Goal: Information Seeking & Learning: Check status

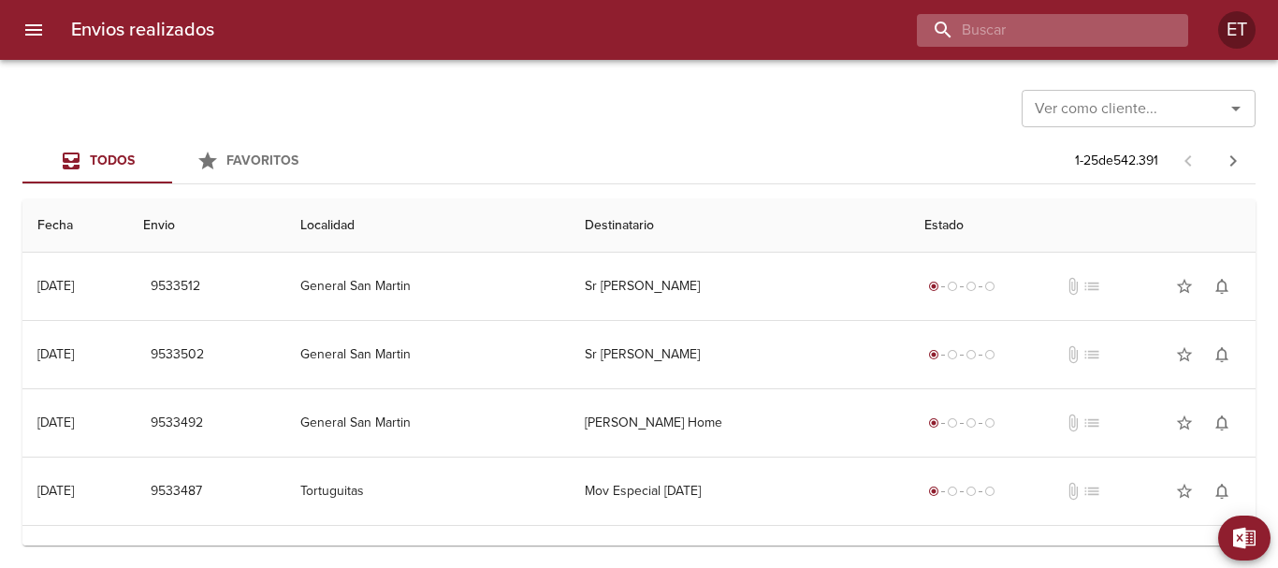
click at [1093, 22] on input "buscar" at bounding box center [1036, 30] width 239 height 33
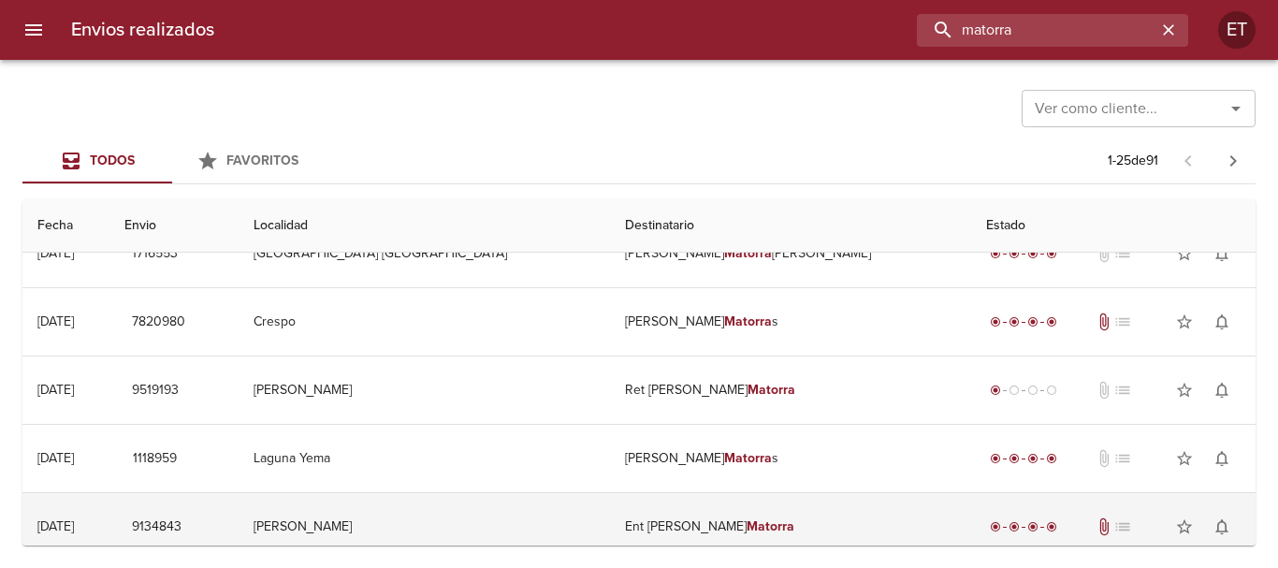
scroll to position [281, 0]
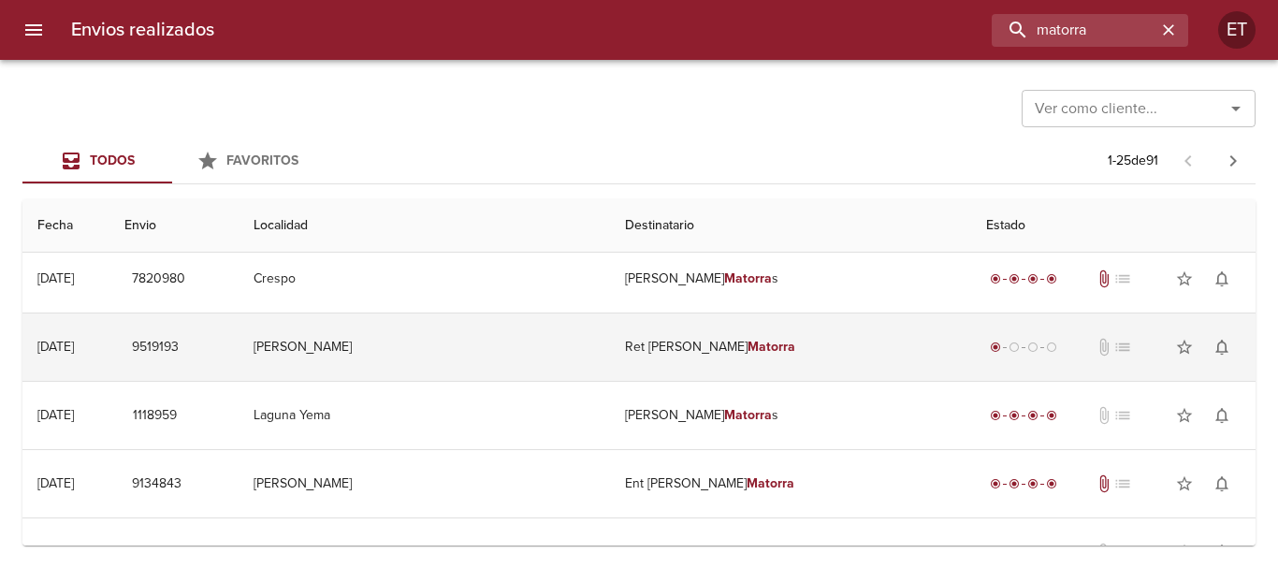
click at [665, 330] on td "Ret [PERSON_NAME] [PERSON_NAME] Matorra" at bounding box center [786, 346] width 385 height 67
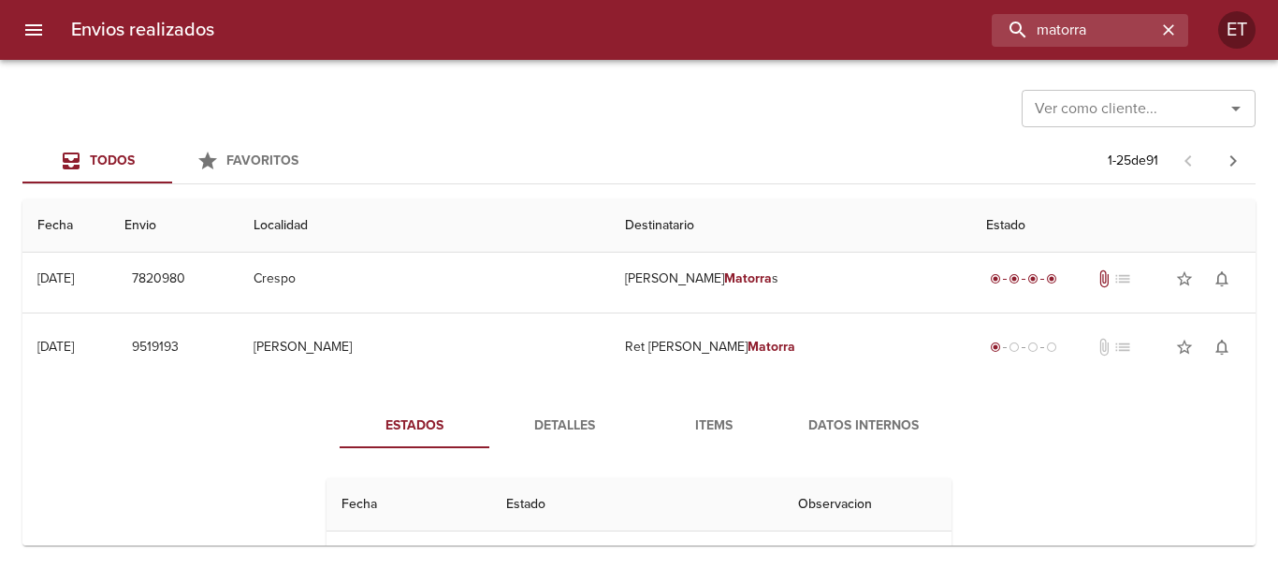
click at [716, 441] on button "Items" at bounding box center [714, 425] width 150 height 45
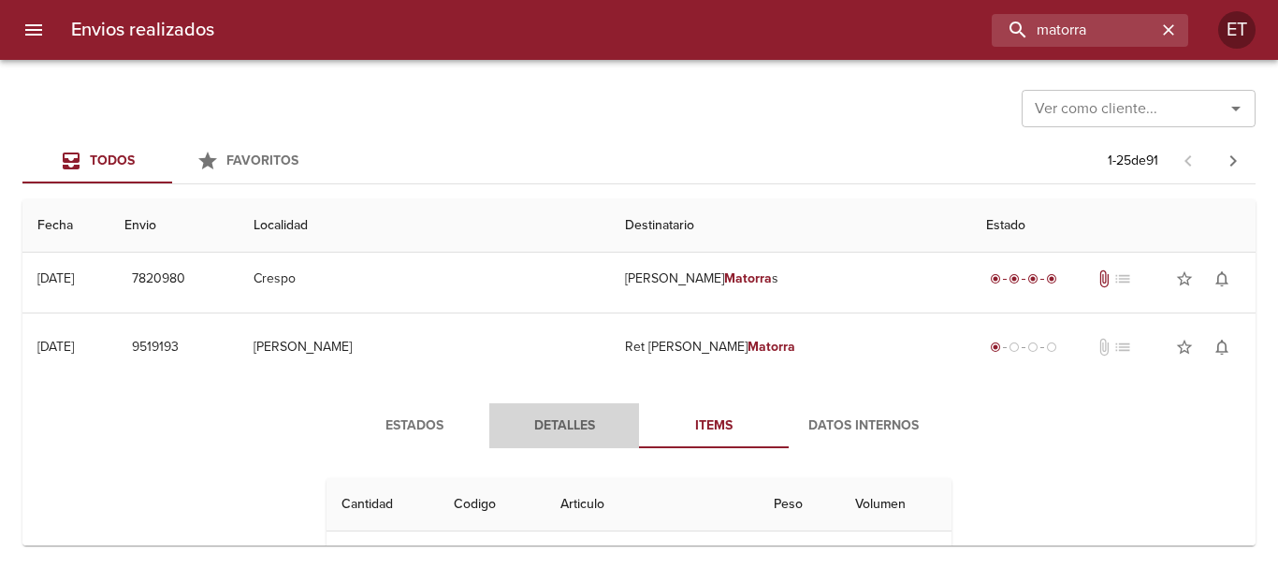
click at [569, 424] on span "Detalles" at bounding box center [563, 425] width 127 height 23
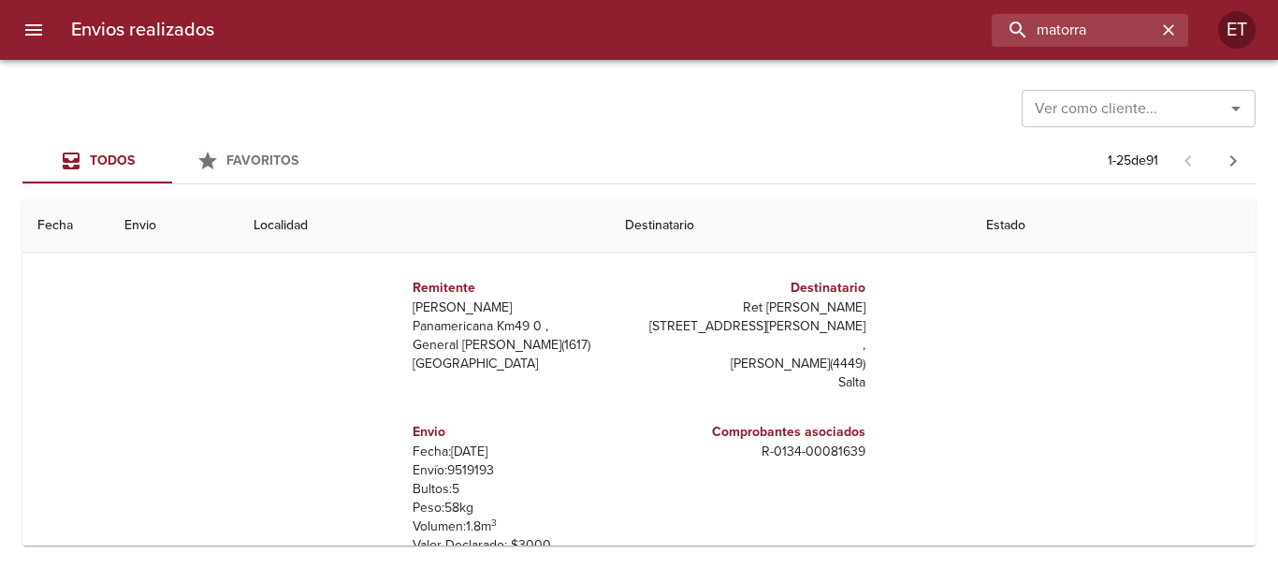
scroll to position [187, 0]
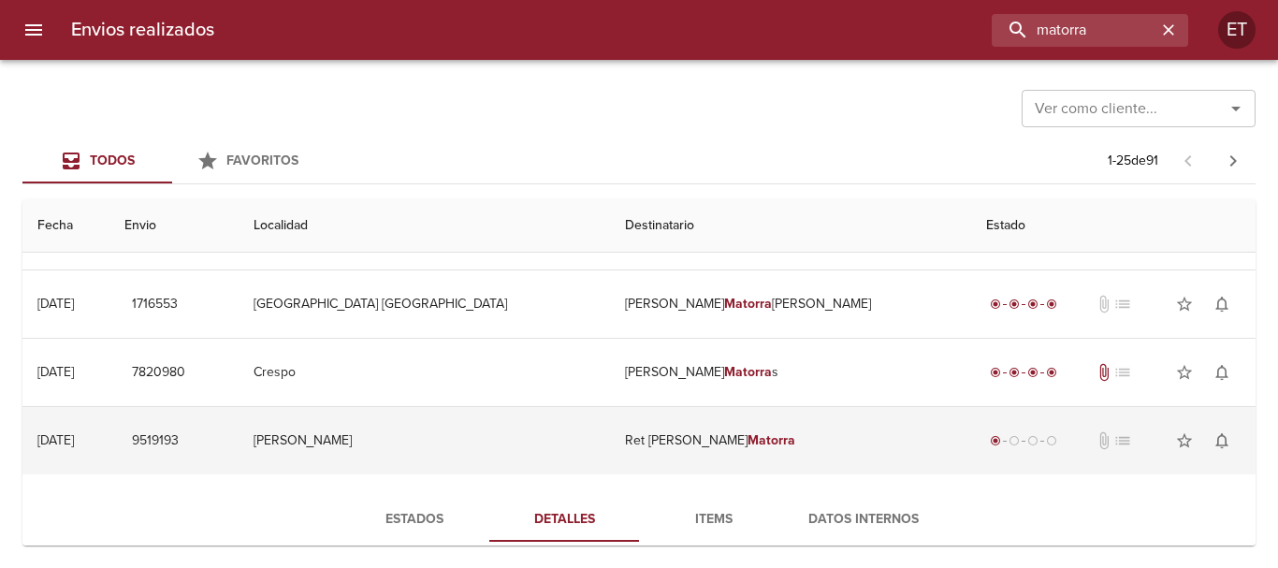
click at [833, 434] on em "Matorra" at bounding box center [857, 440] width 48 height 16
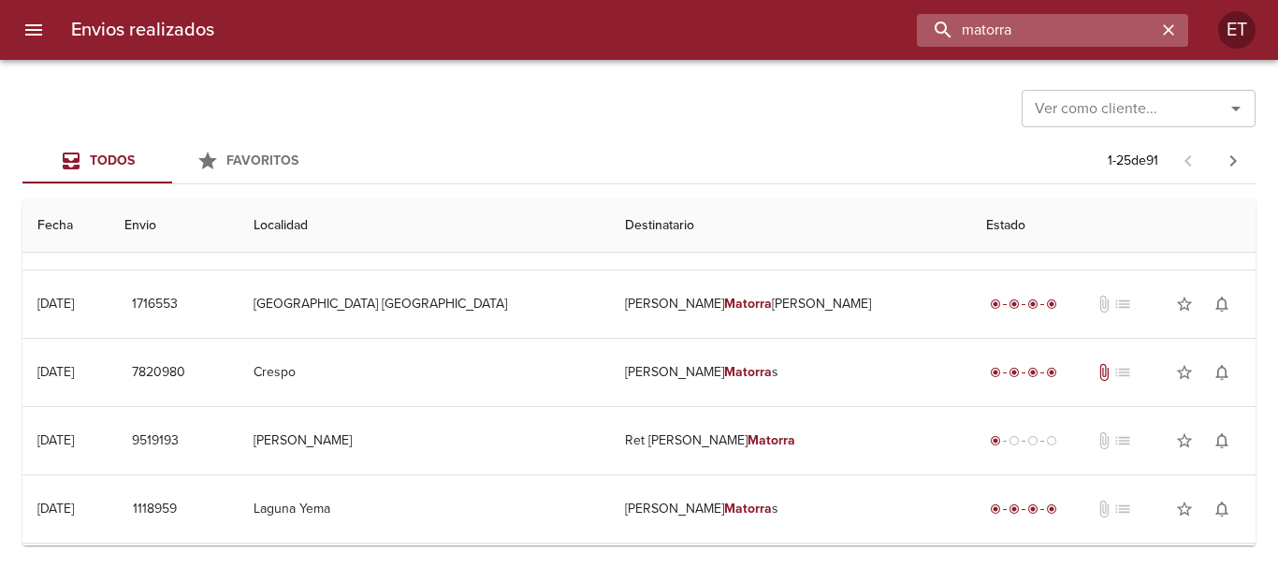
click at [1076, 23] on input "matorra" at bounding box center [1036, 30] width 239 height 33
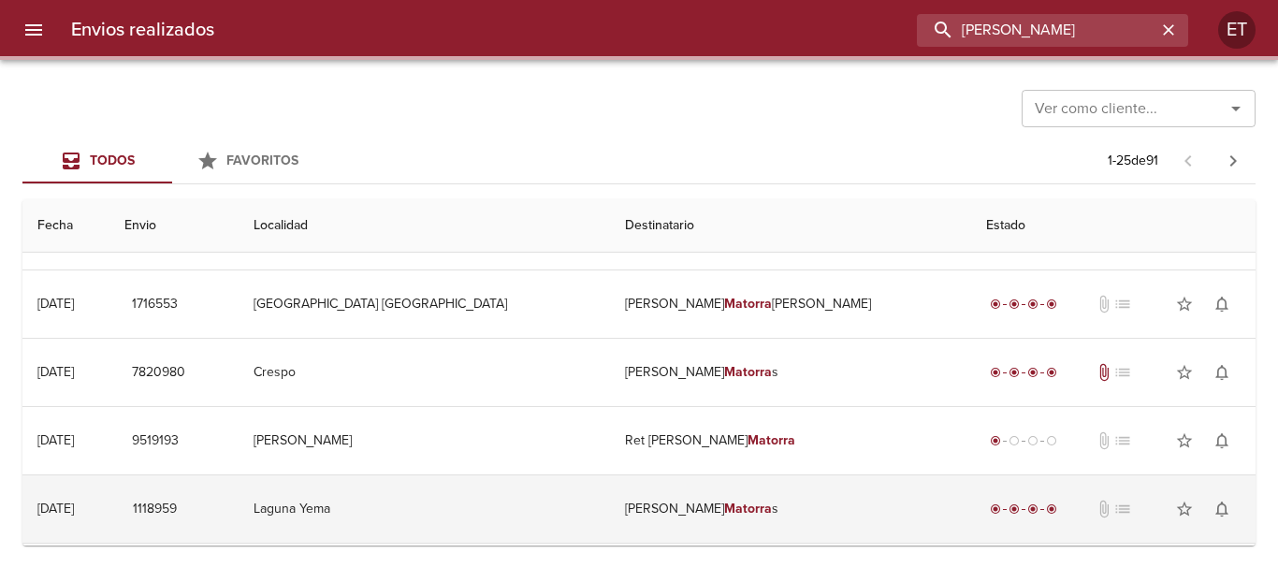
scroll to position [0, 0]
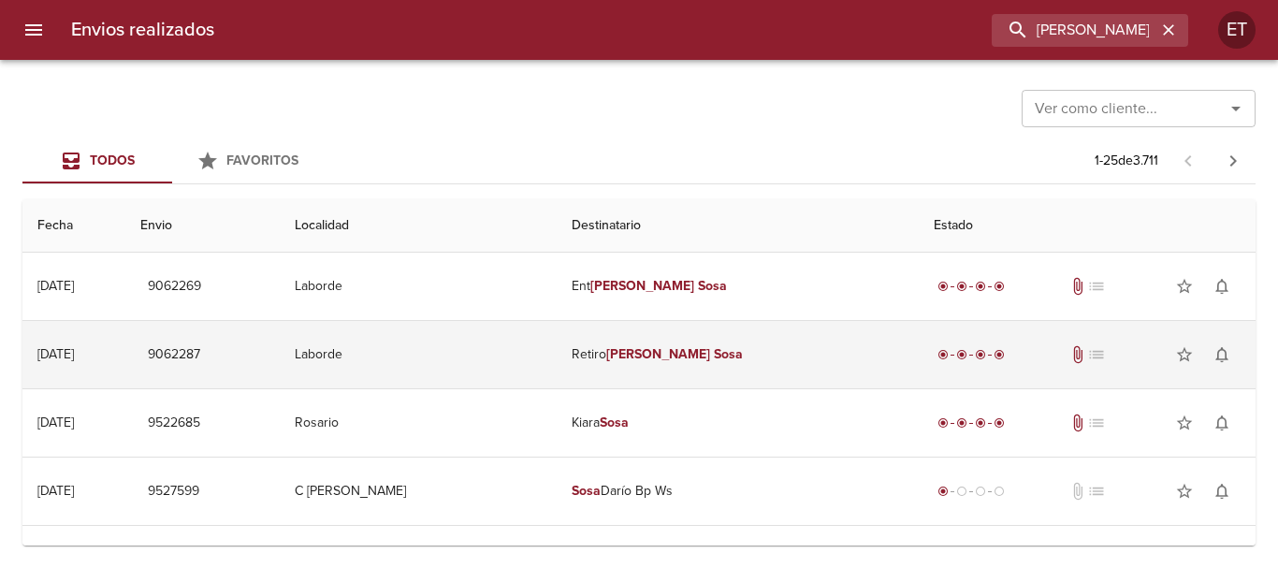
click at [720, 357] on em "[PERSON_NAME]" at bounding box center [693, 354] width 104 height 16
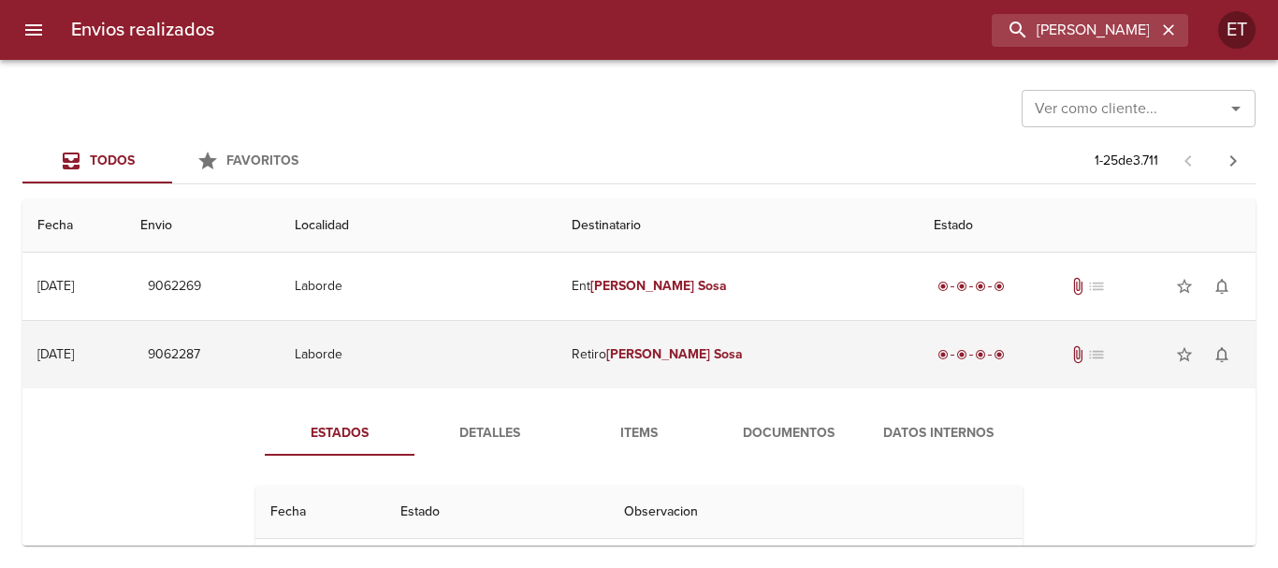
scroll to position [94, 0]
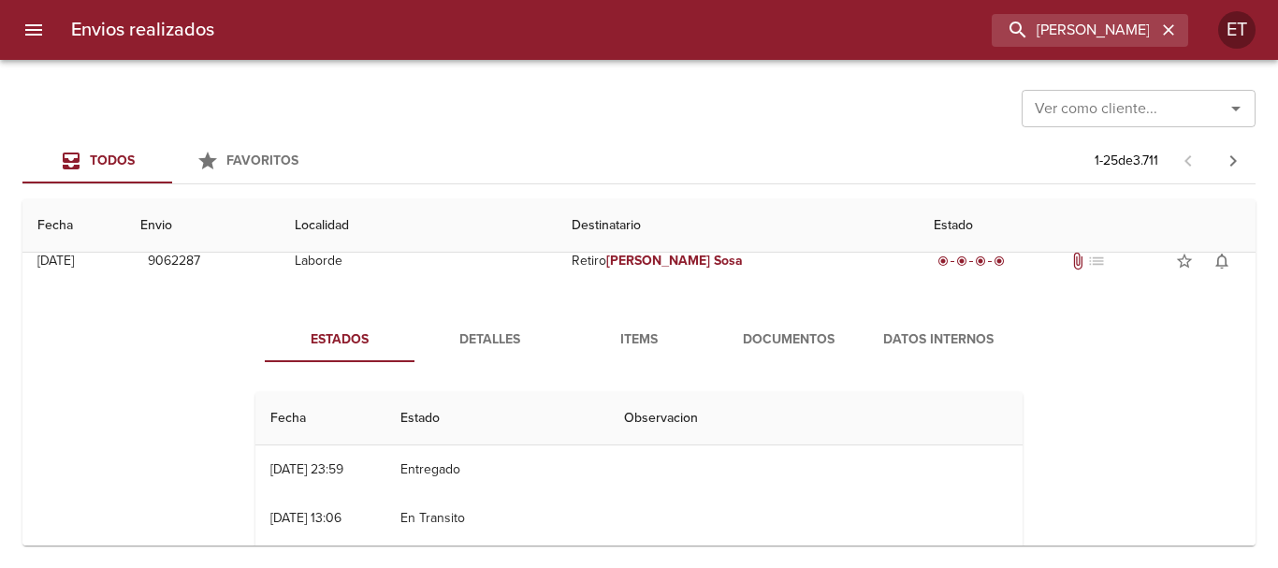
click at [762, 335] on span "Documentos" at bounding box center [788, 339] width 127 height 23
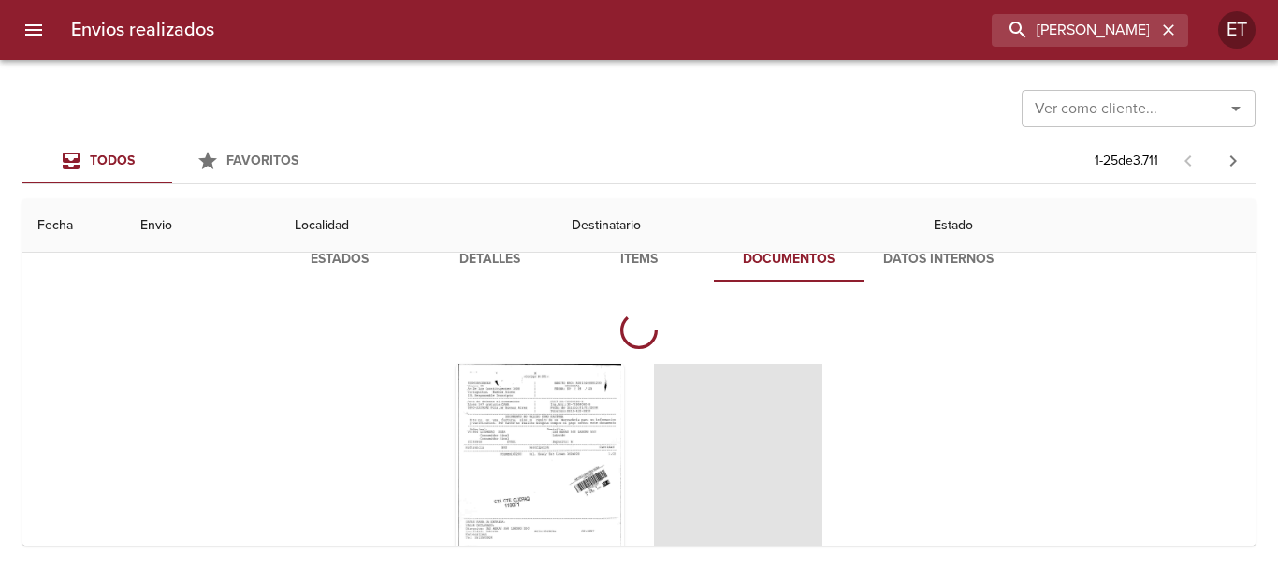
scroll to position [281, 0]
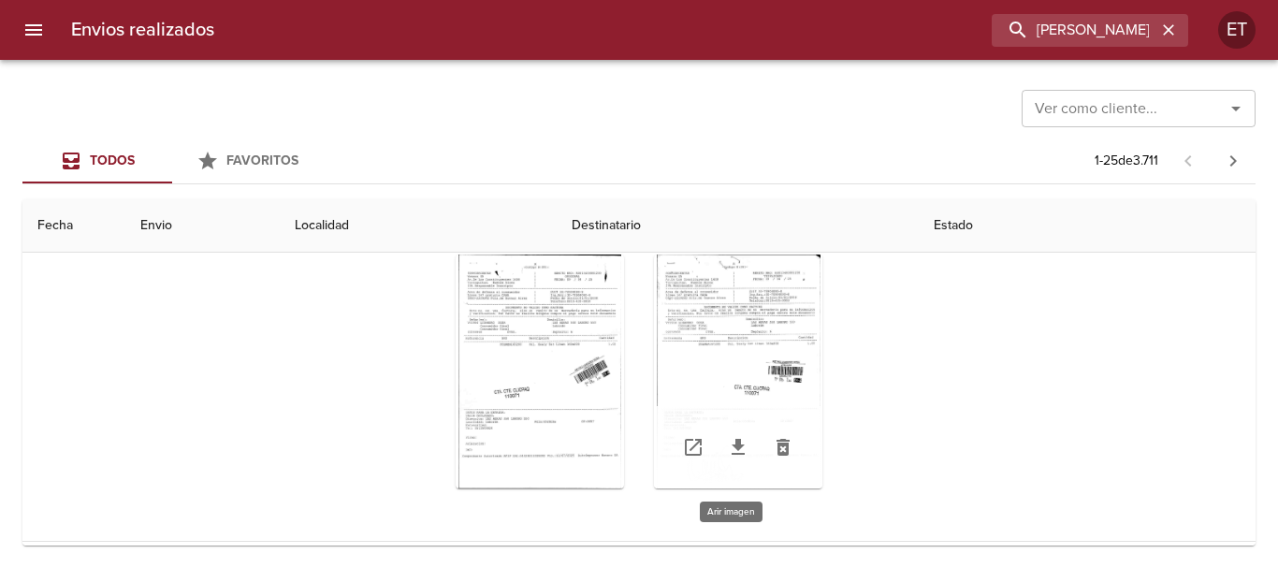
click at [694, 324] on div "Tabla de envíos del cliente" at bounding box center [738, 371] width 168 height 234
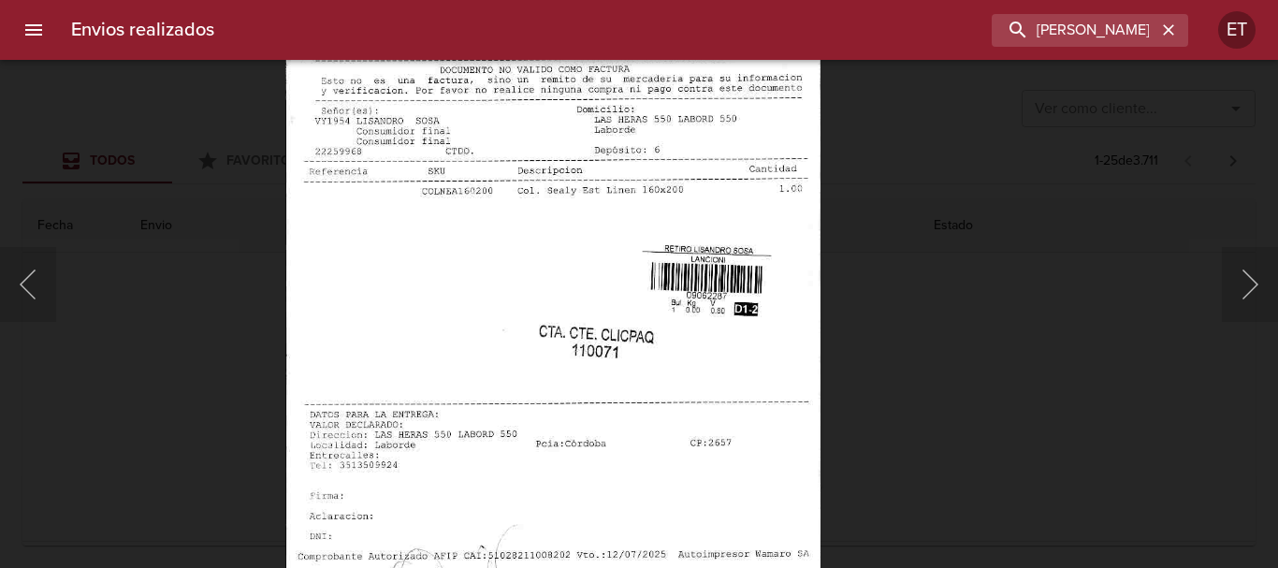
click at [1107, 387] on div "Lightbox" at bounding box center [639, 284] width 1278 height 568
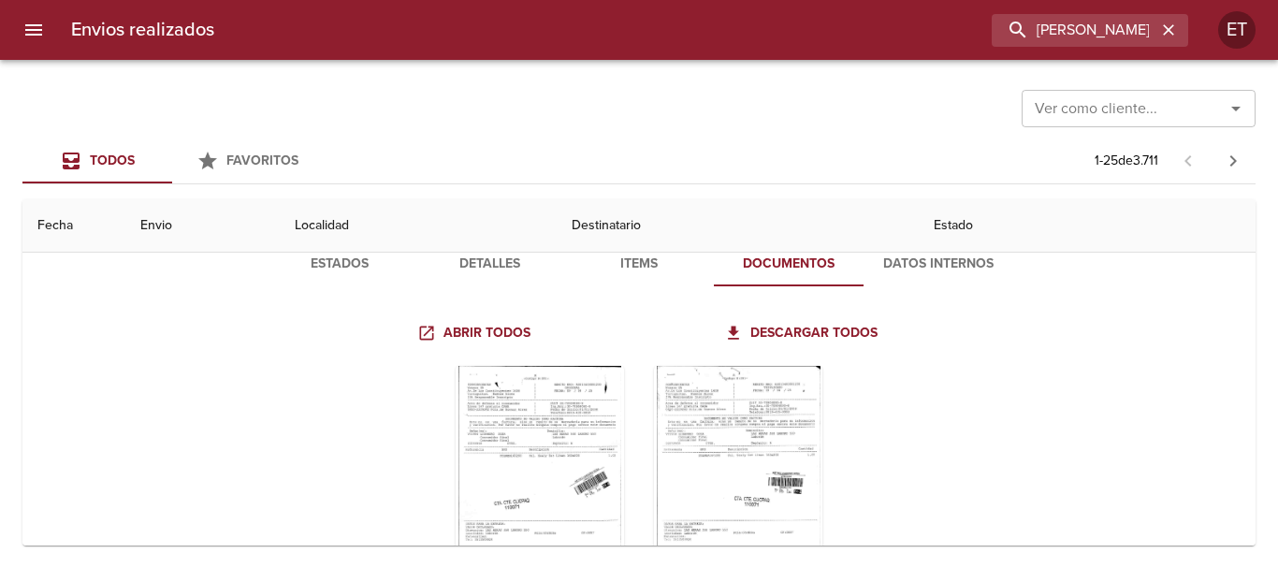
scroll to position [0, 0]
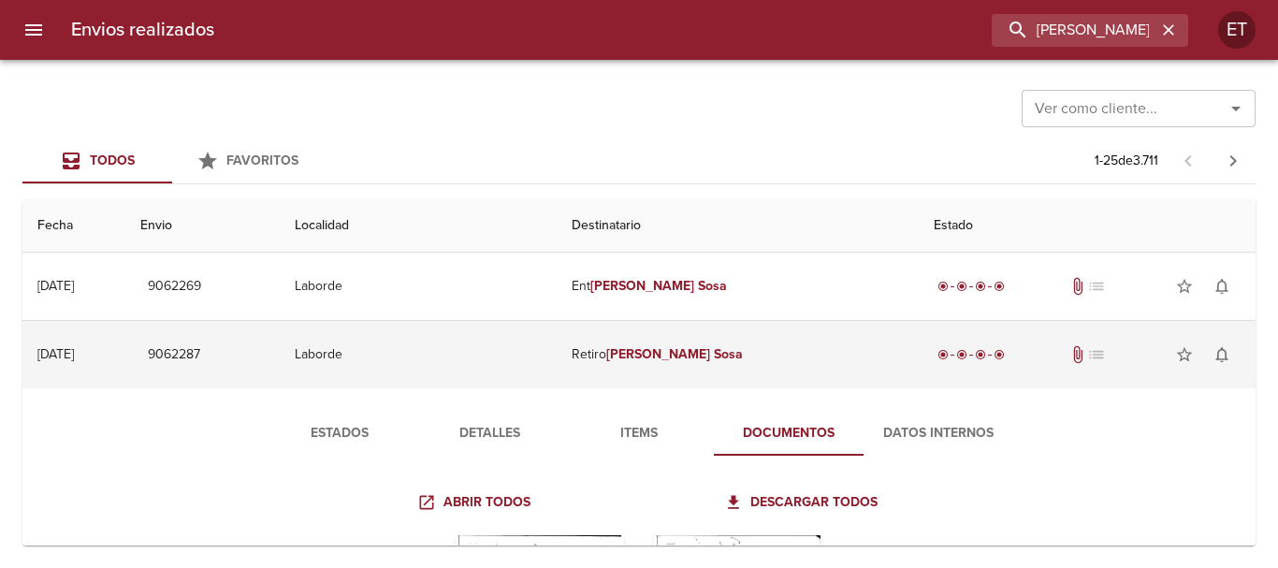
click at [641, 362] on td "Retiro [PERSON_NAME]" at bounding box center [724, 354] width 481 height 67
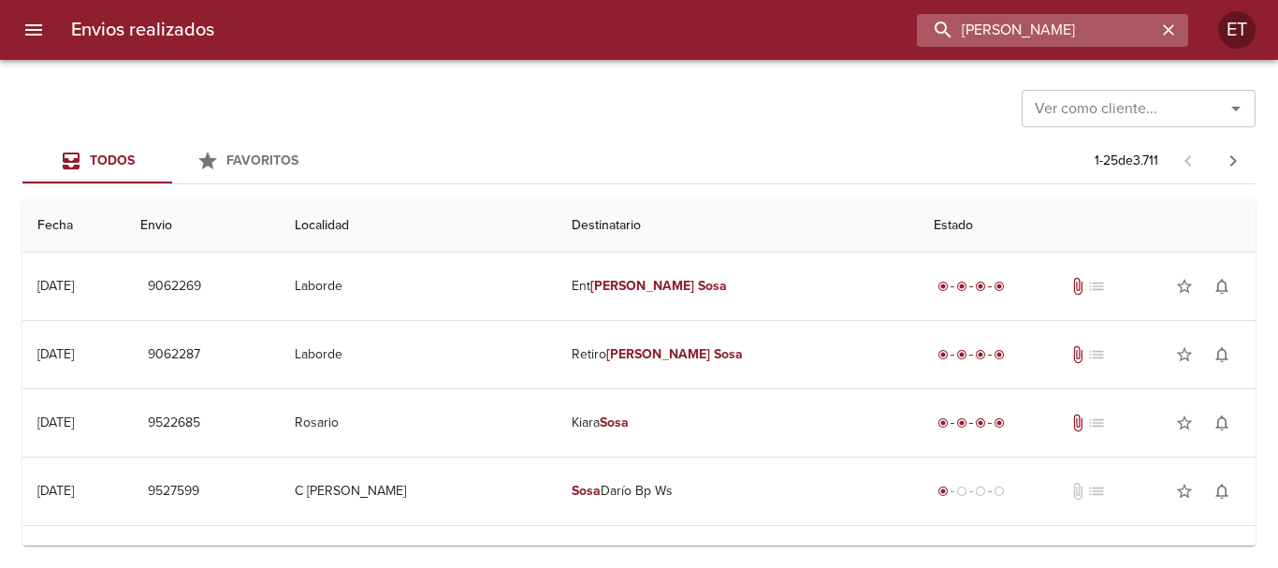
click at [1040, 34] on input "[PERSON_NAME]" at bounding box center [1036, 30] width 239 height 33
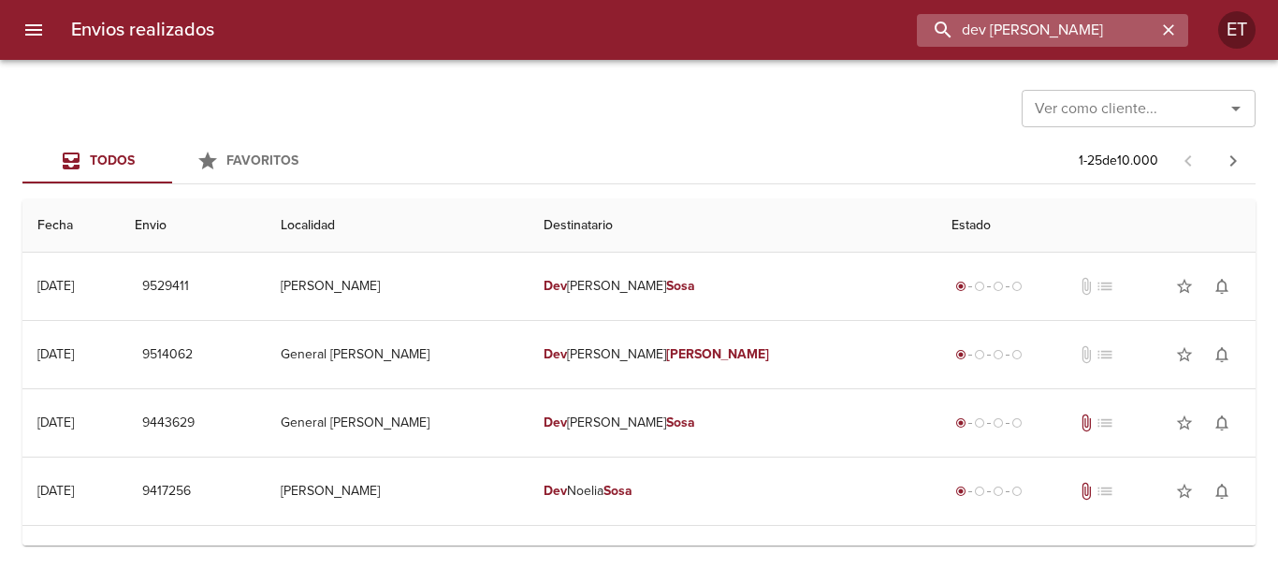
click at [1015, 31] on input "dev [PERSON_NAME]" at bounding box center [1036, 30] width 239 height 33
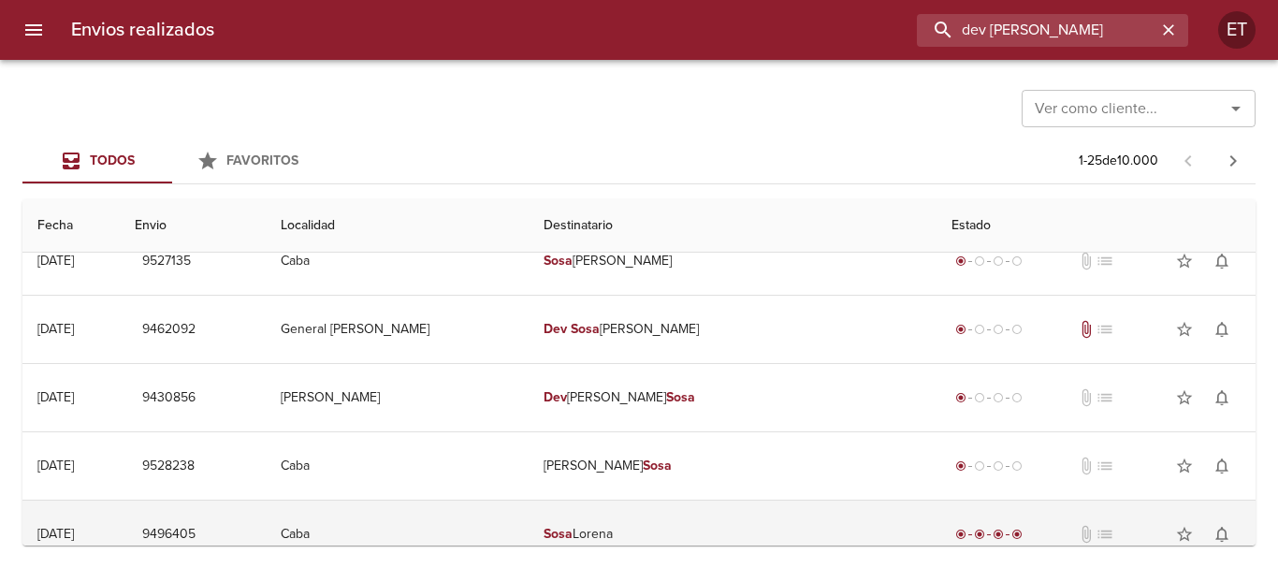
scroll to position [468, 0]
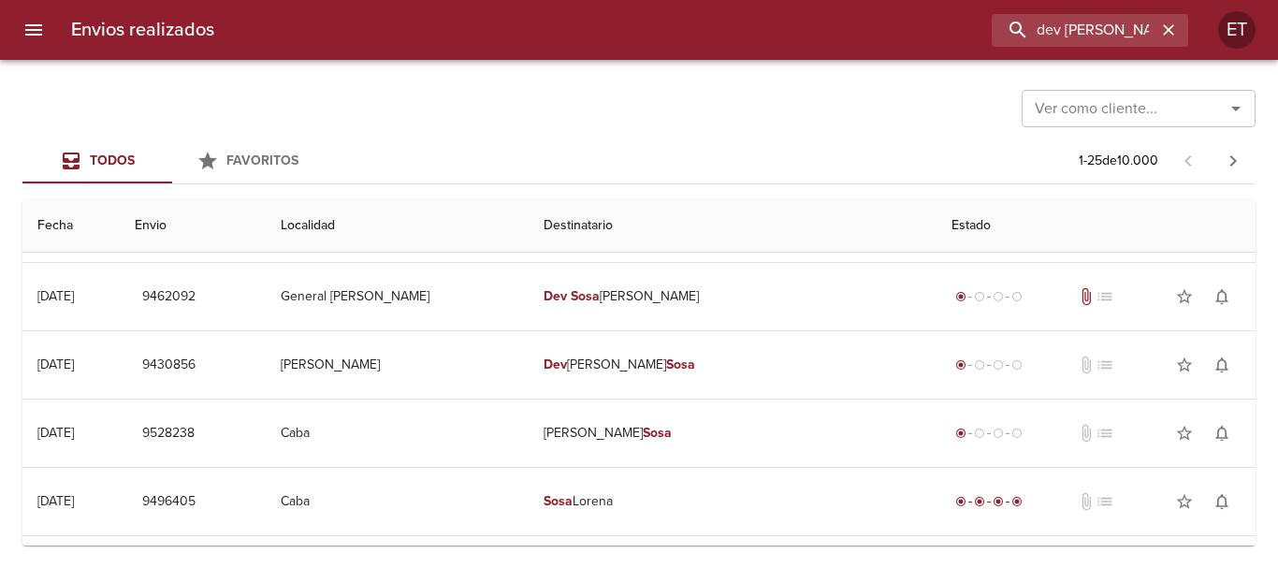
click at [1062, 54] on div "Envios realizados dev [PERSON_NAME] ET" at bounding box center [639, 30] width 1278 height 60
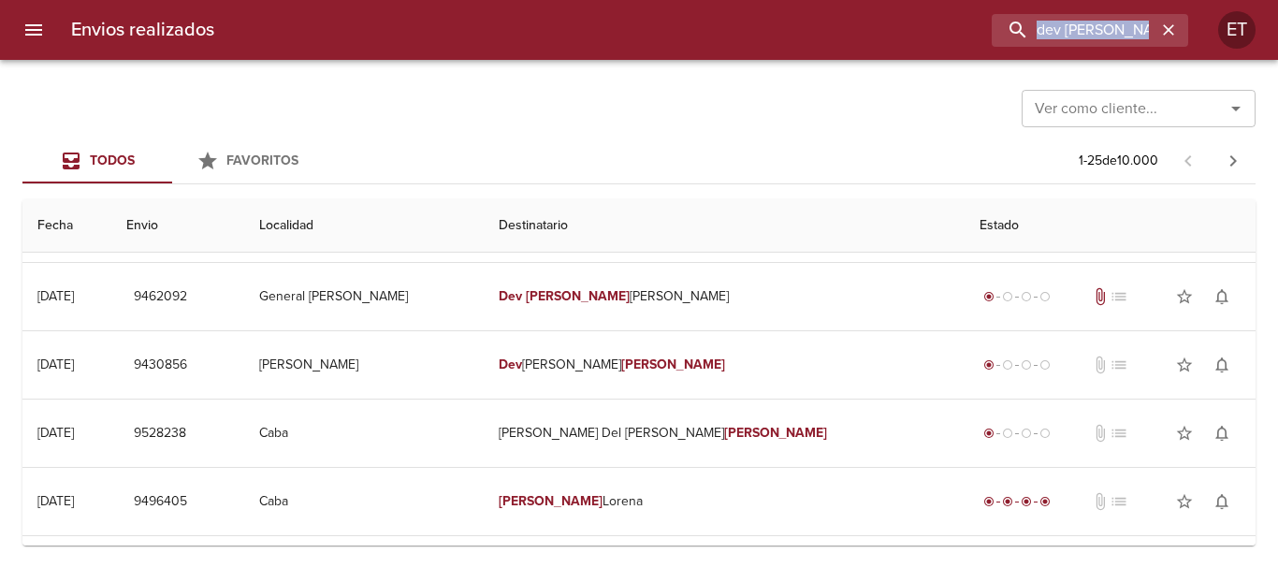
click at [1061, 53] on div "Envios realizados dev [PERSON_NAME] ET" at bounding box center [639, 30] width 1278 height 60
click at [1076, 23] on input "dev [PERSON_NAME]" at bounding box center [1036, 30] width 239 height 33
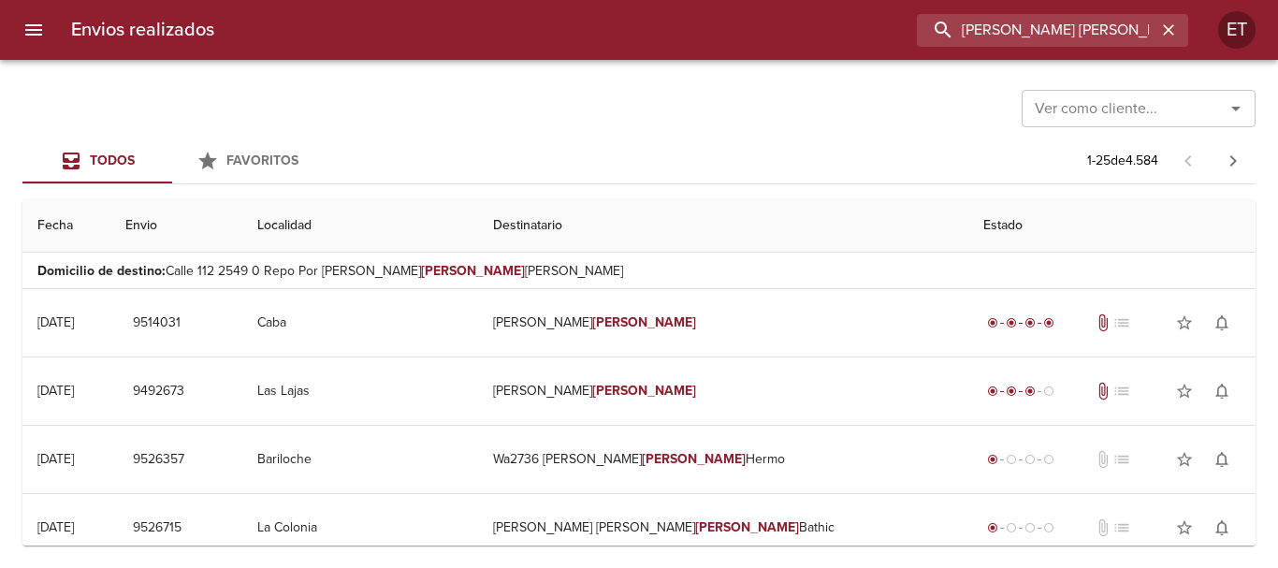
scroll to position [0, 0]
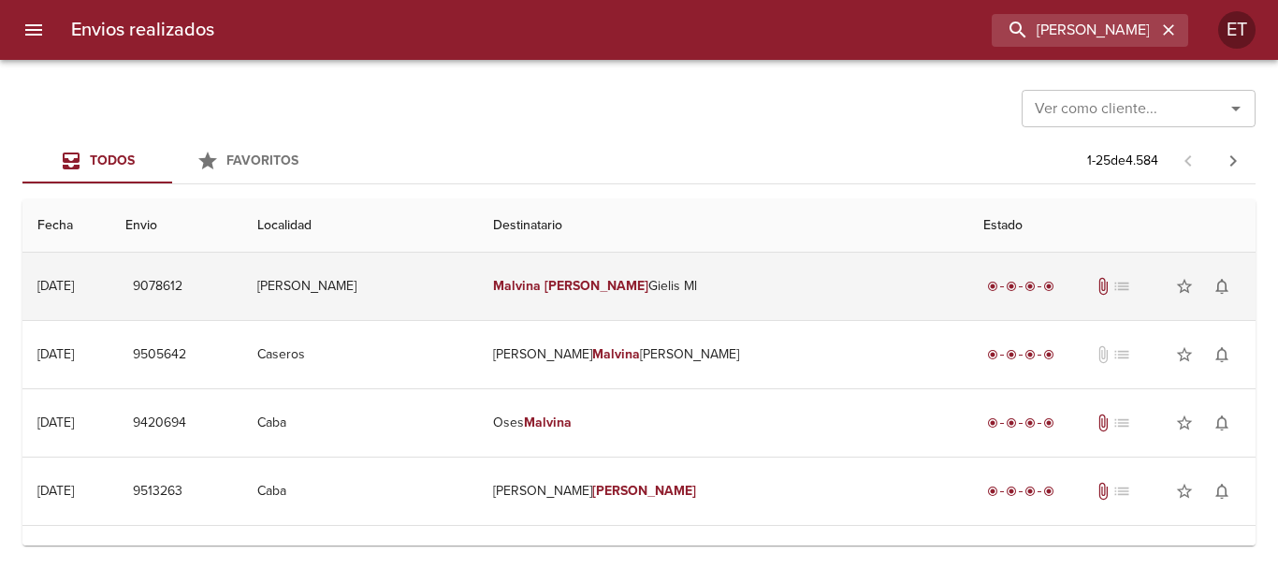
click at [711, 297] on td "[PERSON_NAME] [PERSON_NAME] Ml" at bounding box center [723, 286] width 490 height 67
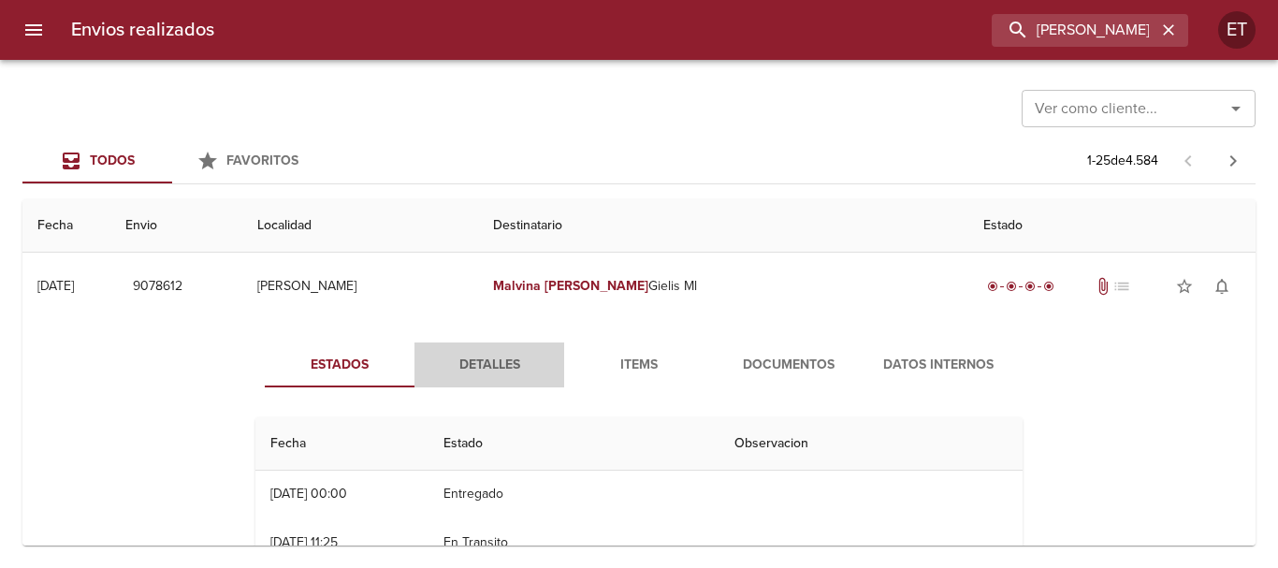
click at [496, 366] on span "Detalles" at bounding box center [489, 365] width 127 height 23
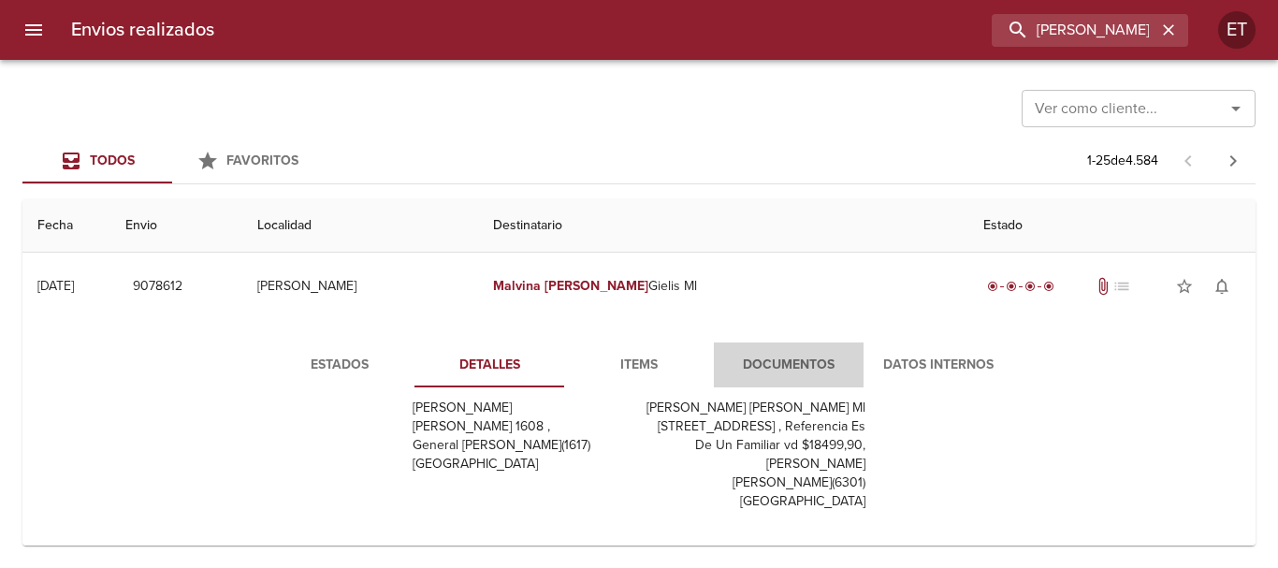
click at [755, 362] on span "Documentos" at bounding box center [788, 365] width 127 height 23
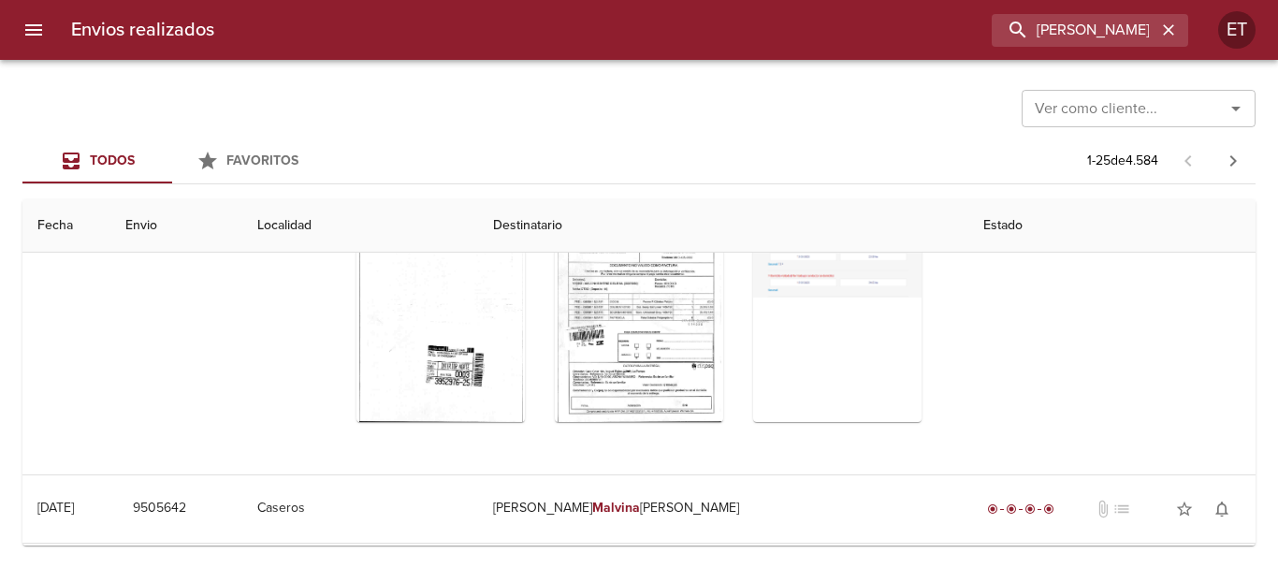
scroll to position [281, 0]
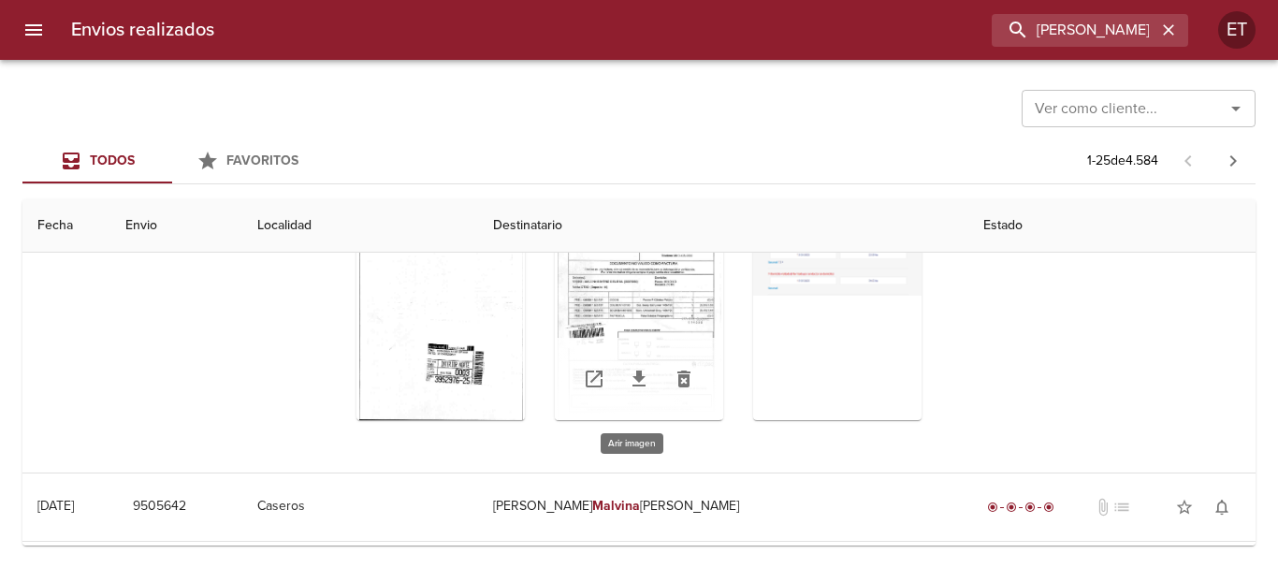
click at [617, 287] on div "Tabla de envíos del cliente" at bounding box center [639, 303] width 168 height 234
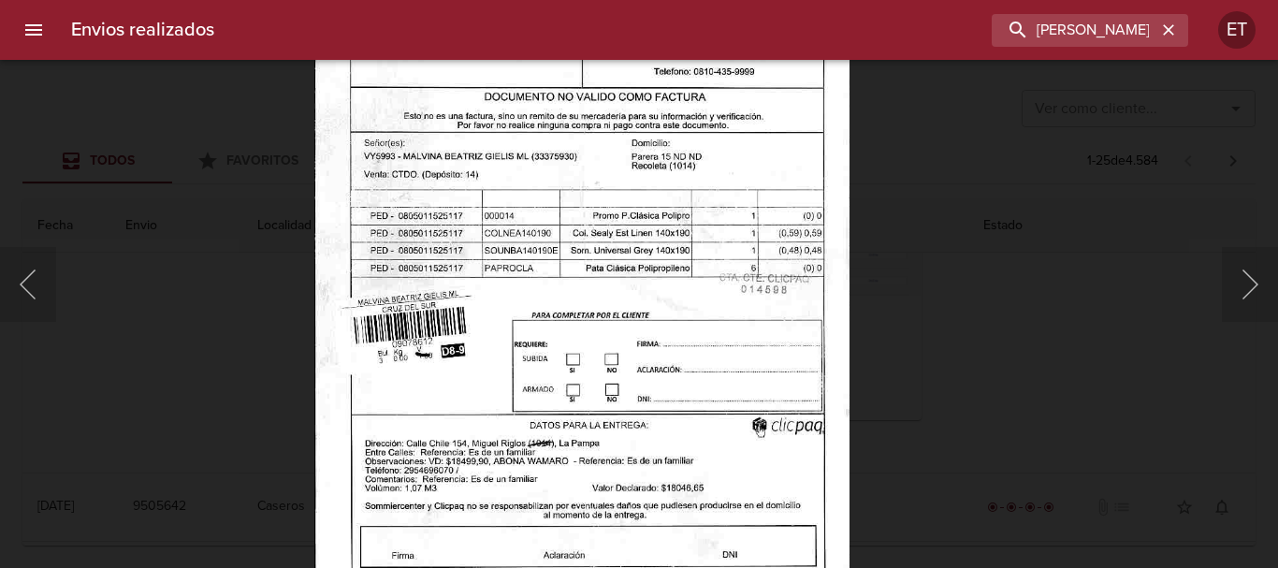
click at [593, 458] on img "Lightbox" at bounding box center [581, 227] width 534 height 765
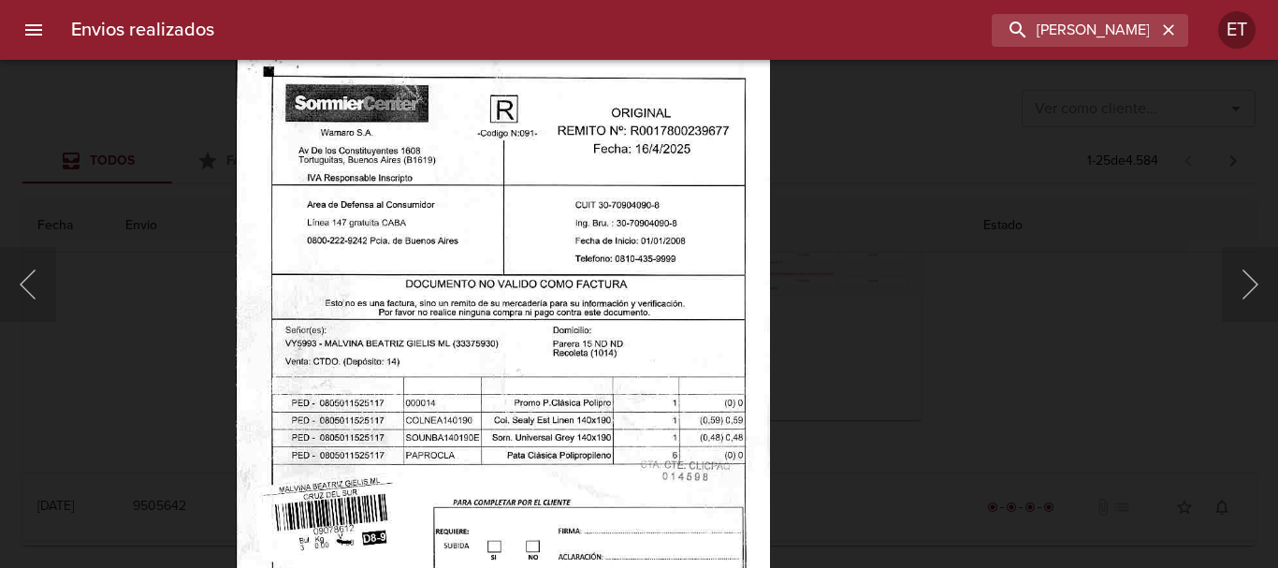
click at [1103, 376] on div "Lightbox" at bounding box center [639, 284] width 1278 height 568
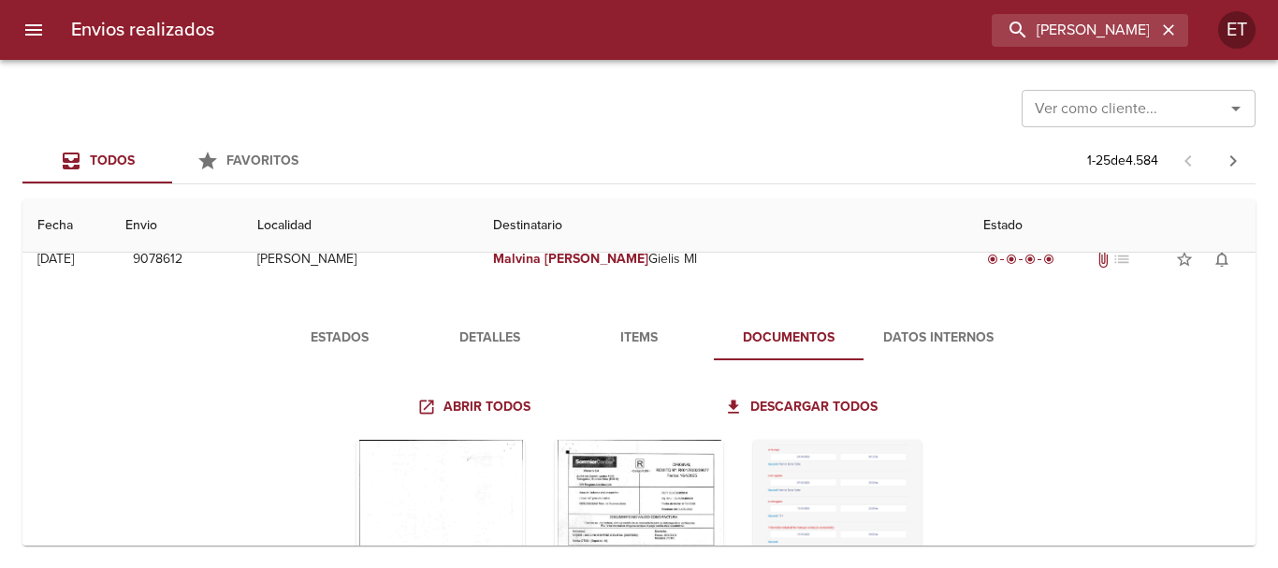
scroll to position [0, 0]
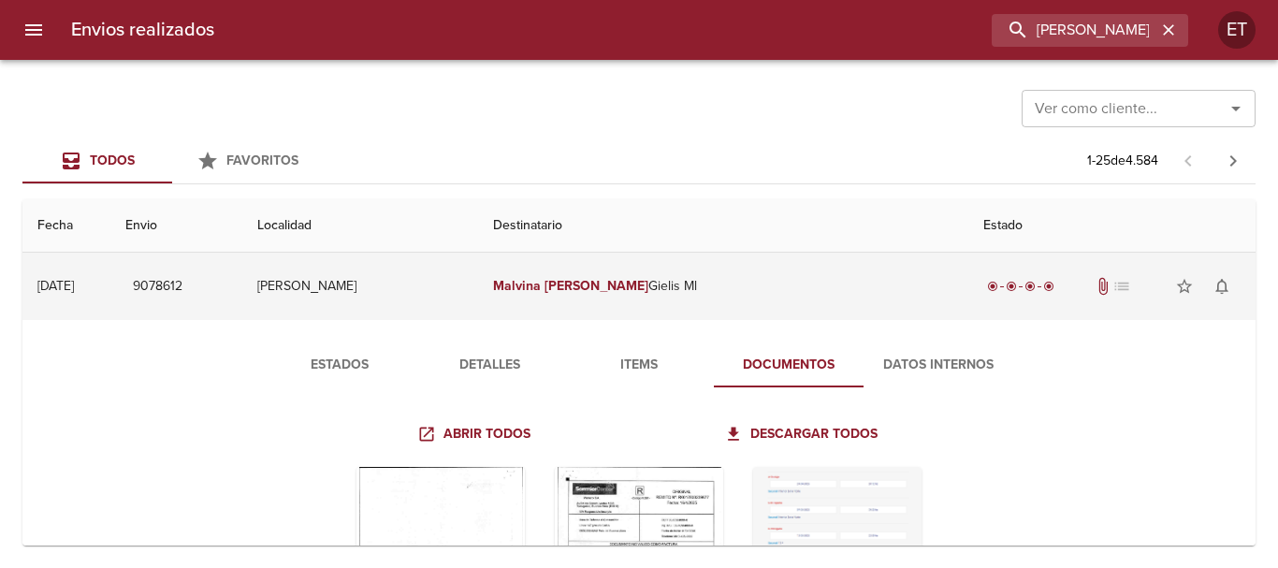
click at [621, 285] on td "[PERSON_NAME] [PERSON_NAME] Ml" at bounding box center [723, 286] width 490 height 67
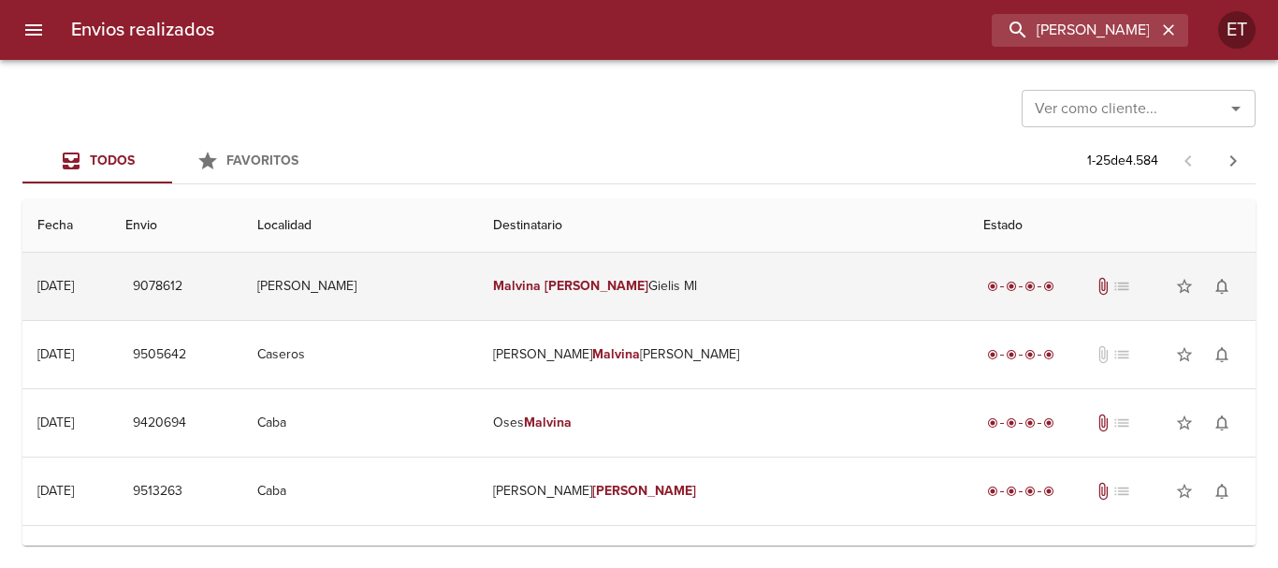
click at [668, 316] on td "[PERSON_NAME] [PERSON_NAME] Ml" at bounding box center [723, 286] width 490 height 67
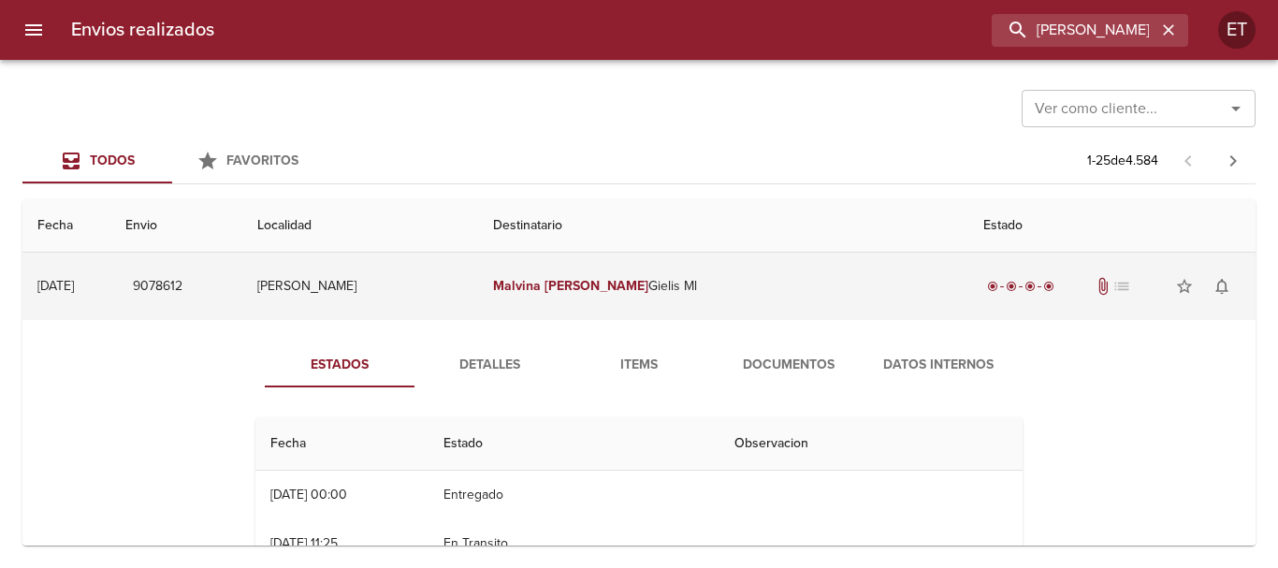
click at [668, 312] on td "[PERSON_NAME] [PERSON_NAME] Ml" at bounding box center [723, 286] width 490 height 67
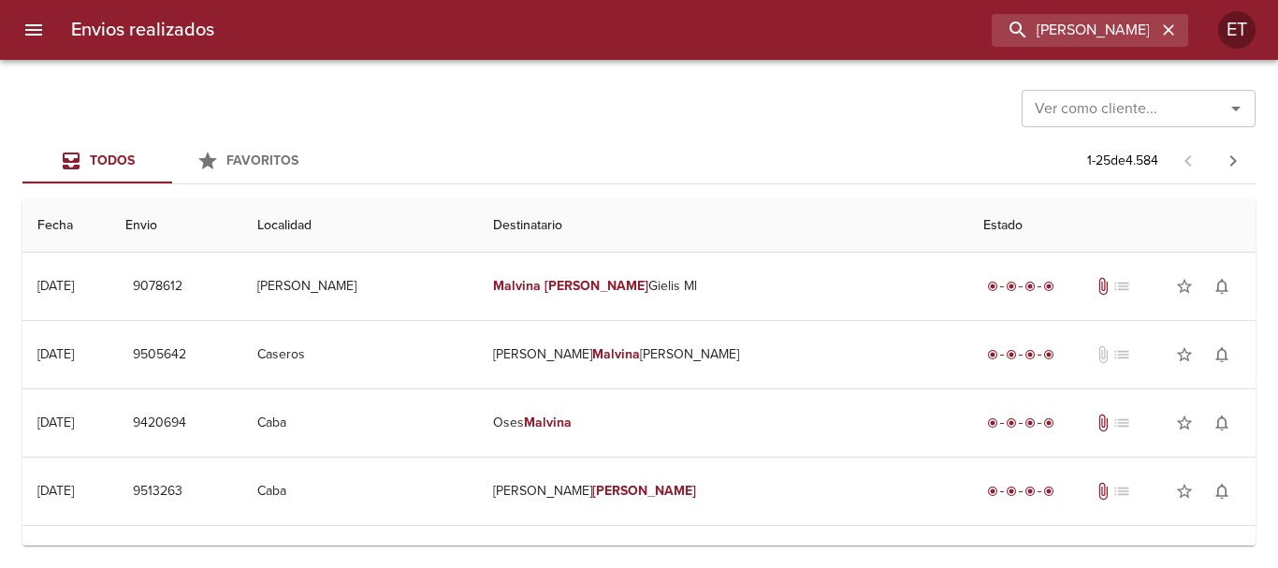
click at [1058, 47] on div "Envios realizados [PERSON_NAME] [PERSON_NAME] ET" at bounding box center [639, 30] width 1278 height 60
click at [1058, 38] on input "[PERSON_NAME] [PERSON_NAME]" at bounding box center [1036, 30] width 239 height 33
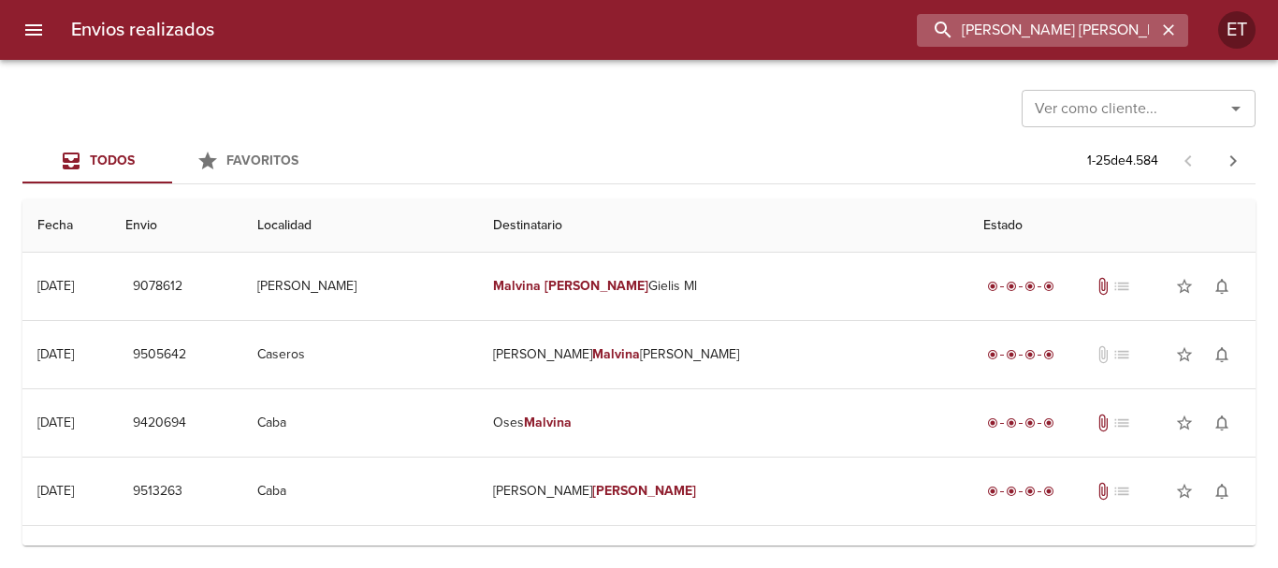
click at [1058, 38] on input "[PERSON_NAME] [PERSON_NAME]" at bounding box center [1036, 30] width 239 height 33
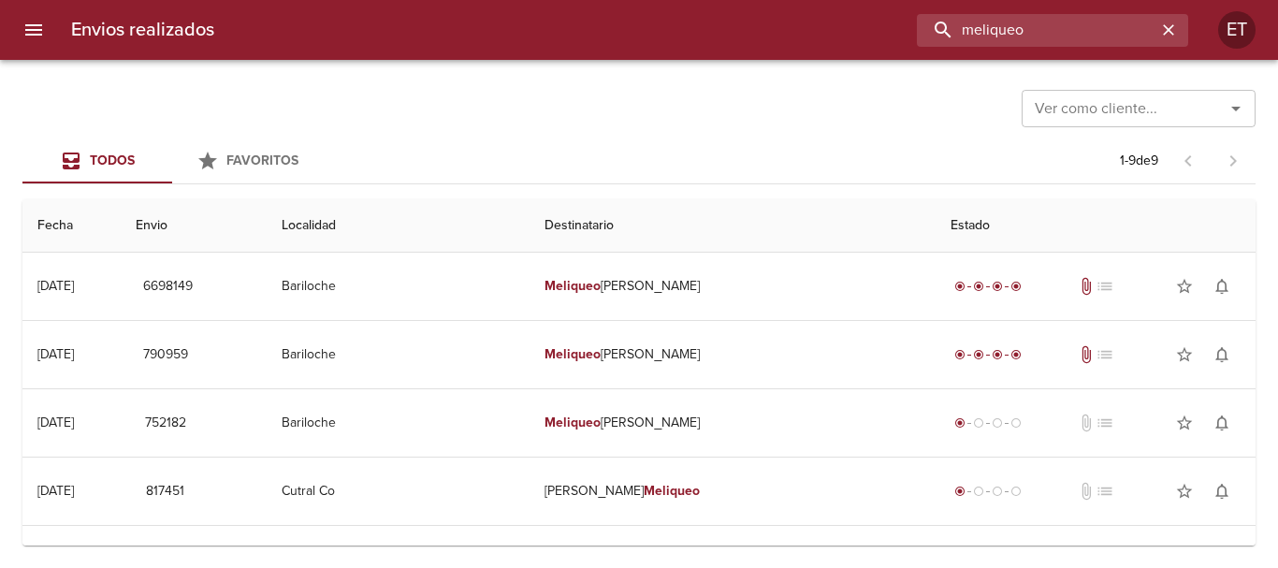
drag, startPoint x: 1050, startPoint y: 18, endPoint x: 314, endPoint y: -15, distance: 736.8
click at [314, 0] on html "Envios realizados meliqueo ET Ver como cliente... Ver como cliente... Todos Fav…" at bounding box center [639, 0] width 1278 height 0
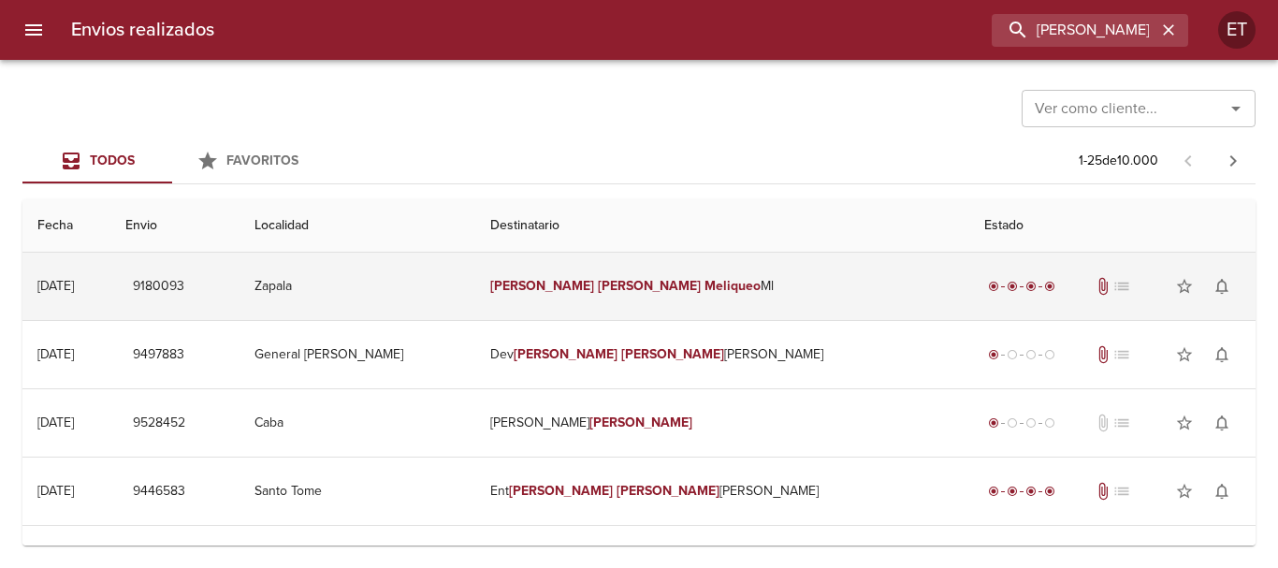
click at [840, 297] on td "[PERSON_NAME] Meliqueo [PERSON_NAME]" at bounding box center [722, 286] width 494 height 67
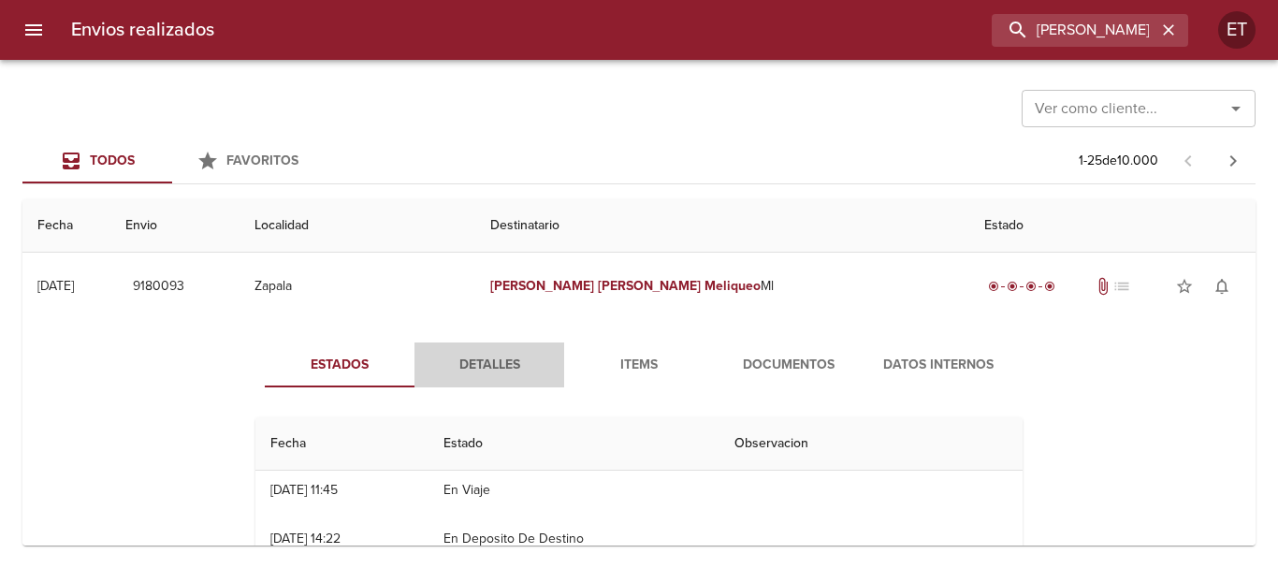
click at [488, 372] on span "Detalles" at bounding box center [489, 365] width 127 height 23
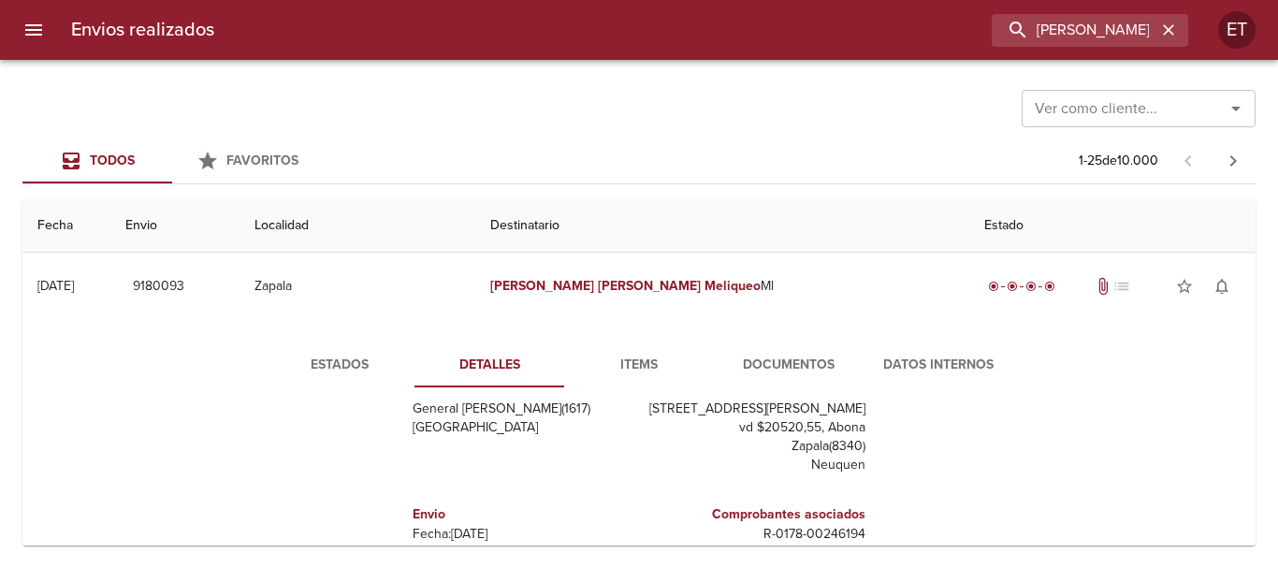
click at [756, 340] on div "Estados Detalles Items Documentos Datos Internos Remitente [PERSON_NAME] [PERSO…" at bounding box center [638, 559] width 1203 height 479
click at [761, 349] on button "Documentos" at bounding box center [789, 364] width 150 height 45
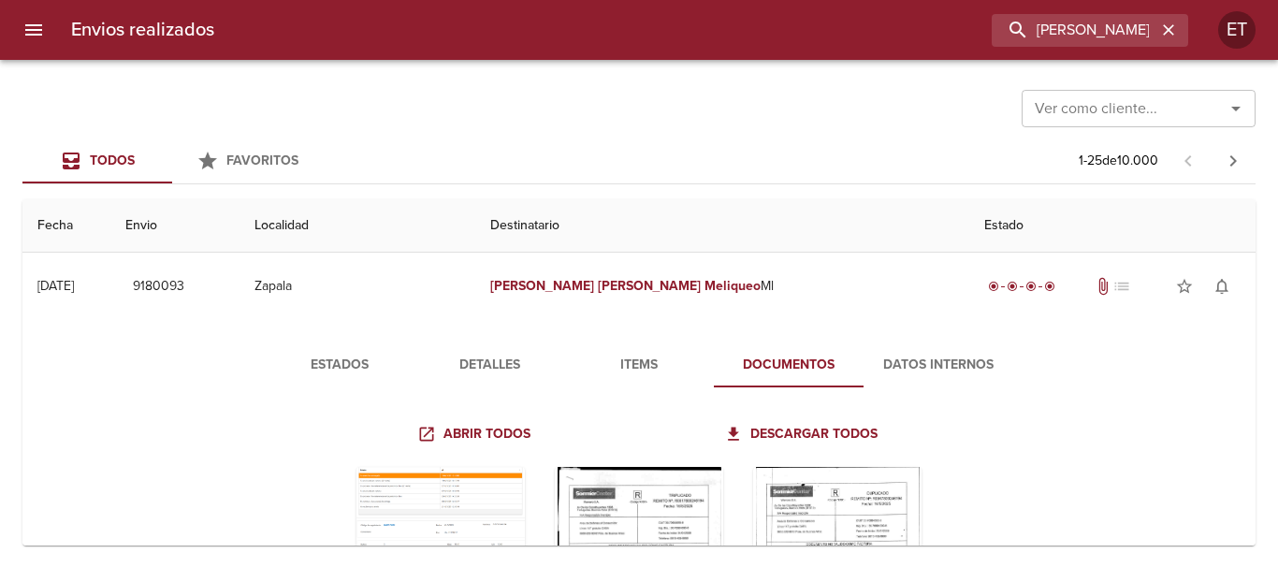
scroll to position [187, 0]
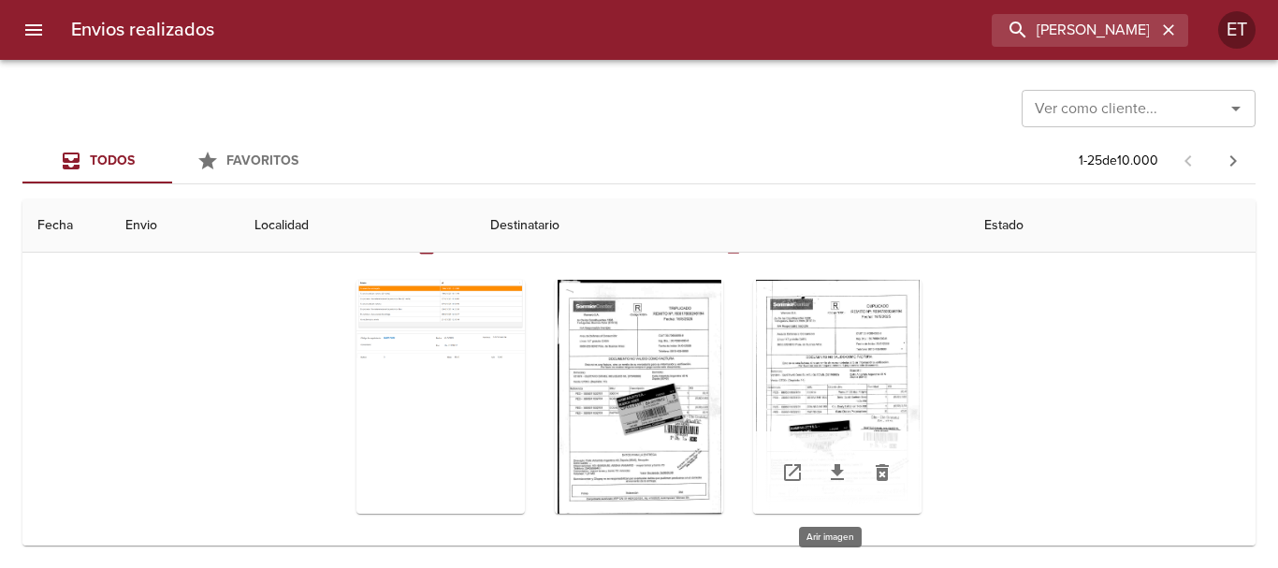
click at [782, 354] on div "Tabla de envíos del cliente" at bounding box center [837, 397] width 168 height 234
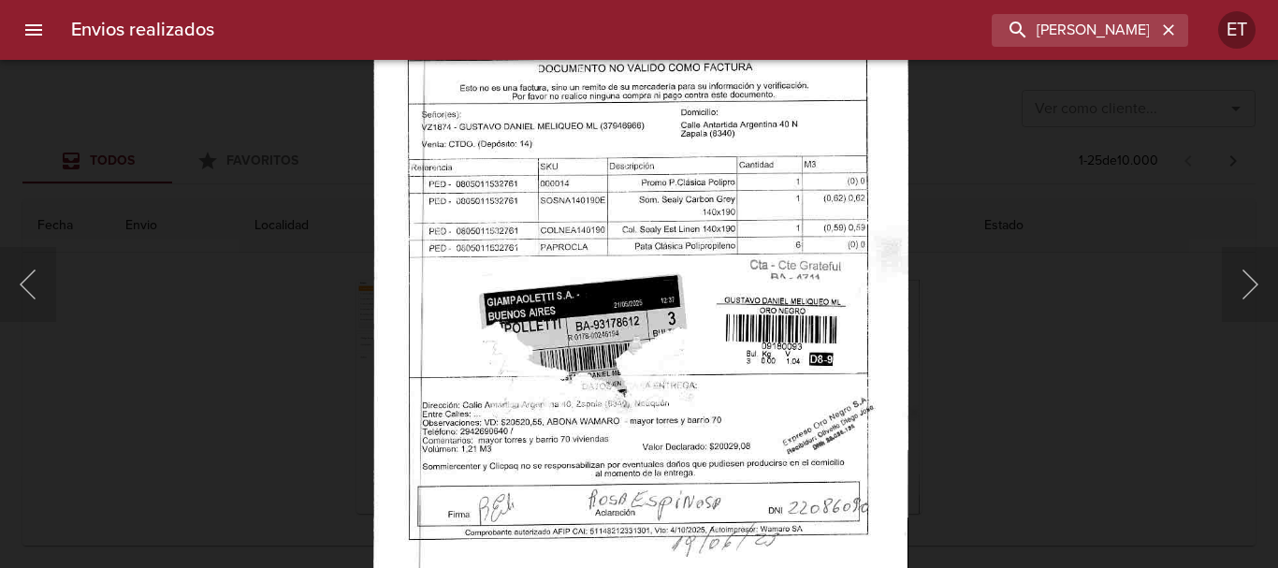
click at [1056, 415] on div "Lightbox" at bounding box center [639, 284] width 1278 height 568
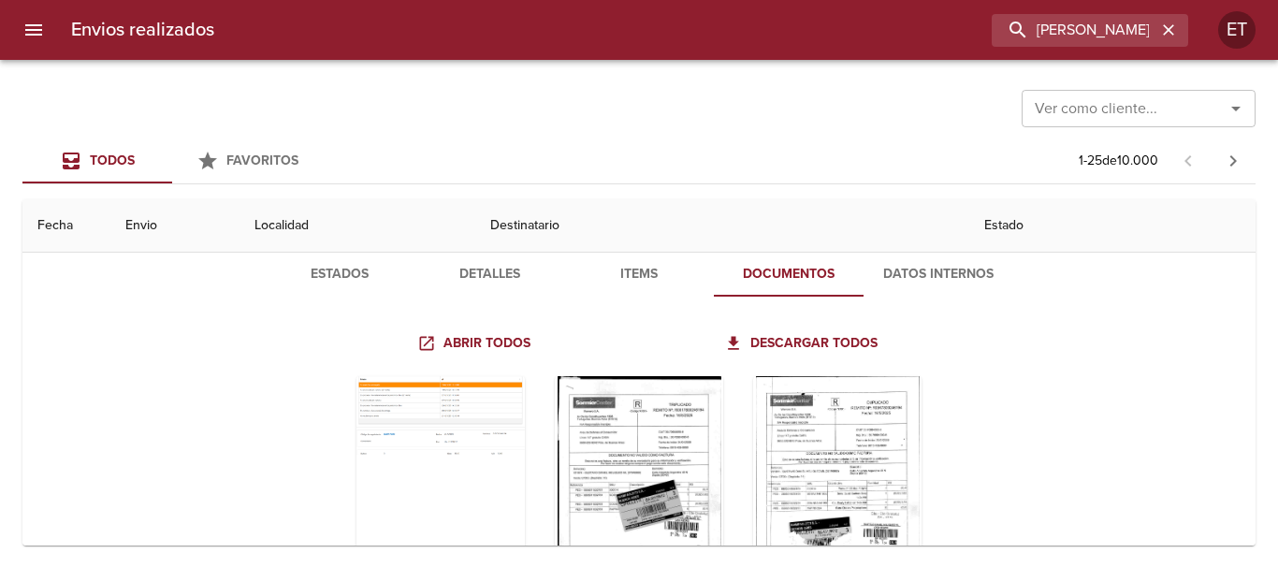
scroll to position [0, 0]
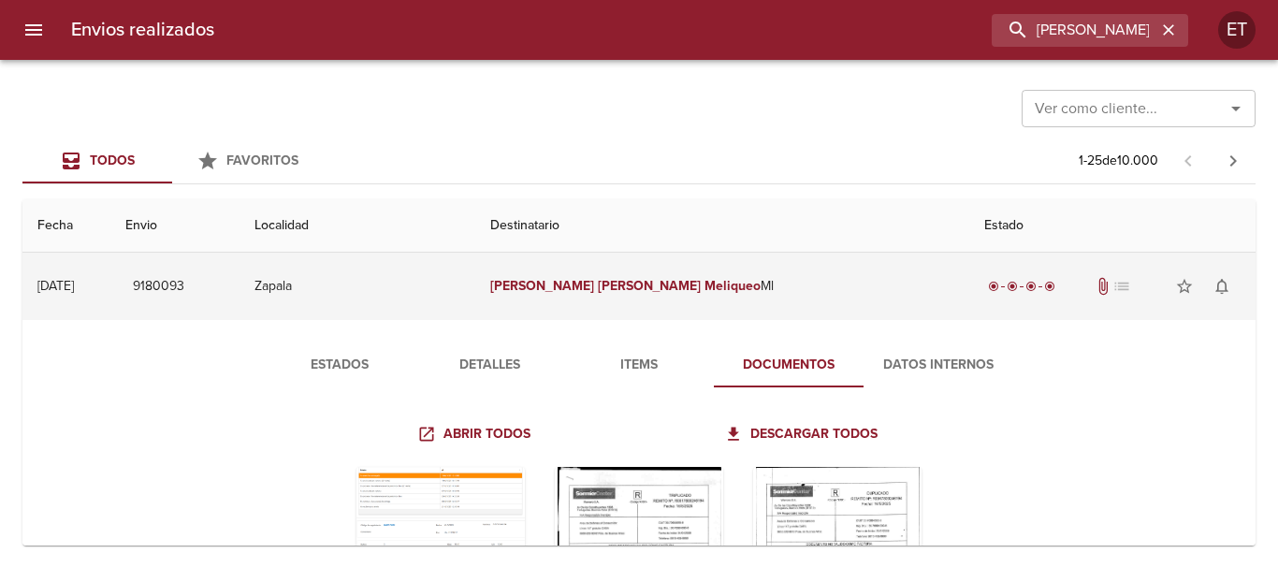
click at [585, 302] on td "[PERSON_NAME] Meliqueo [PERSON_NAME]" at bounding box center [722, 286] width 494 height 67
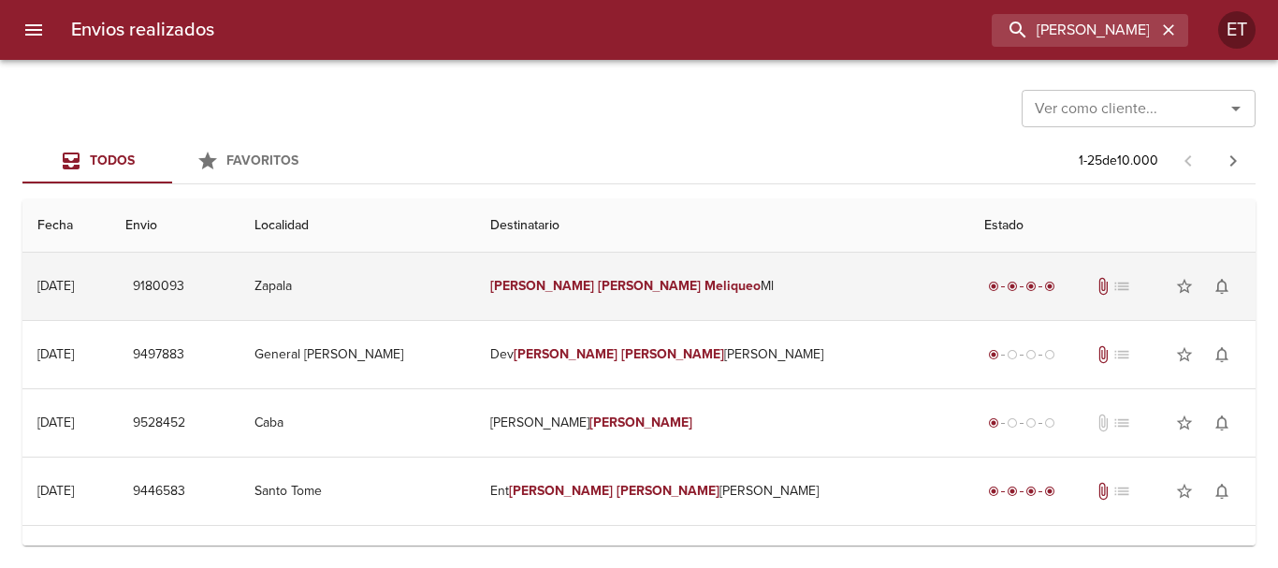
click at [716, 292] on em "Meliqueo" at bounding box center [732, 286] width 56 height 16
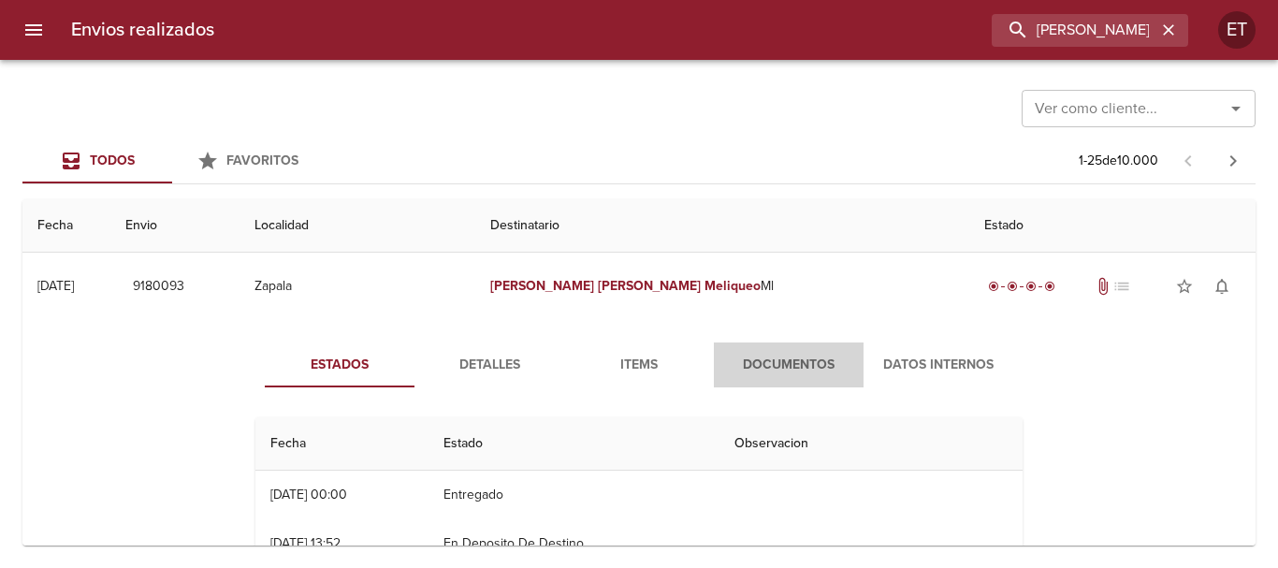
click at [791, 378] on button "Documentos" at bounding box center [789, 364] width 150 height 45
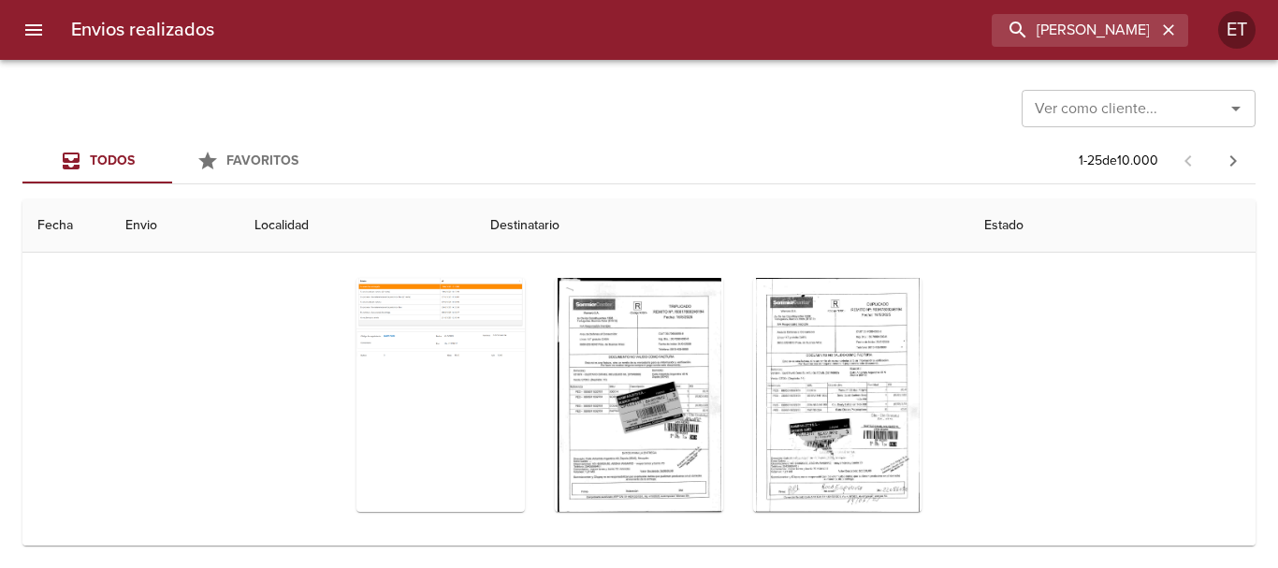
scroll to position [281, 0]
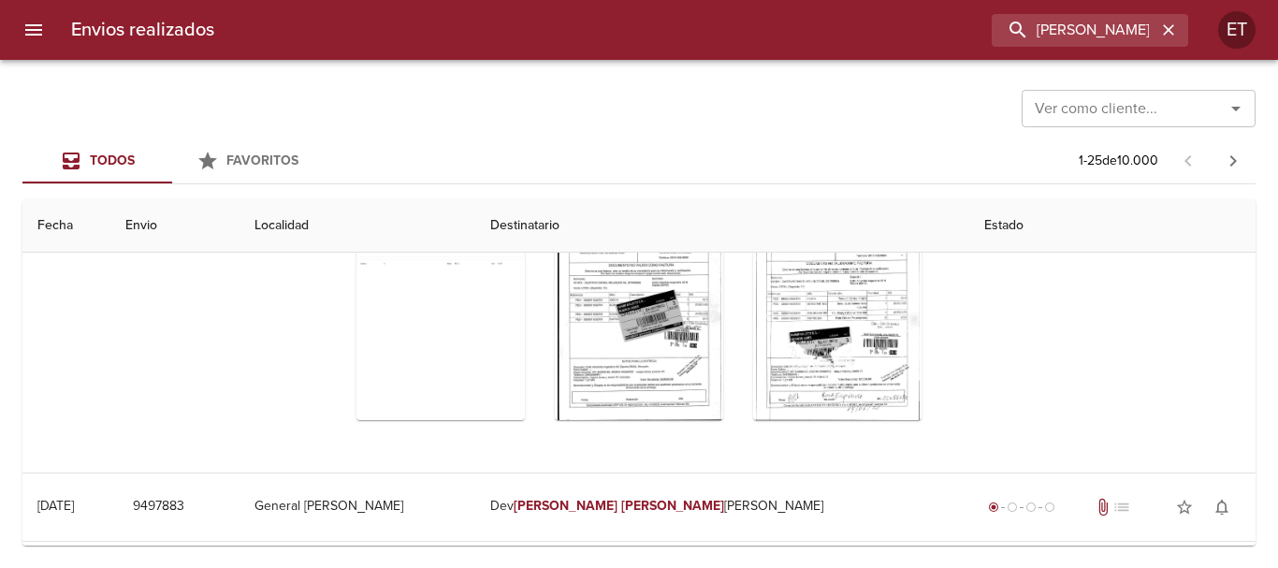
click at [834, 246] on th "Destinatario" at bounding box center [722, 225] width 494 height 53
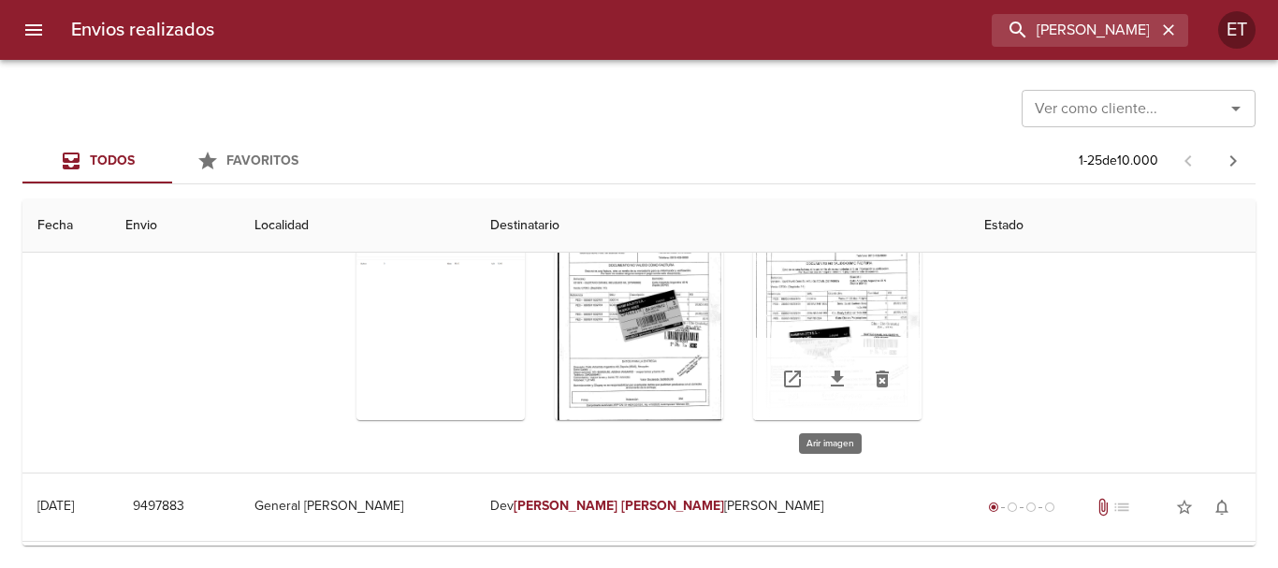
click at [846, 311] on div "Tabla de envíos del cliente" at bounding box center [837, 303] width 168 height 234
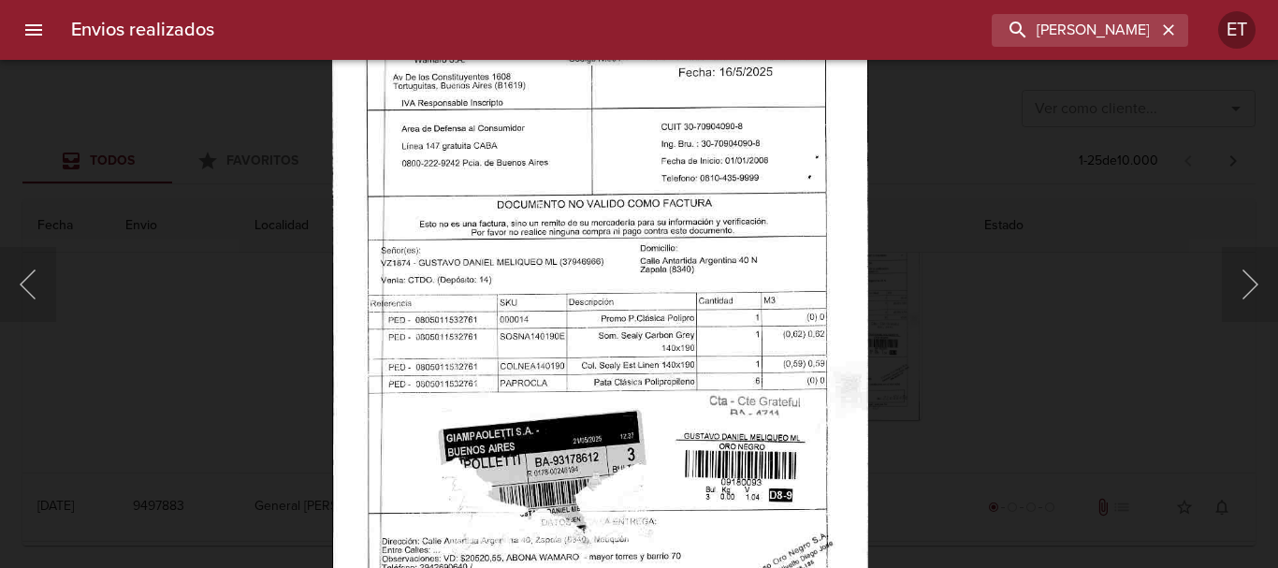
click at [1085, 388] on div "Lightbox" at bounding box center [639, 284] width 1278 height 568
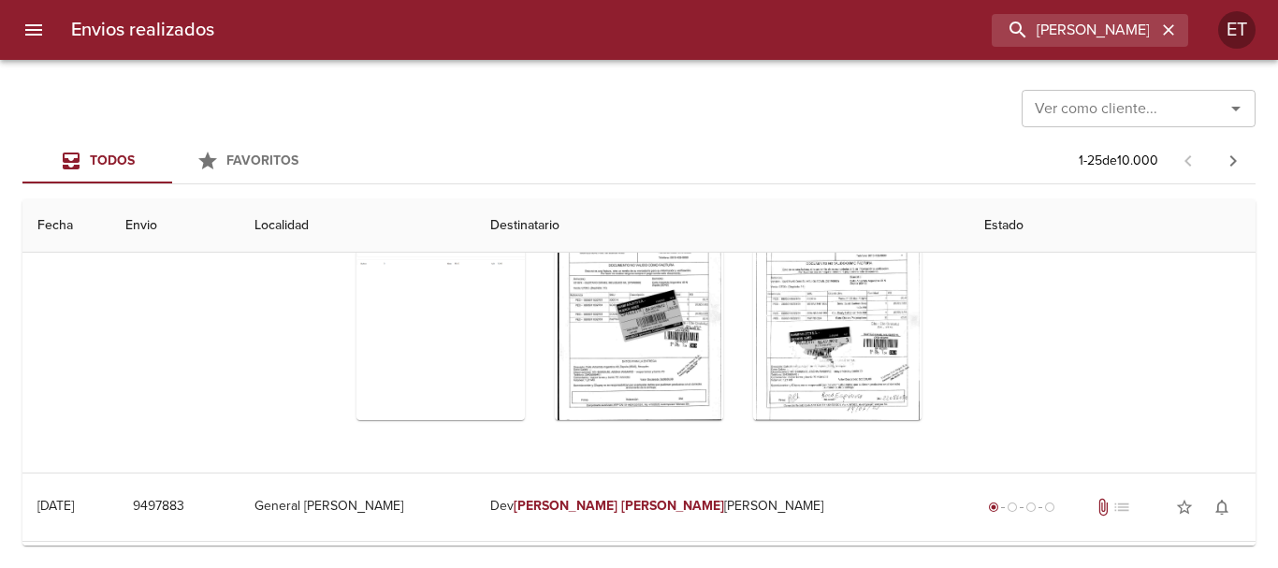
scroll to position [0, 0]
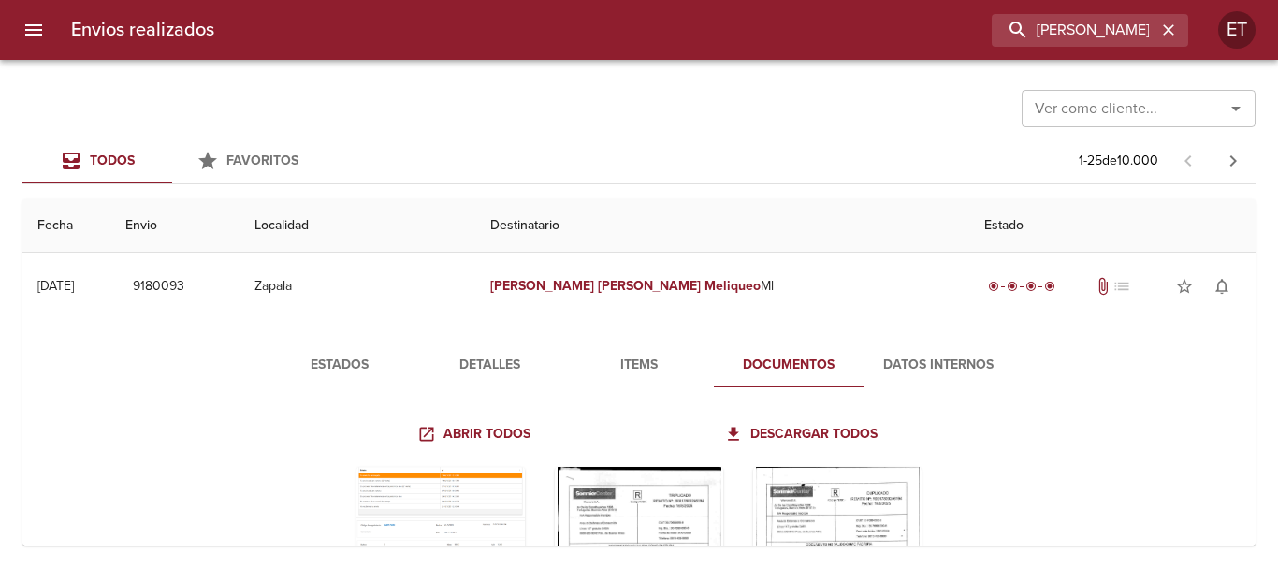
click at [495, 375] on span "Detalles" at bounding box center [489, 365] width 127 height 23
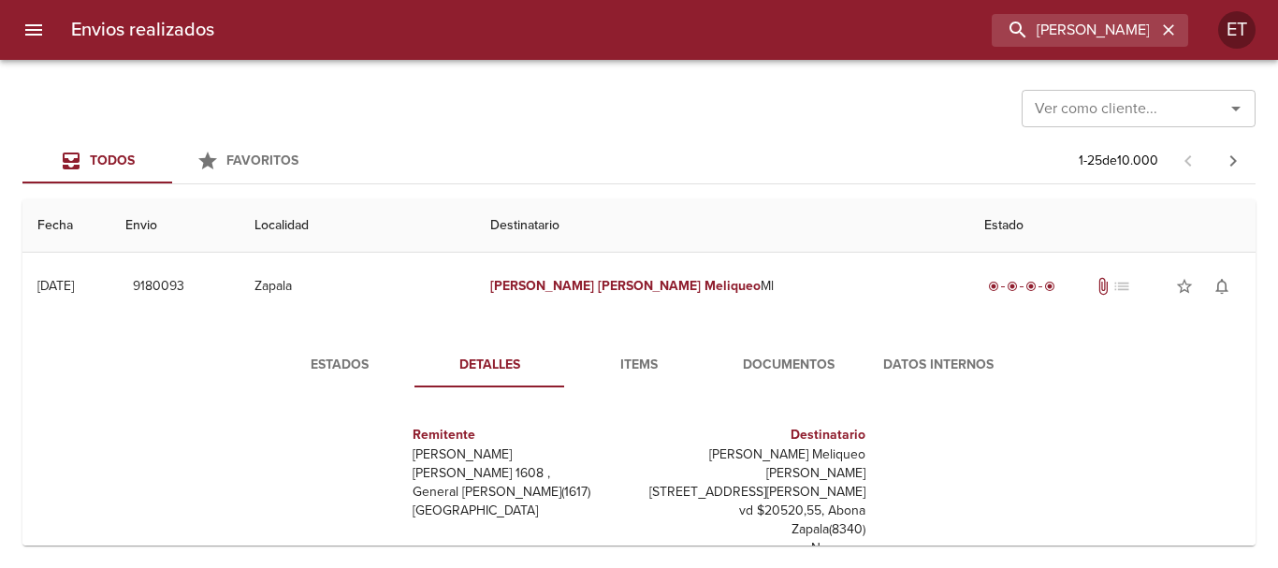
click at [634, 379] on button "Items" at bounding box center [639, 364] width 150 height 45
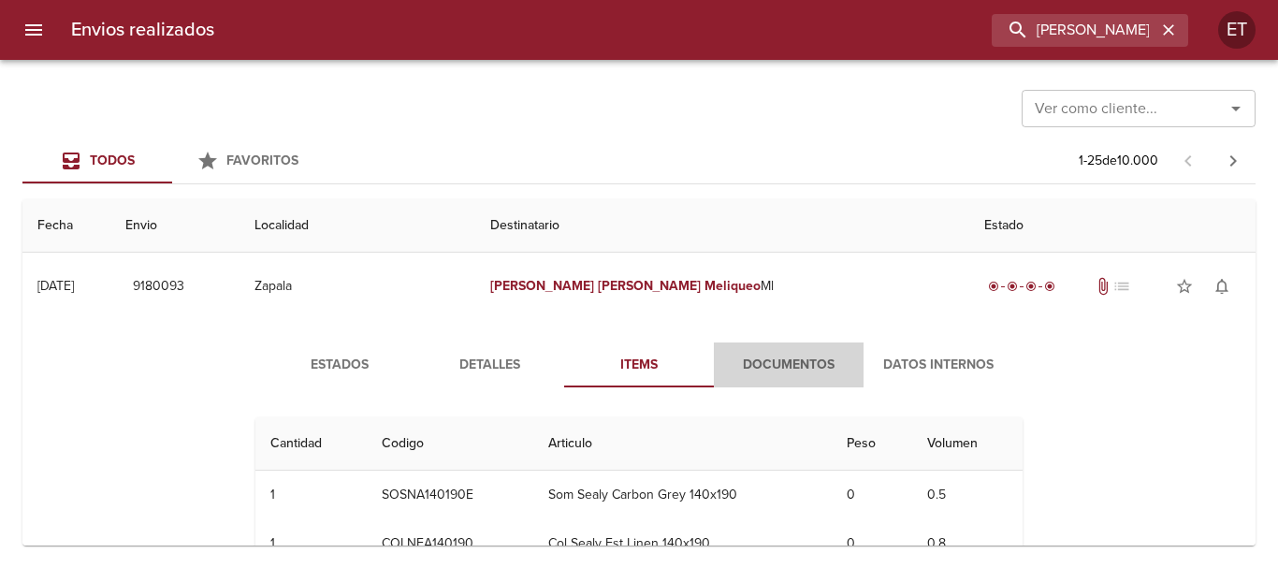
click at [765, 358] on span "Documentos" at bounding box center [788, 365] width 127 height 23
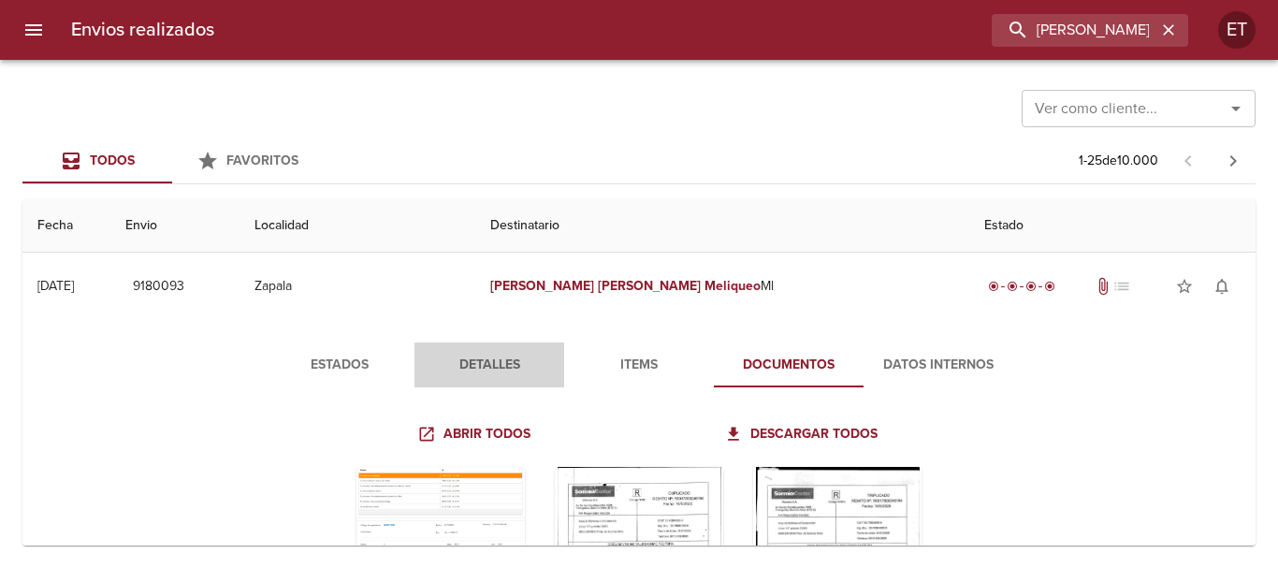
click at [484, 371] on span "Detalles" at bounding box center [489, 365] width 127 height 23
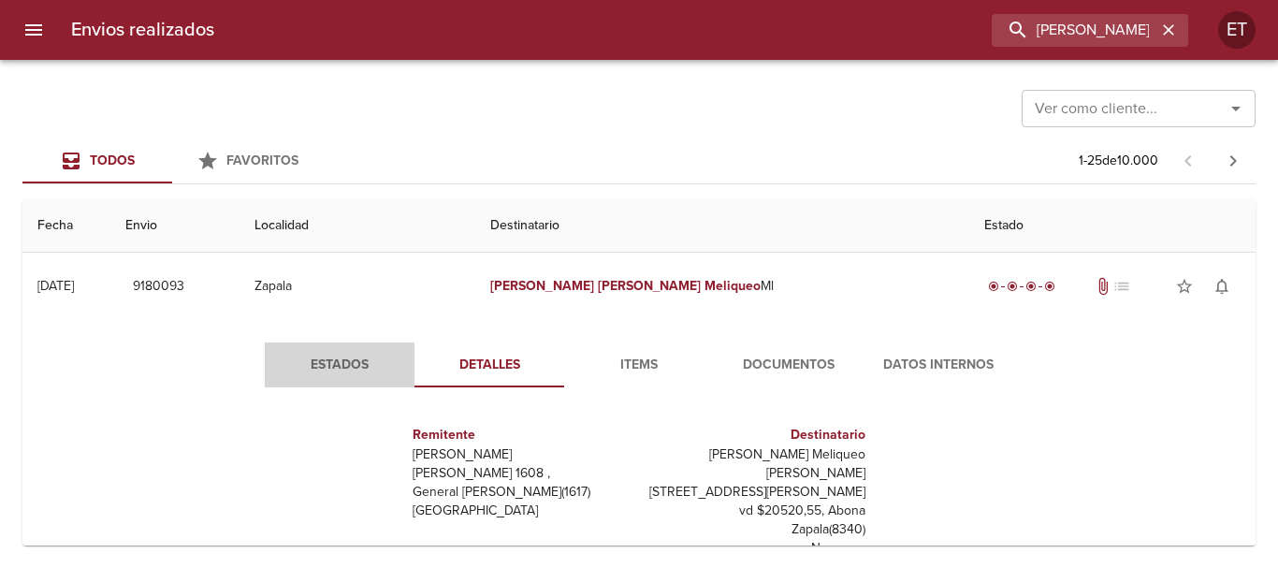
click at [321, 372] on span "Estados" at bounding box center [339, 365] width 127 height 23
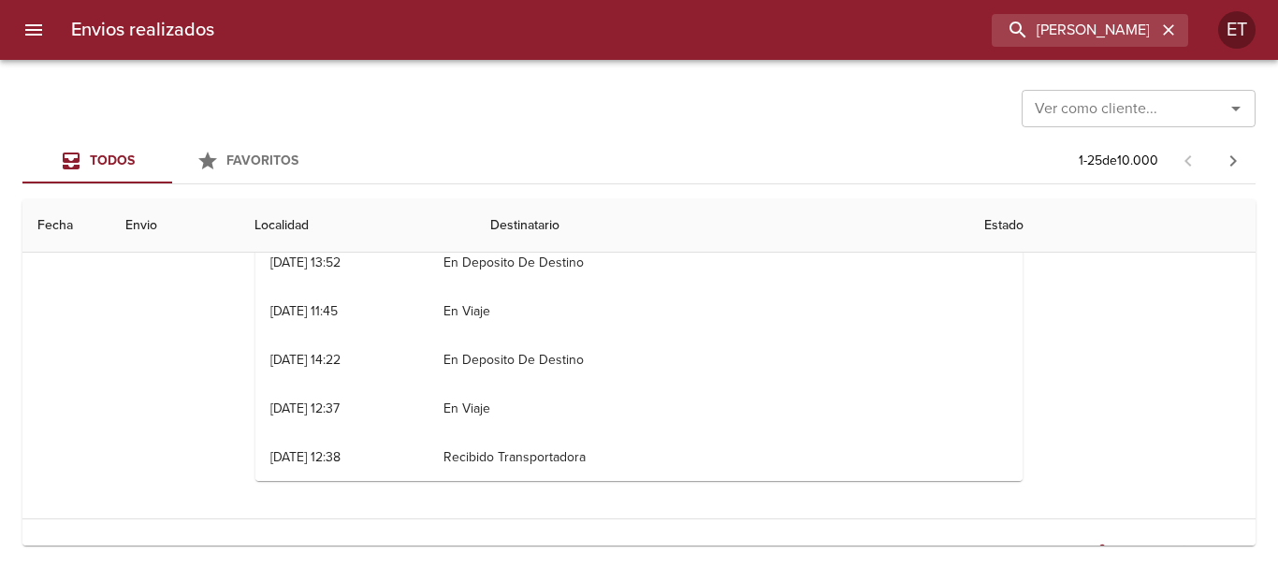
scroll to position [187, 0]
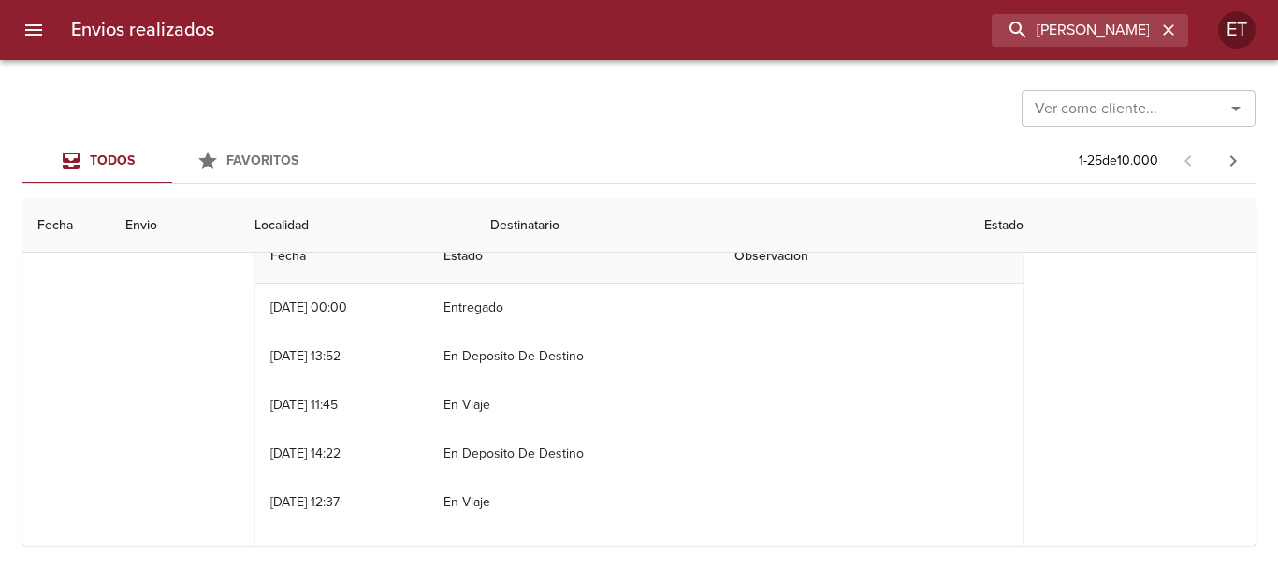
drag, startPoint x: 1138, startPoint y: 351, endPoint x: 1087, endPoint y: 332, distance: 54.7
click at [1138, 352] on div "Estados Detalles Items Documentos Datos Internos Fecha Estado Observacion 19/06…" at bounding box center [638, 372] width 1203 height 479
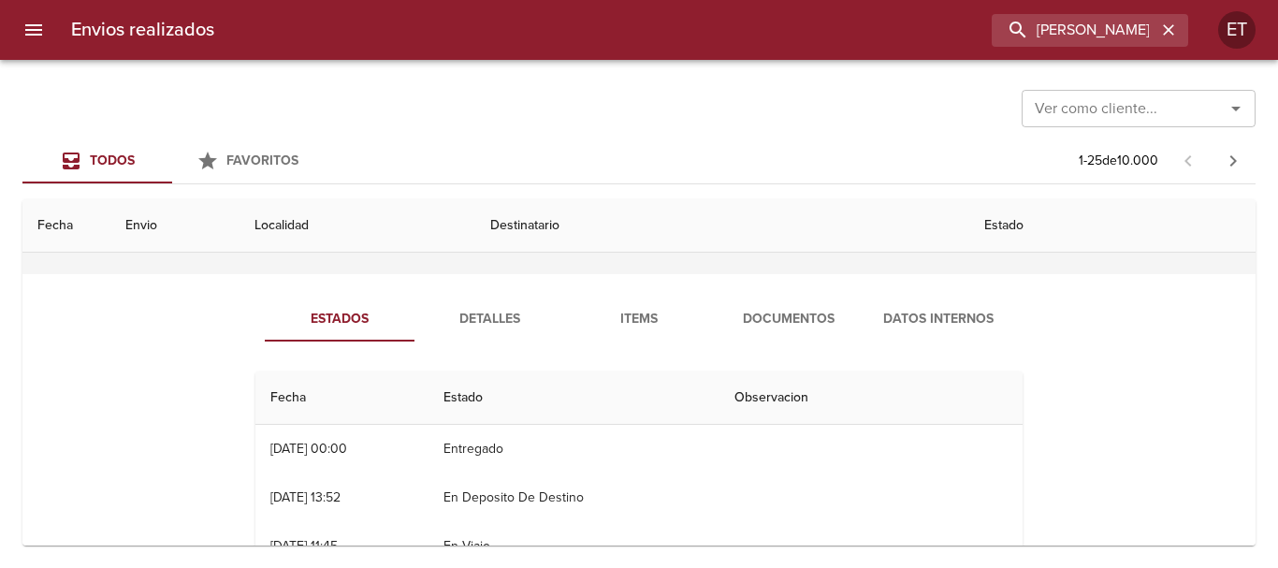
scroll to position [0, 0]
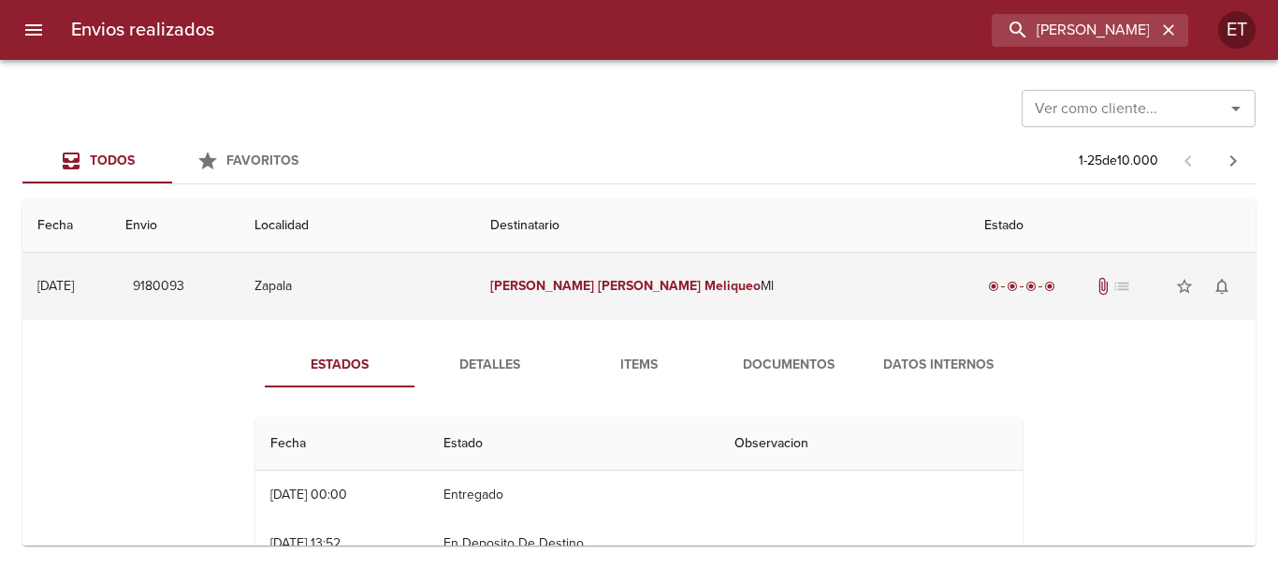
click at [727, 267] on td "[PERSON_NAME] Meliqueo [PERSON_NAME]" at bounding box center [722, 286] width 494 height 67
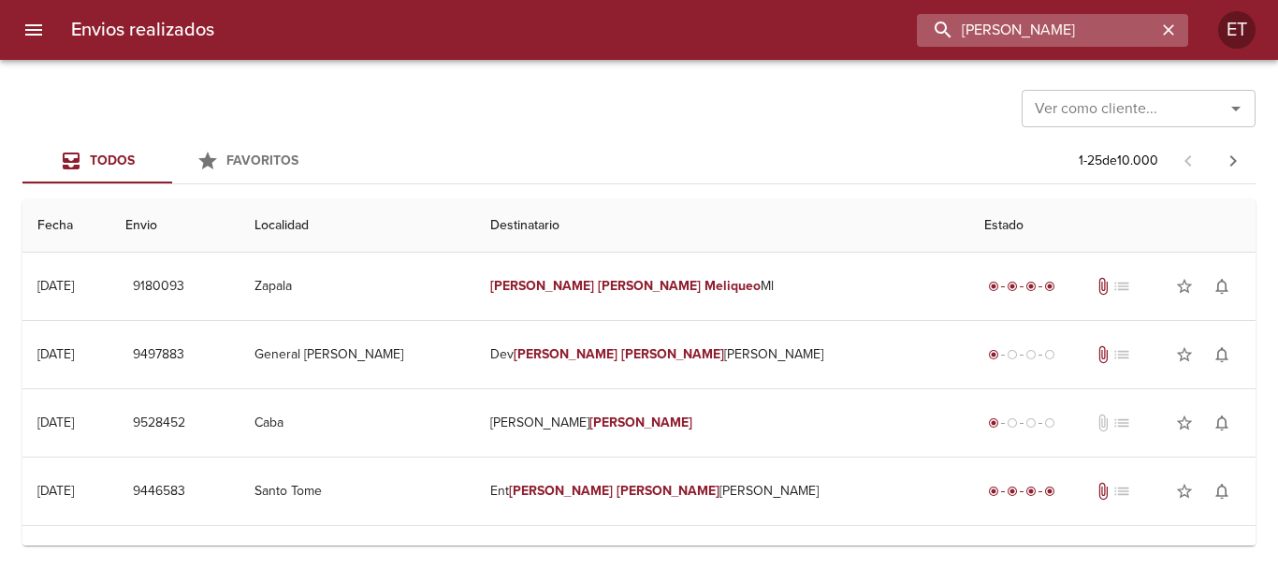
click at [1103, 25] on input "[PERSON_NAME]" at bounding box center [1036, 30] width 239 height 33
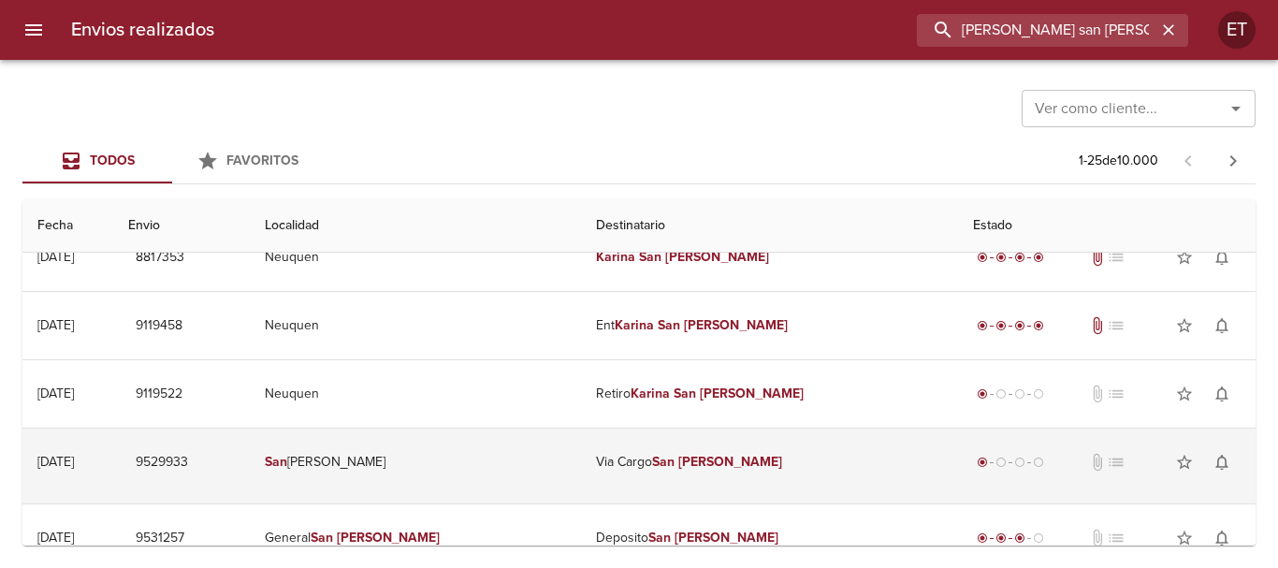
scroll to position [187, 0]
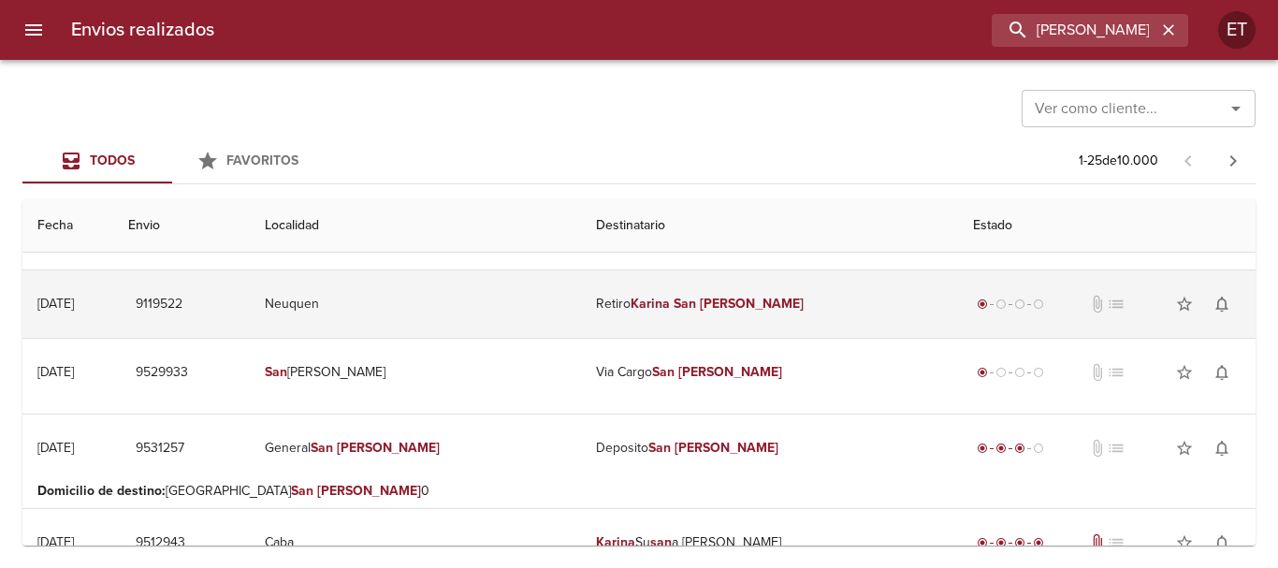
click at [742, 296] on em "[PERSON_NAME]" at bounding box center [752, 304] width 104 height 16
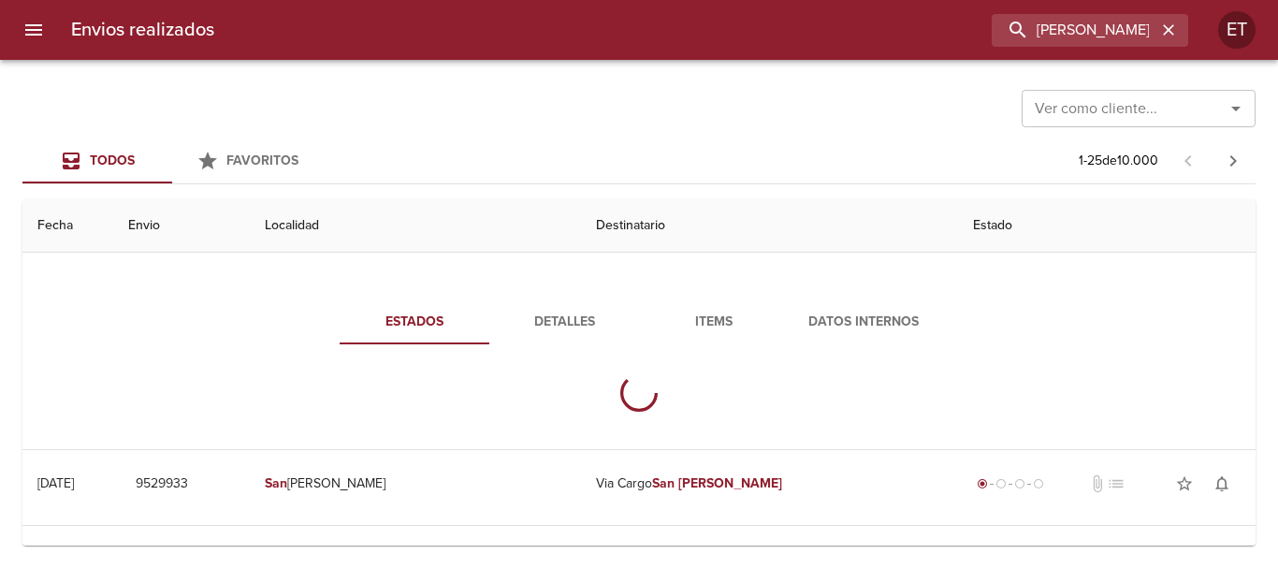
scroll to position [281, 0]
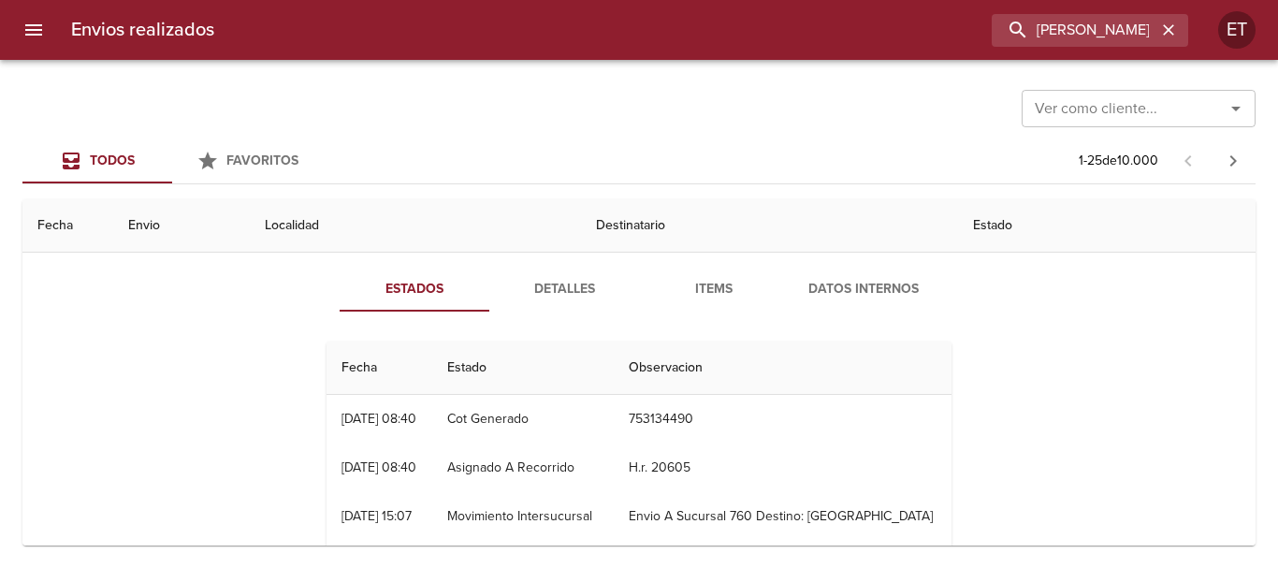
click at [692, 301] on button "Items" at bounding box center [714, 289] width 150 height 45
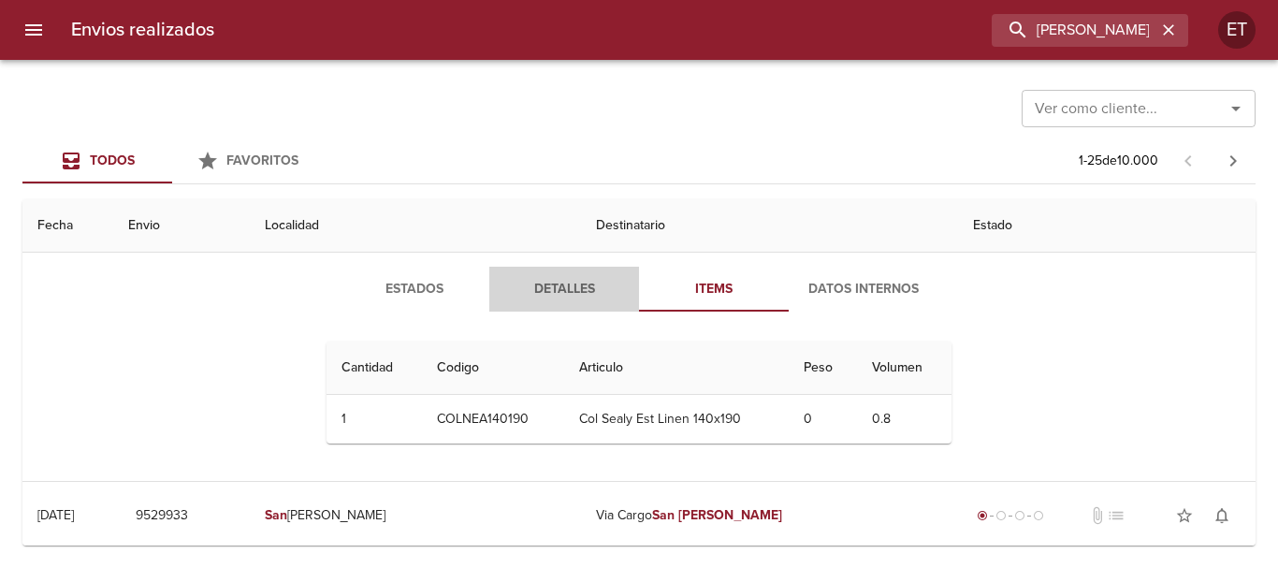
click at [567, 280] on span "Detalles" at bounding box center [563, 289] width 127 height 23
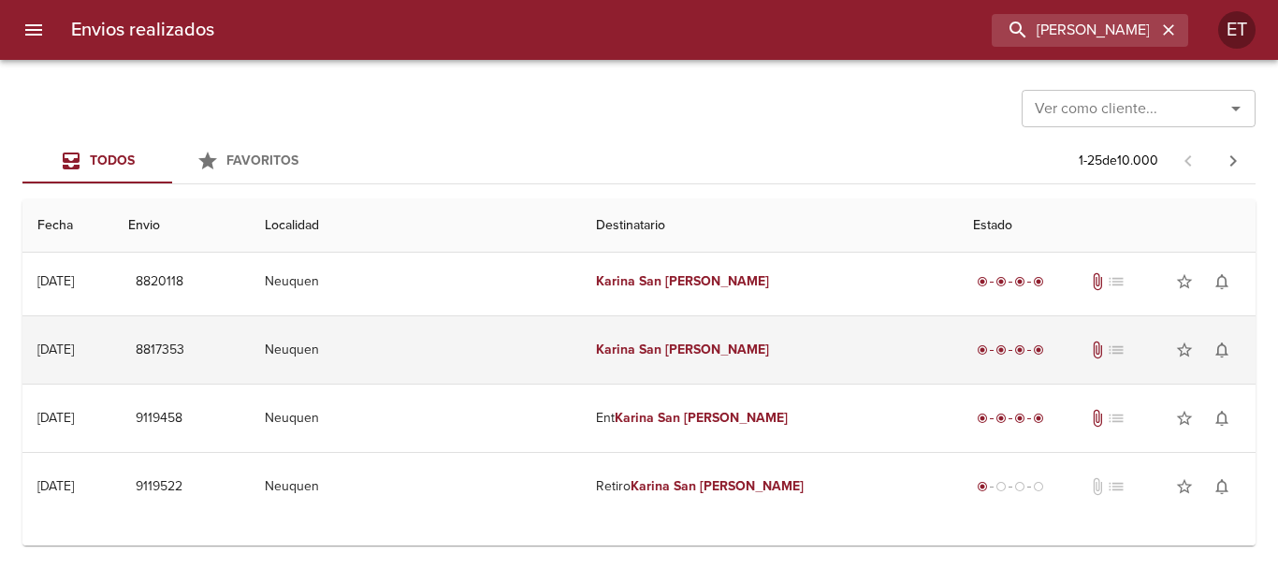
scroll to position [0, 0]
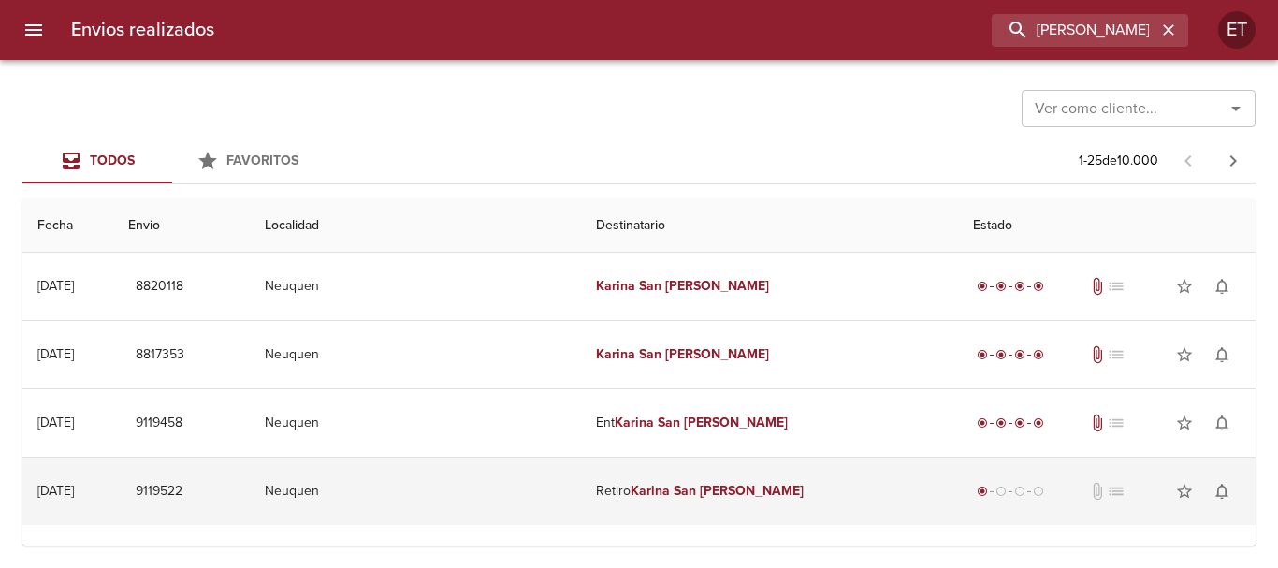
click at [696, 497] on em "San" at bounding box center [684, 491] width 22 height 16
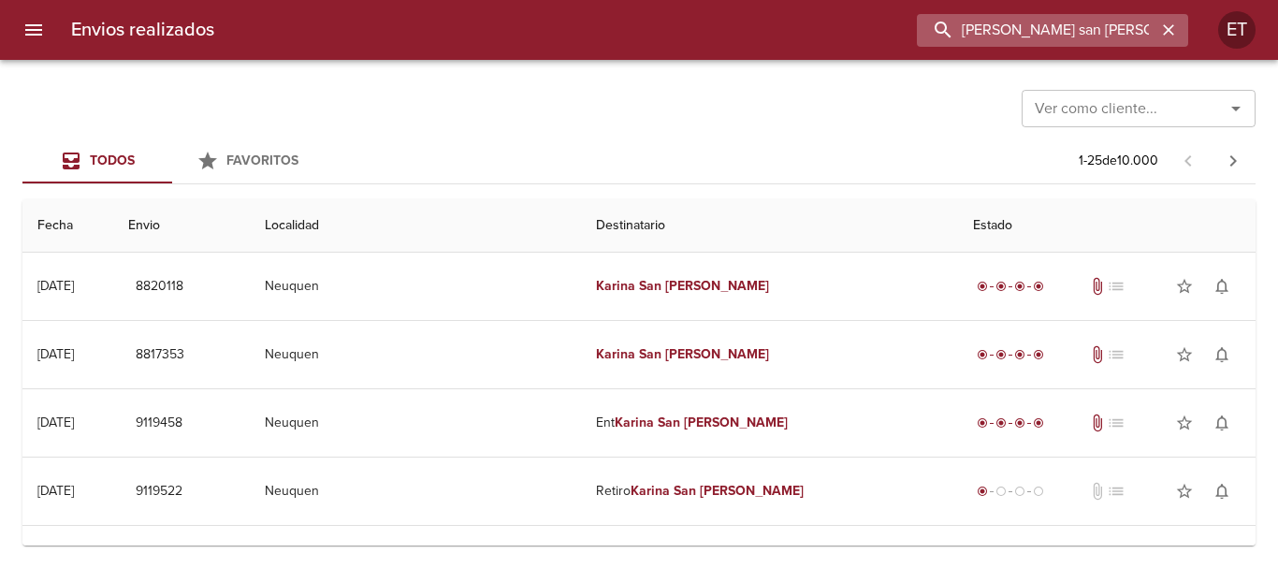
click at [1077, 35] on input "[PERSON_NAME] san [PERSON_NAME]" at bounding box center [1036, 30] width 239 height 33
click at [1077, 36] on input "[PERSON_NAME] san [PERSON_NAME]" at bounding box center [1036, 30] width 239 height 33
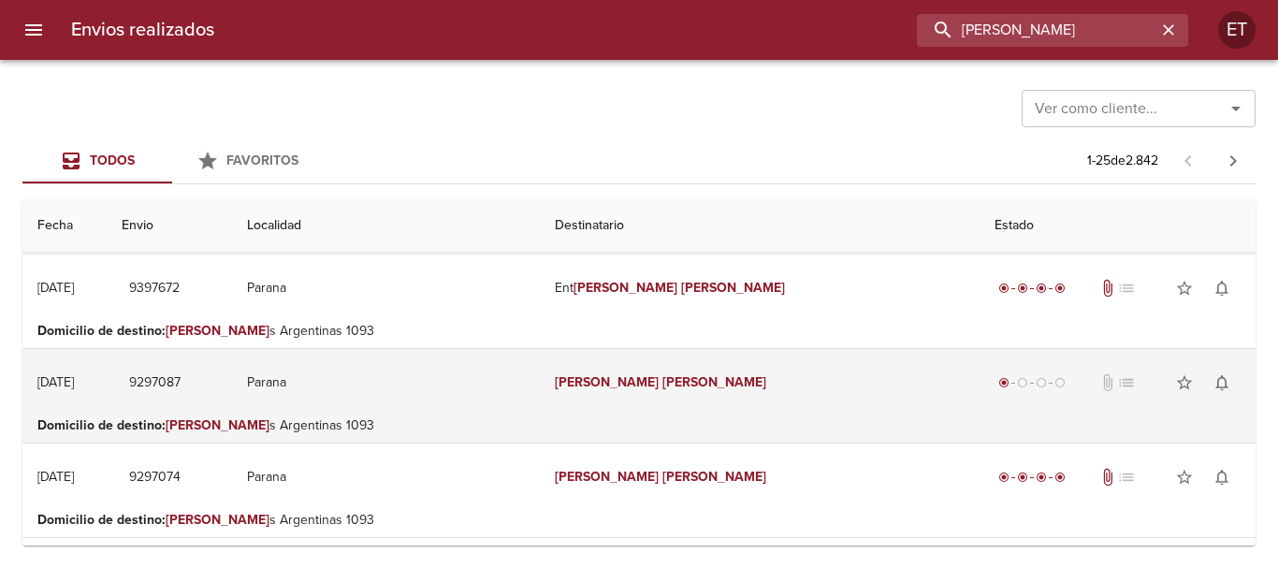
scroll to position [281, 0]
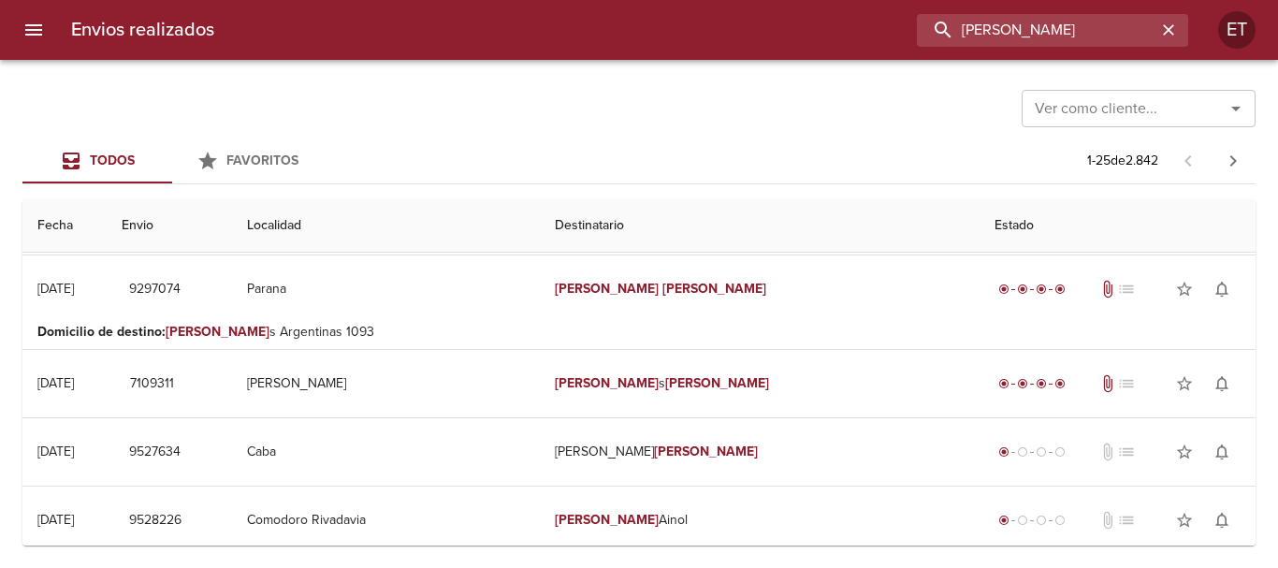
drag, startPoint x: 1116, startPoint y: 34, endPoint x: 630, endPoint y: 33, distance: 485.4
click at [630, 33] on div "[PERSON_NAME]" at bounding box center [708, 30] width 959 height 33
type input "amerise"
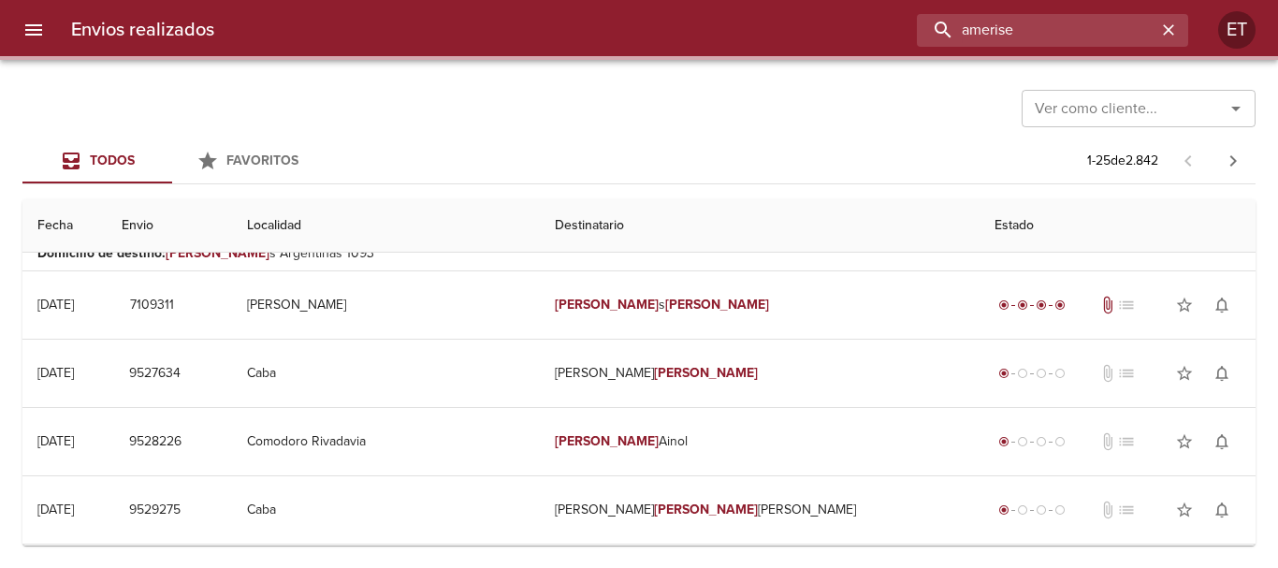
scroll to position [0, 0]
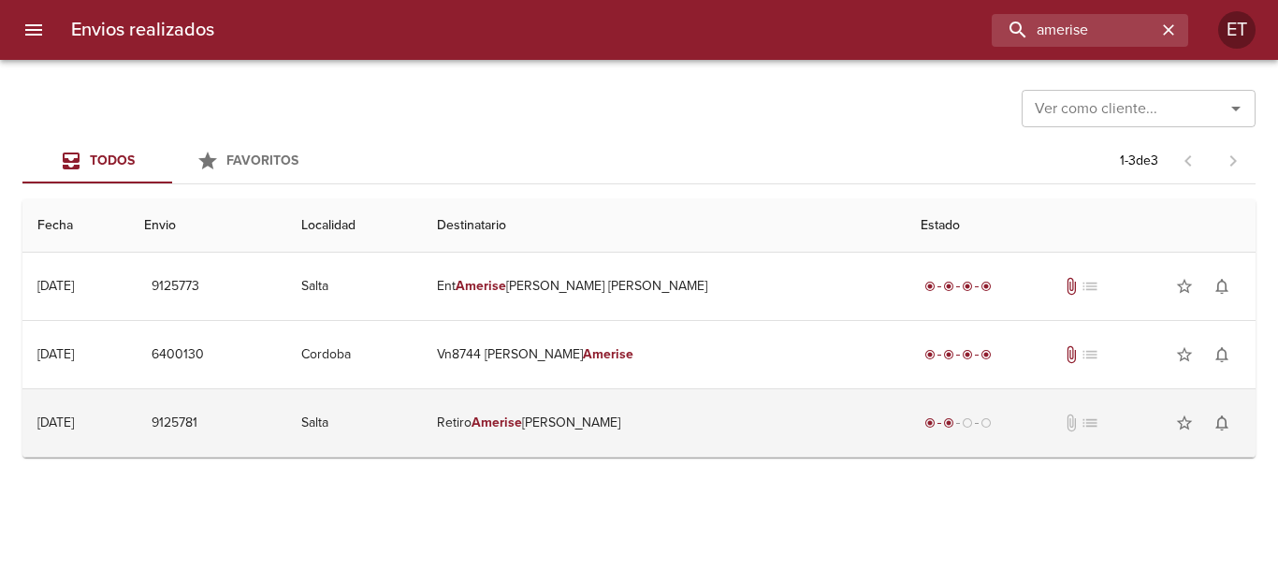
click at [731, 431] on td "Retiro [PERSON_NAME]" at bounding box center [664, 422] width 485 height 67
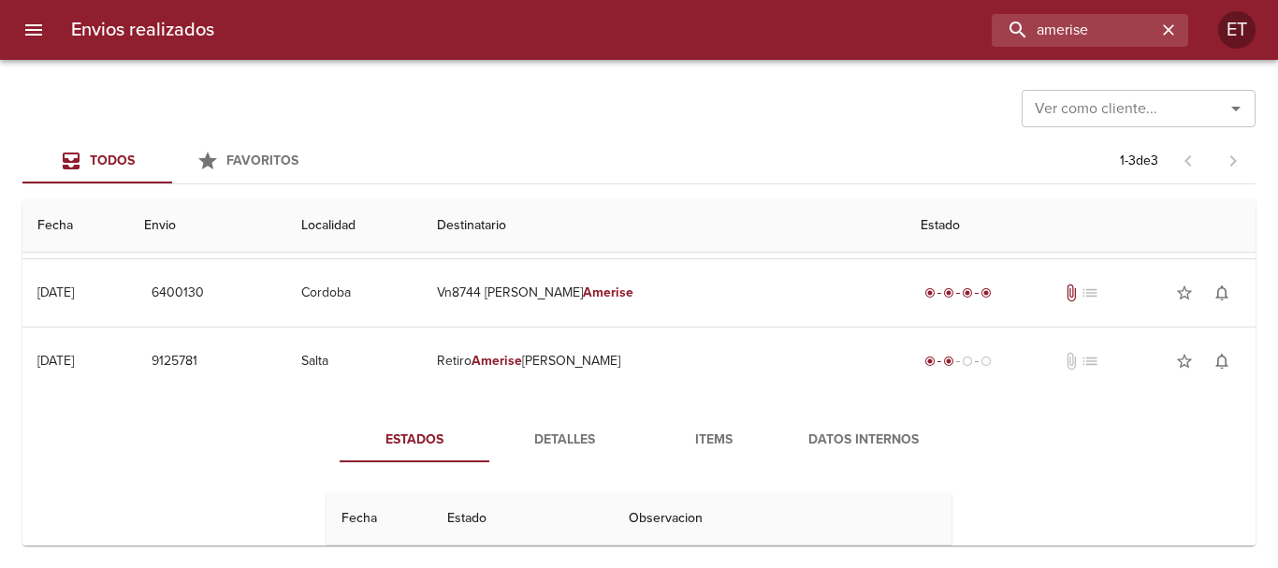
scroll to position [94, 0]
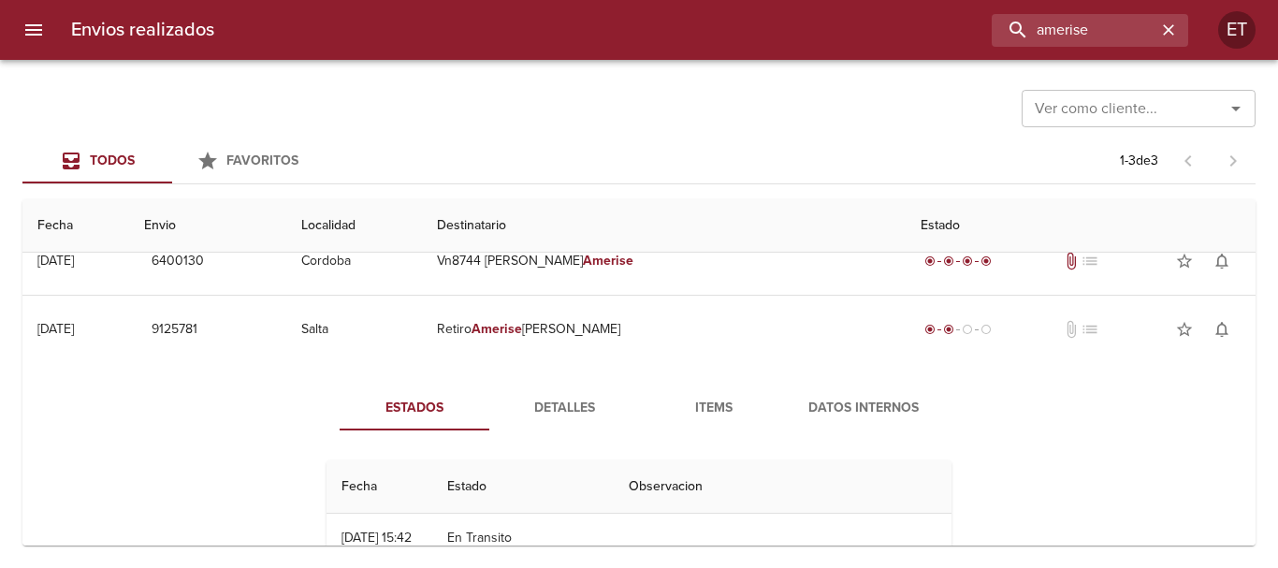
click at [716, 398] on span "Items" at bounding box center [713, 408] width 127 height 23
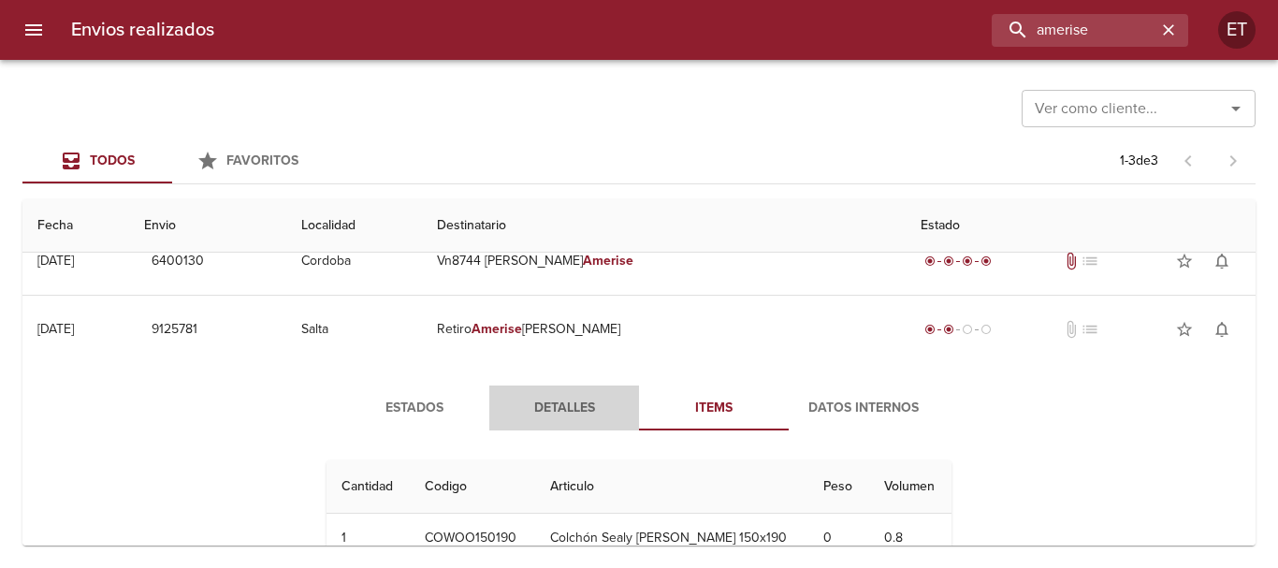
click at [555, 422] on button "Detalles" at bounding box center [564, 407] width 150 height 45
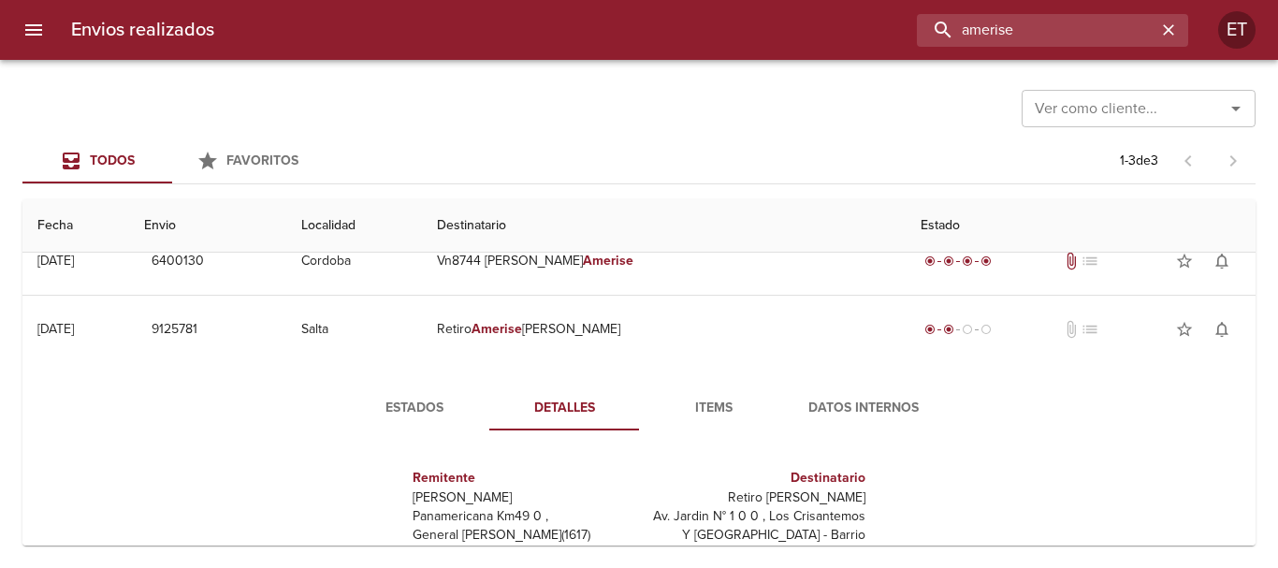
drag, startPoint x: 1117, startPoint y: 22, endPoint x: 556, endPoint y: -63, distance: 567.5
click at [556, 0] on html "Envios realizados amerise ET Ver como cliente... Ver como cliente... Todos Favo…" at bounding box center [639, 0] width 1278 height 0
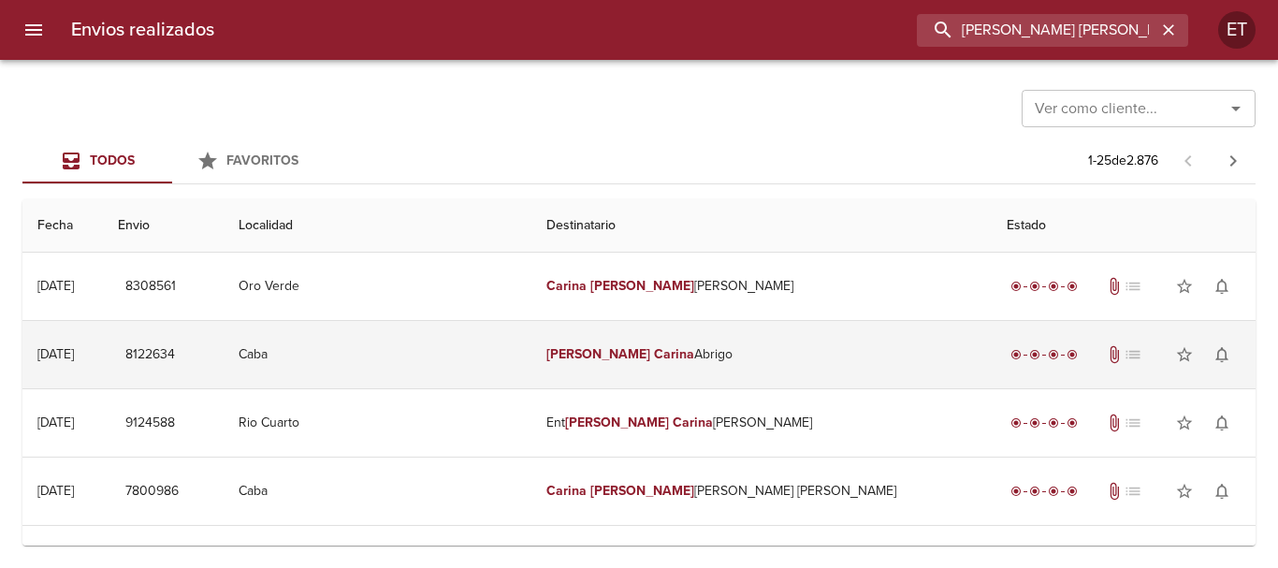
scroll to position [187, 0]
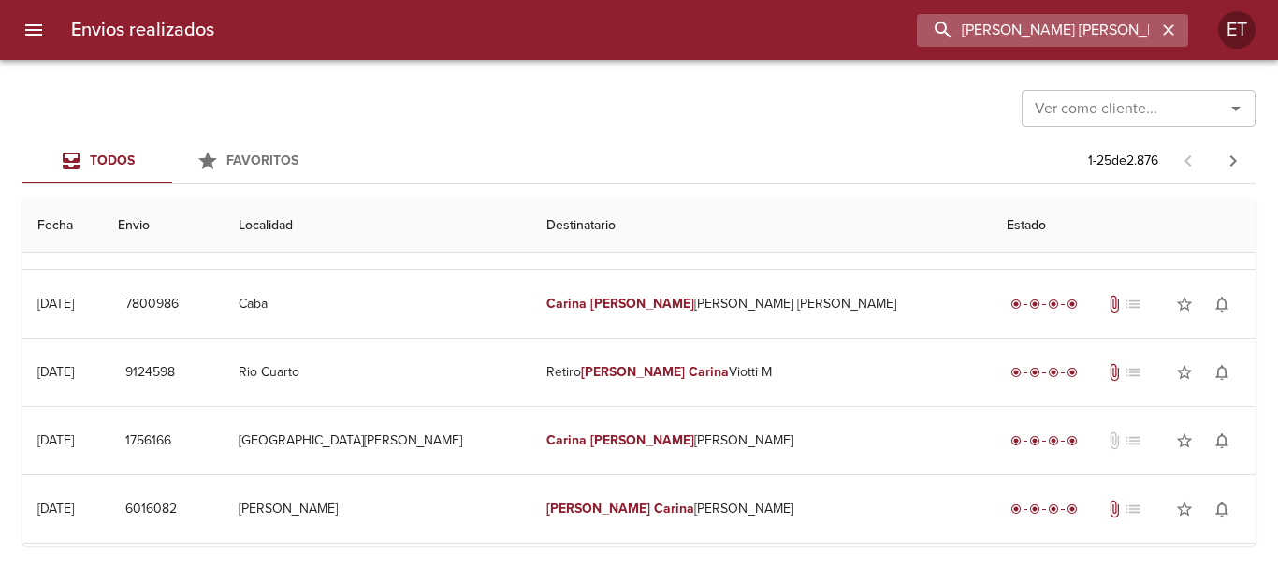
click at [1035, 40] on input "[PERSON_NAME] [PERSON_NAME]" at bounding box center [1036, 30] width 239 height 33
type input "[PERSON_NAME]"
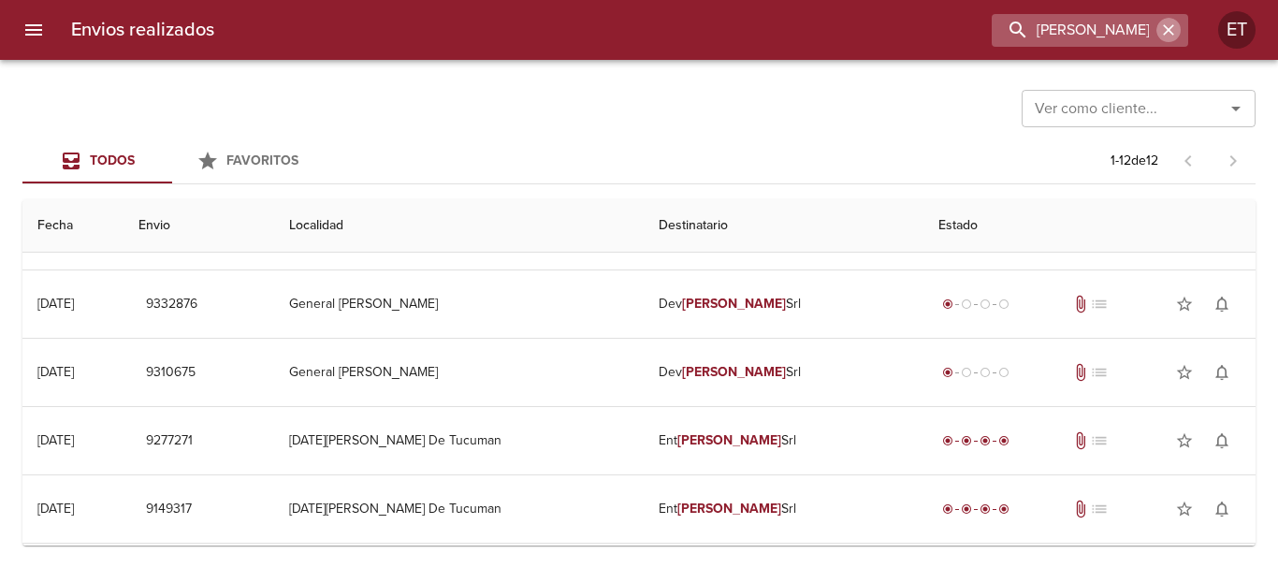
click at [1171, 34] on icon "button" at bounding box center [1168, 29] width 11 height 11
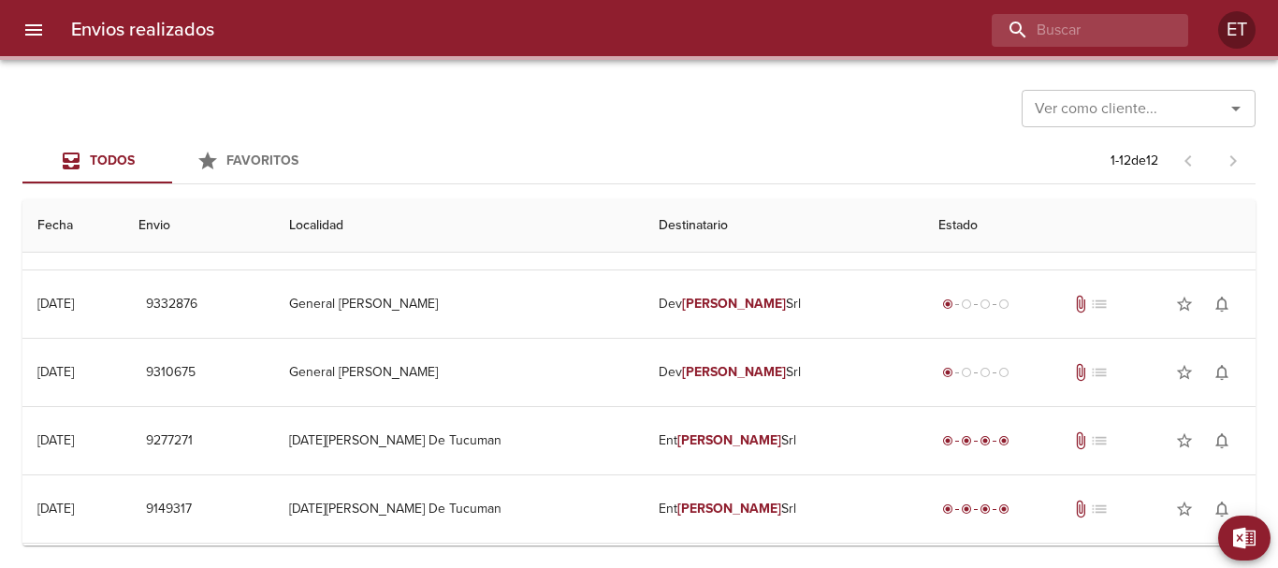
click at [902, 80] on div "Ver como cliente... Ver como cliente... Todos Favoritos 1 - 12 de 12 Fecha Envi…" at bounding box center [639, 314] width 1278 height 508
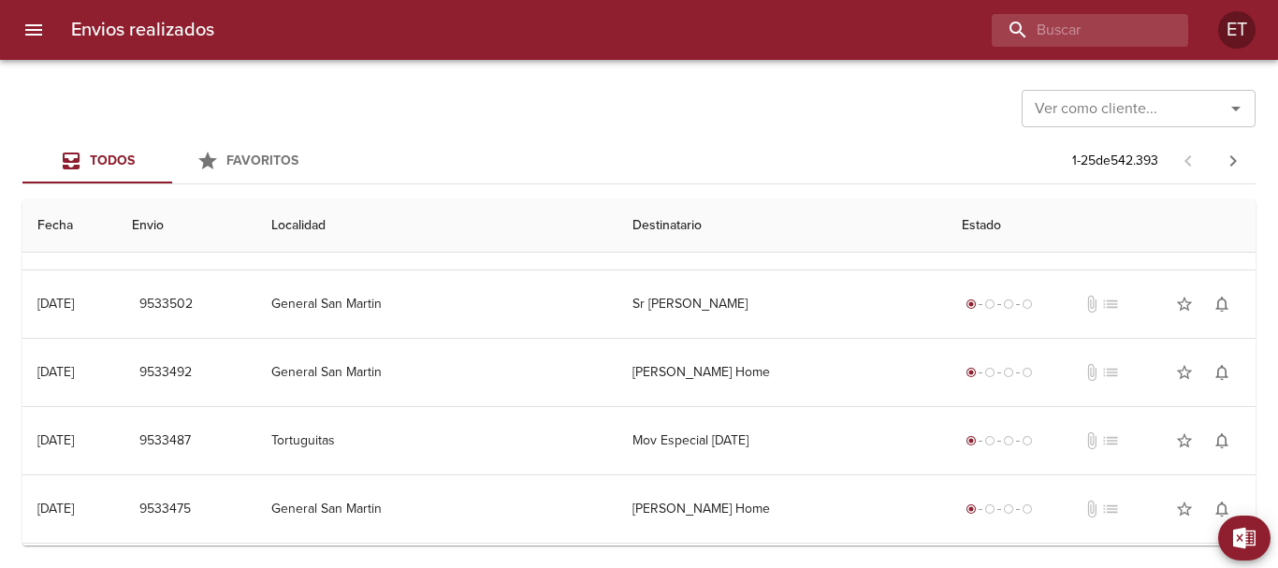
scroll to position [0, 0]
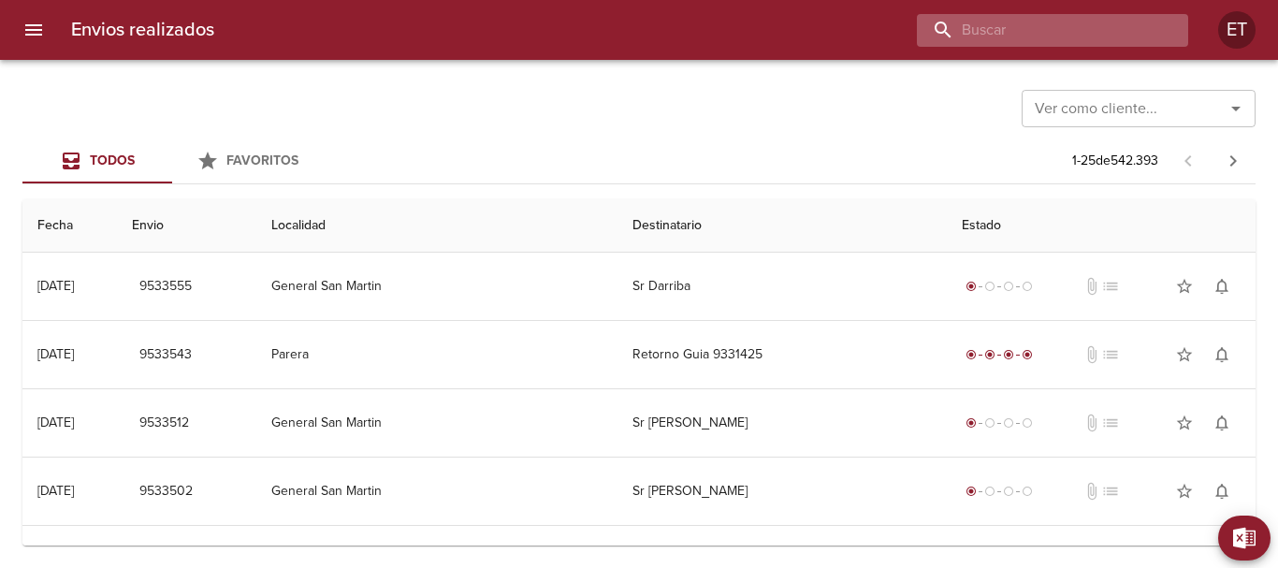
click at [1040, 25] on input "buscar" at bounding box center [1036, 30] width 239 height 33
type input "[PERSON_NAME] [PERSON_NAME]"
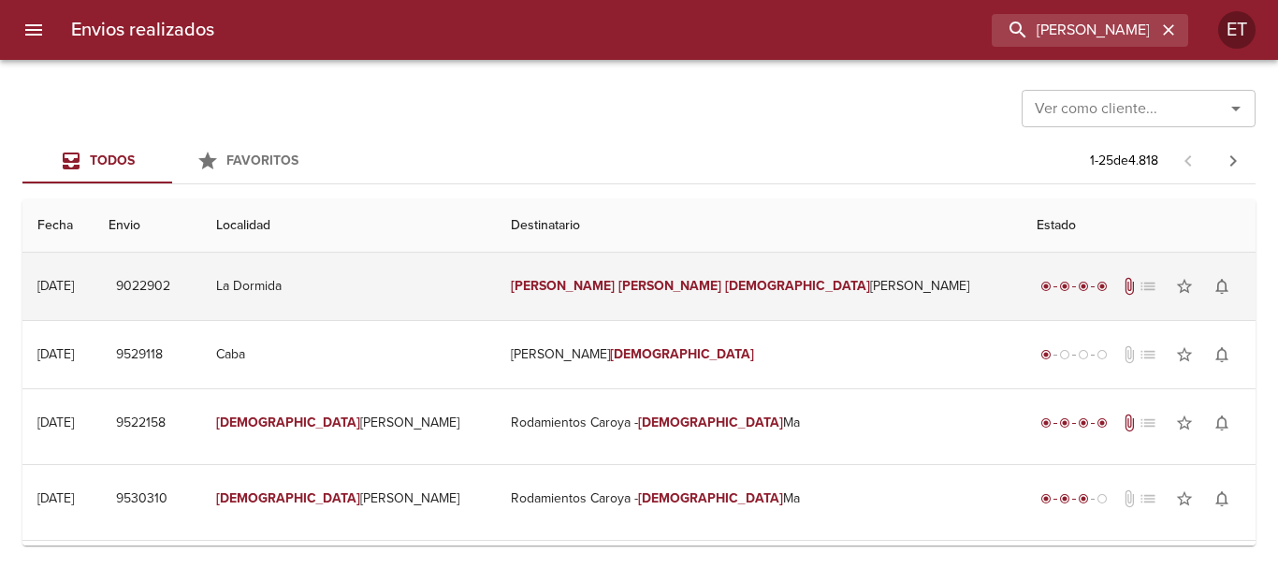
click at [784, 294] on td "[PERSON_NAME] [PERSON_NAME]" at bounding box center [759, 286] width 526 height 67
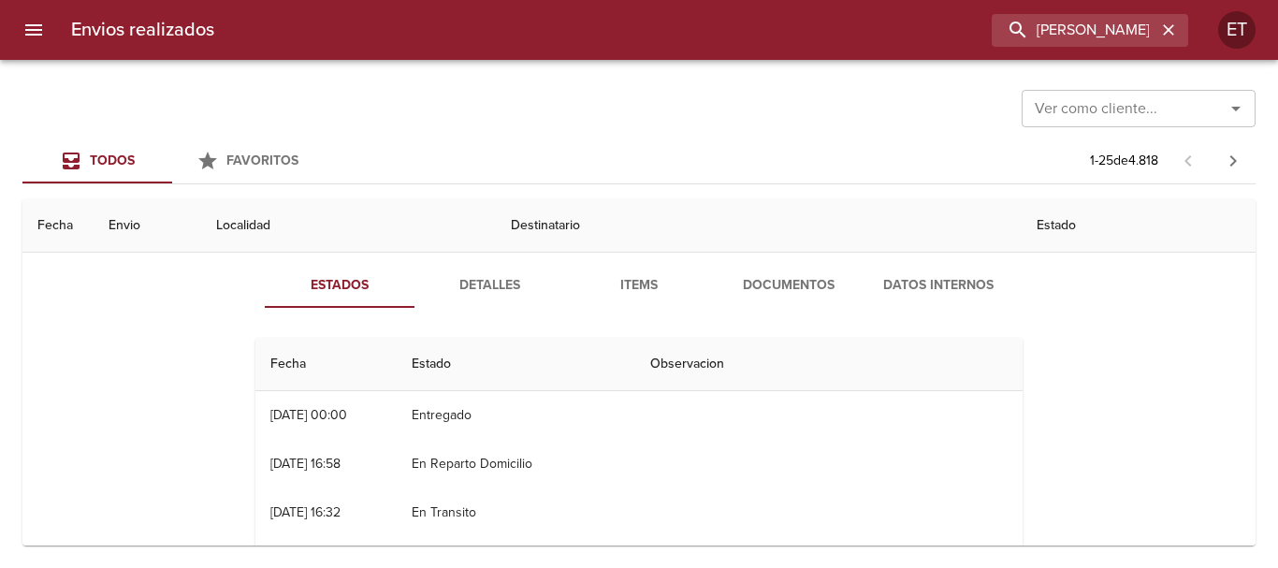
scroll to position [94, 0]
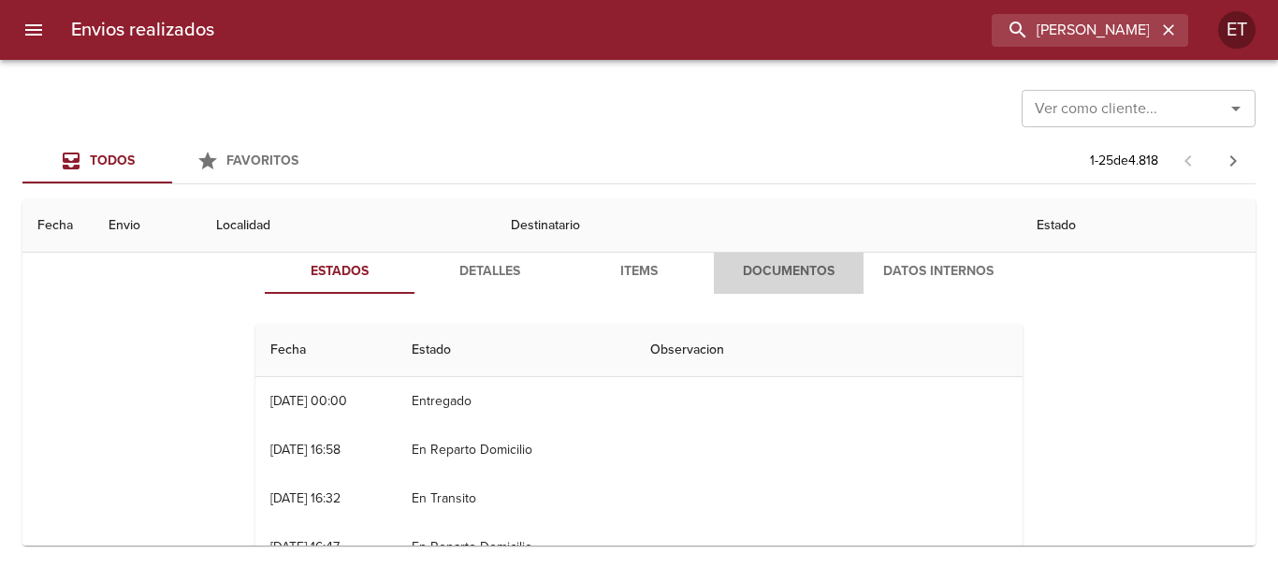
drag, startPoint x: 784, startPoint y: 267, endPoint x: 685, endPoint y: 230, distance: 105.6
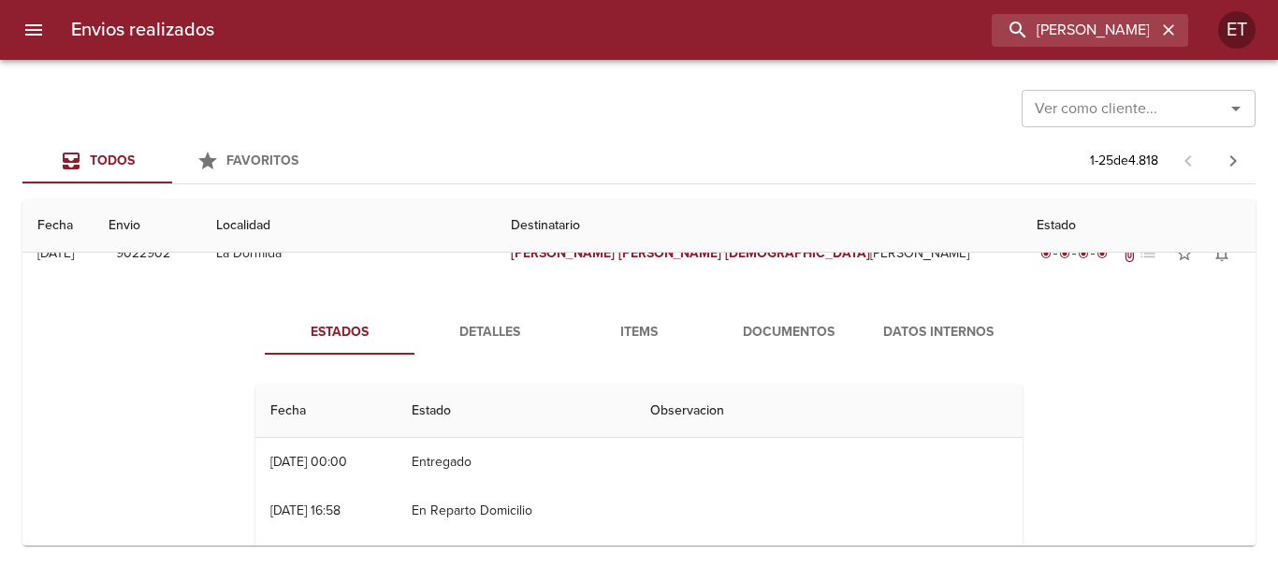
scroll to position [0, 0]
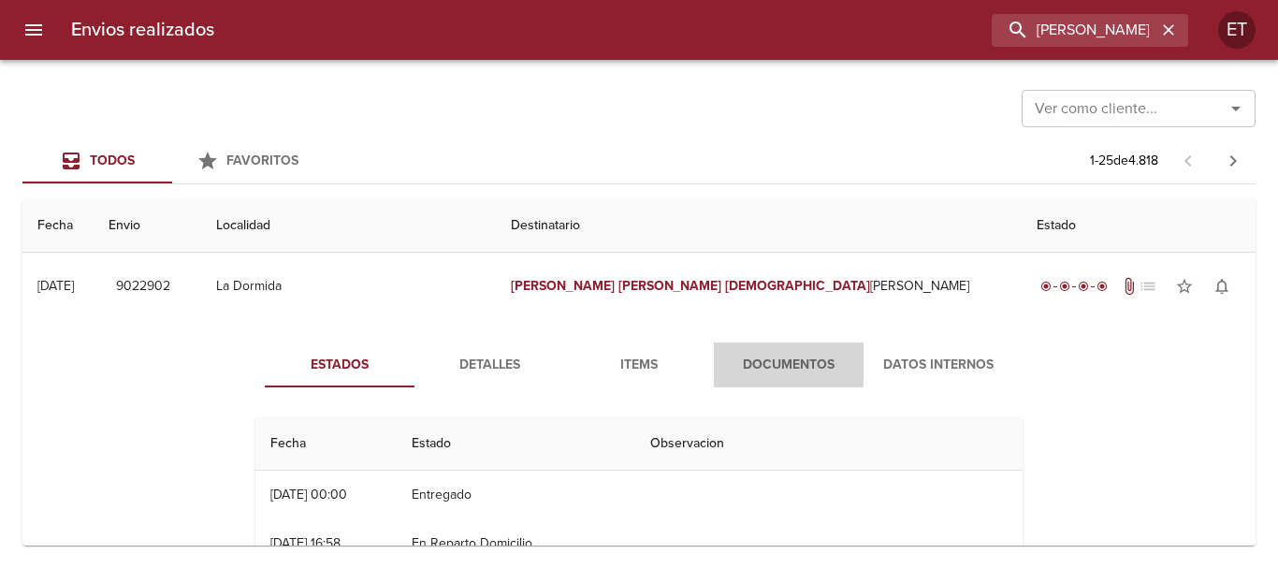
click at [844, 354] on span "Documentos" at bounding box center [788, 365] width 127 height 23
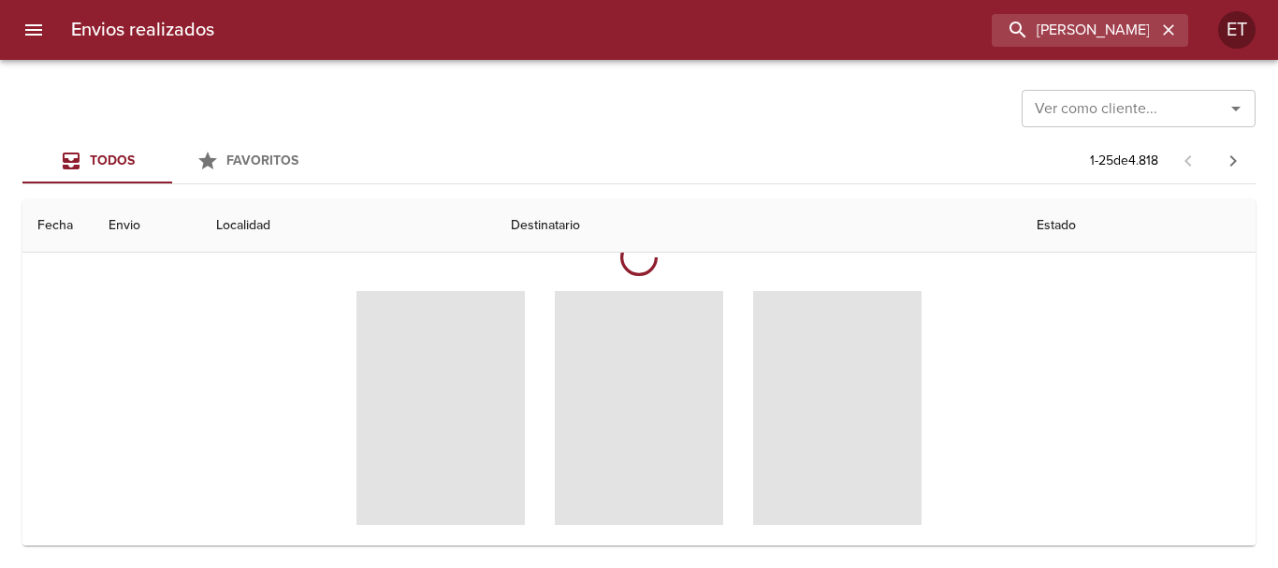
scroll to position [187, 0]
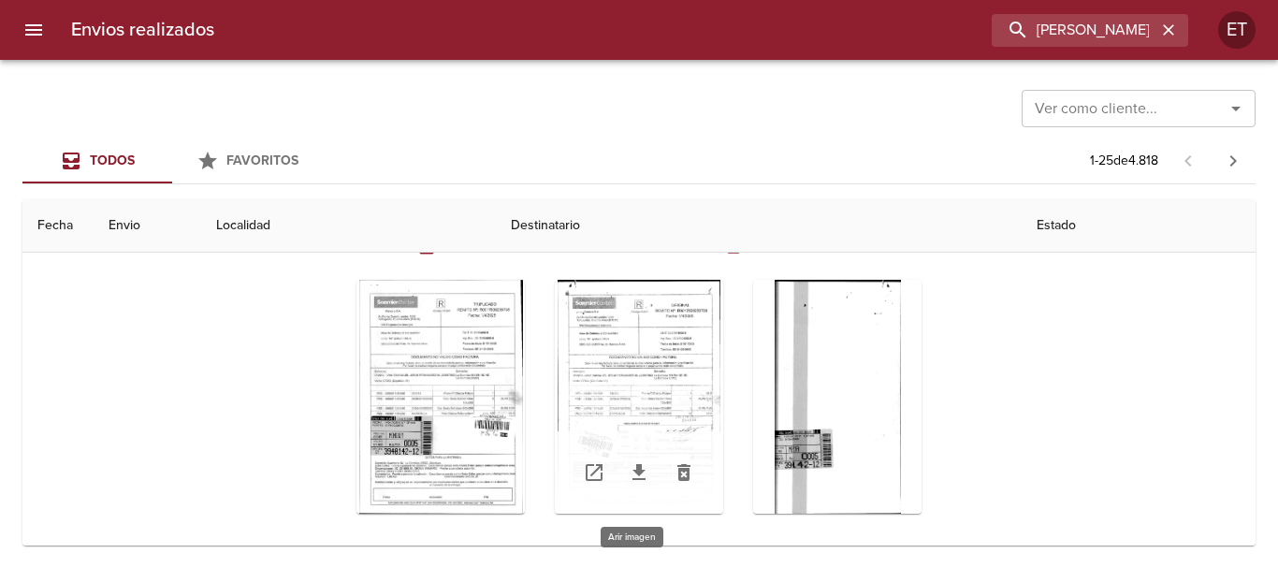
click at [635, 353] on div "Tabla de envíos del cliente" at bounding box center [639, 397] width 168 height 234
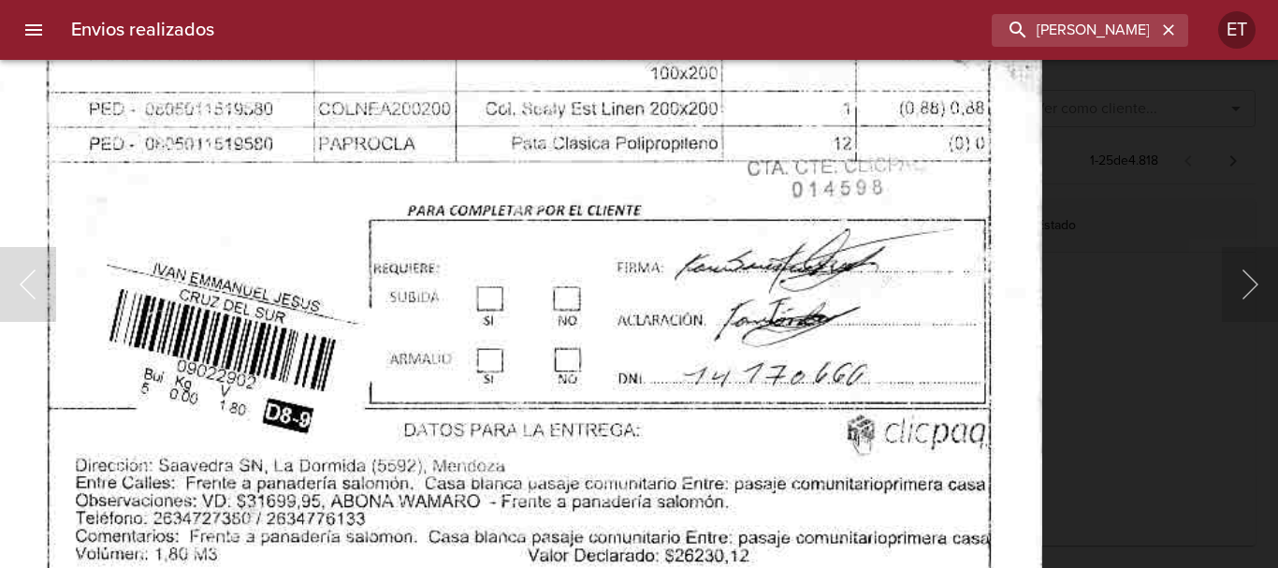
click at [674, 229] on img "Lightbox" at bounding box center [507, 34] width 1069 height 1536
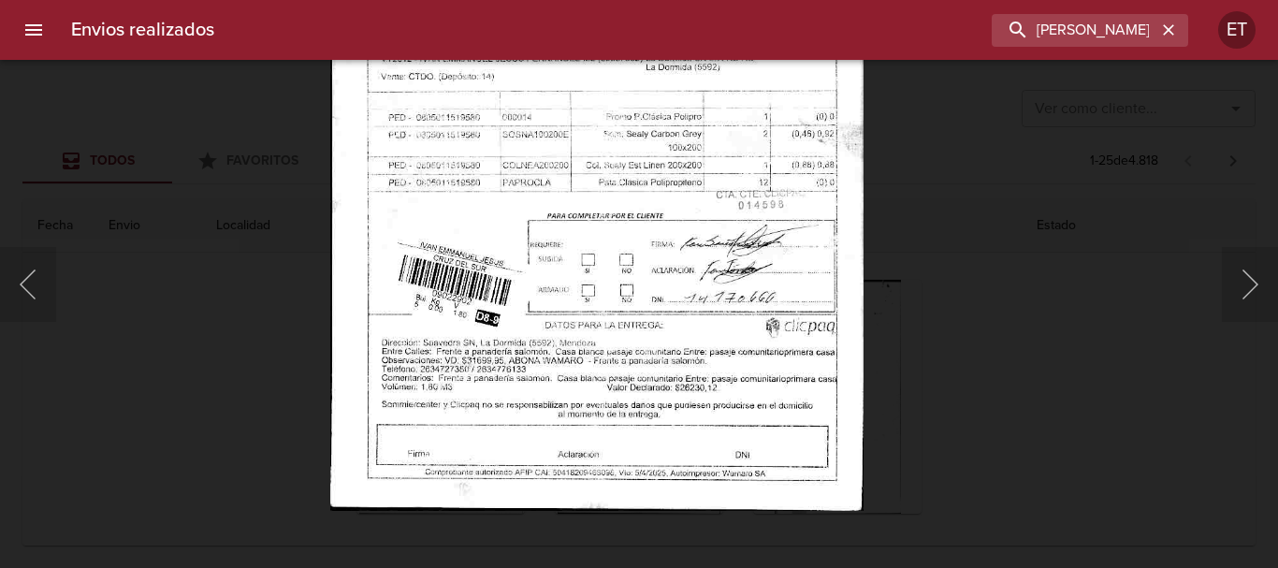
click at [685, 224] on img "Lightbox" at bounding box center [596, 128] width 532 height 765
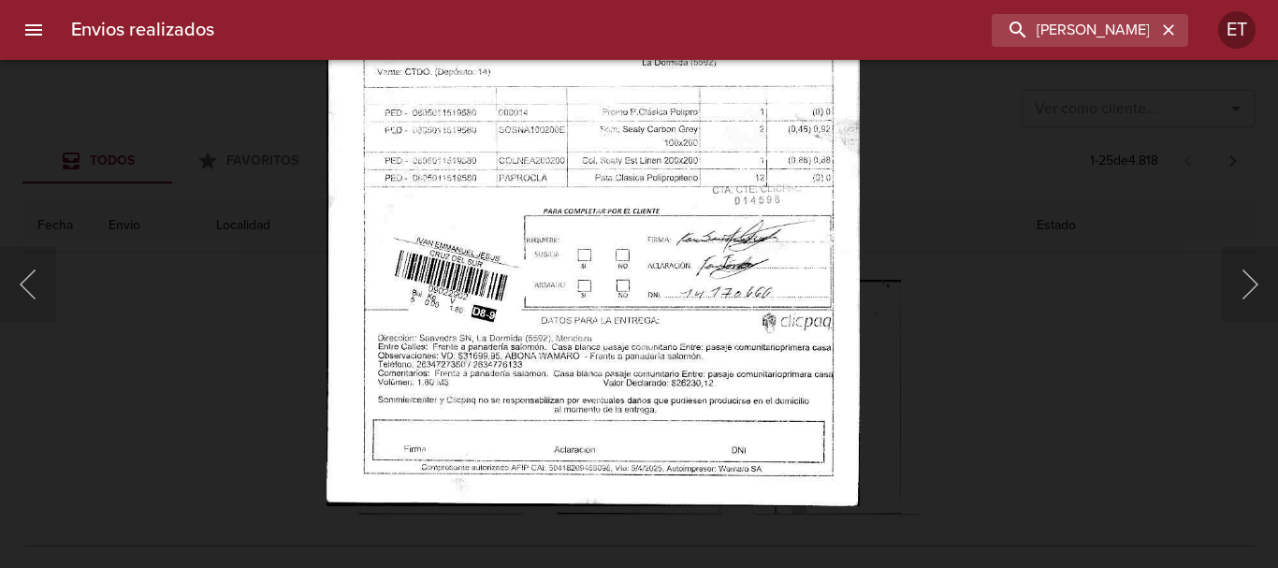
click at [1101, 468] on div "Lightbox" at bounding box center [639, 284] width 1278 height 568
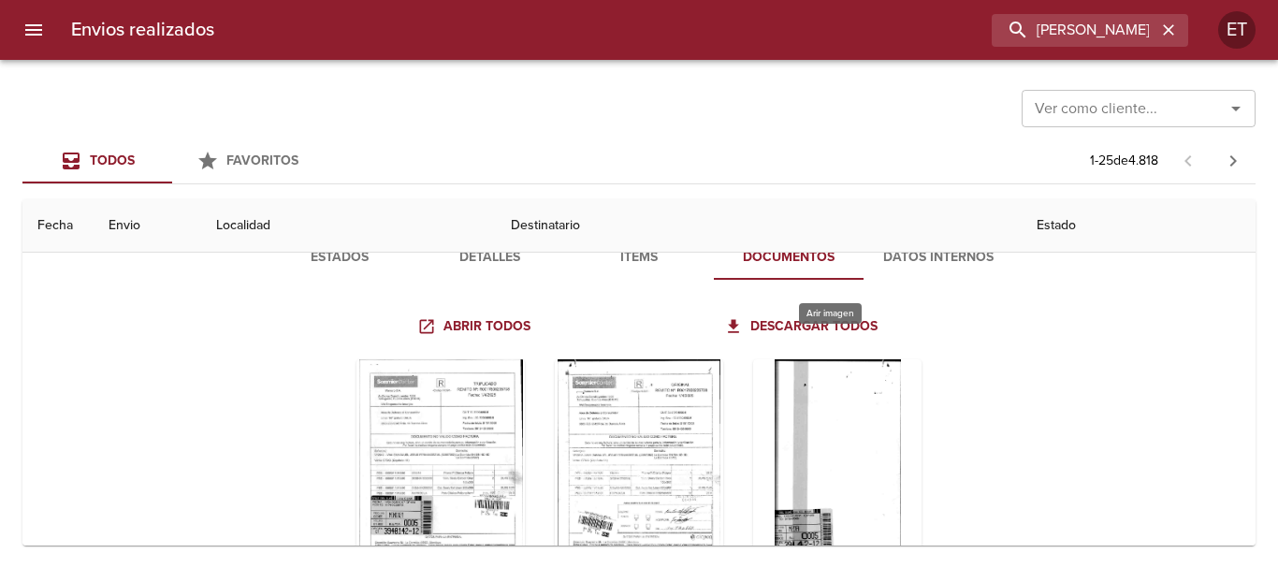
scroll to position [0, 0]
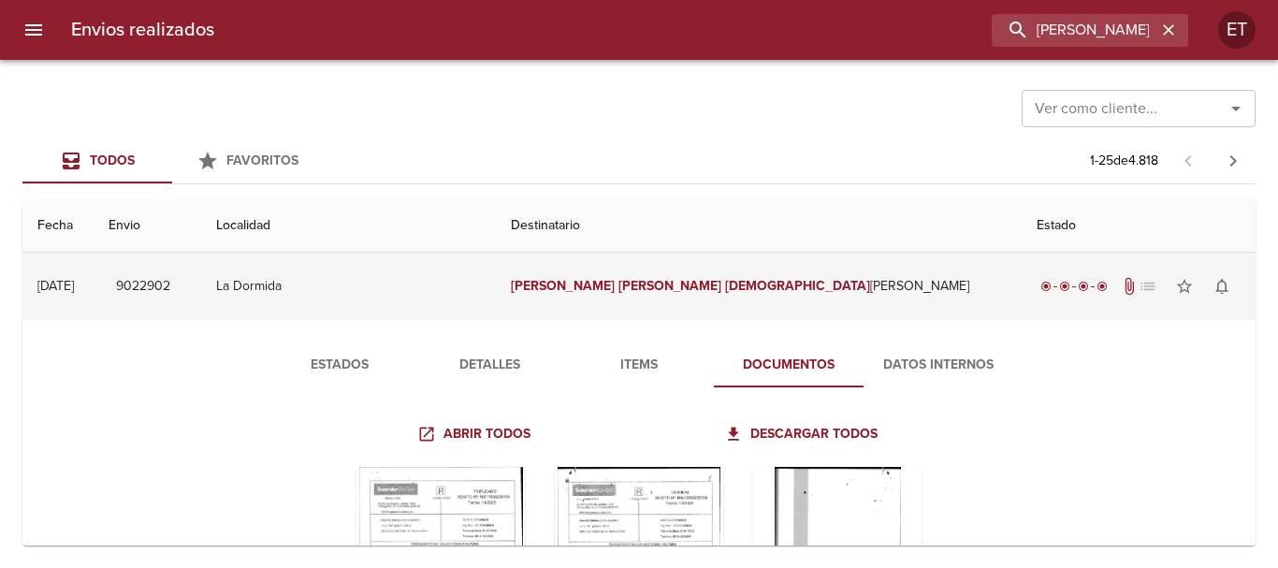
click at [785, 257] on td "[PERSON_NAME] [PERSON_NAME]" at bounding box center [759, 286] width 526 height 67
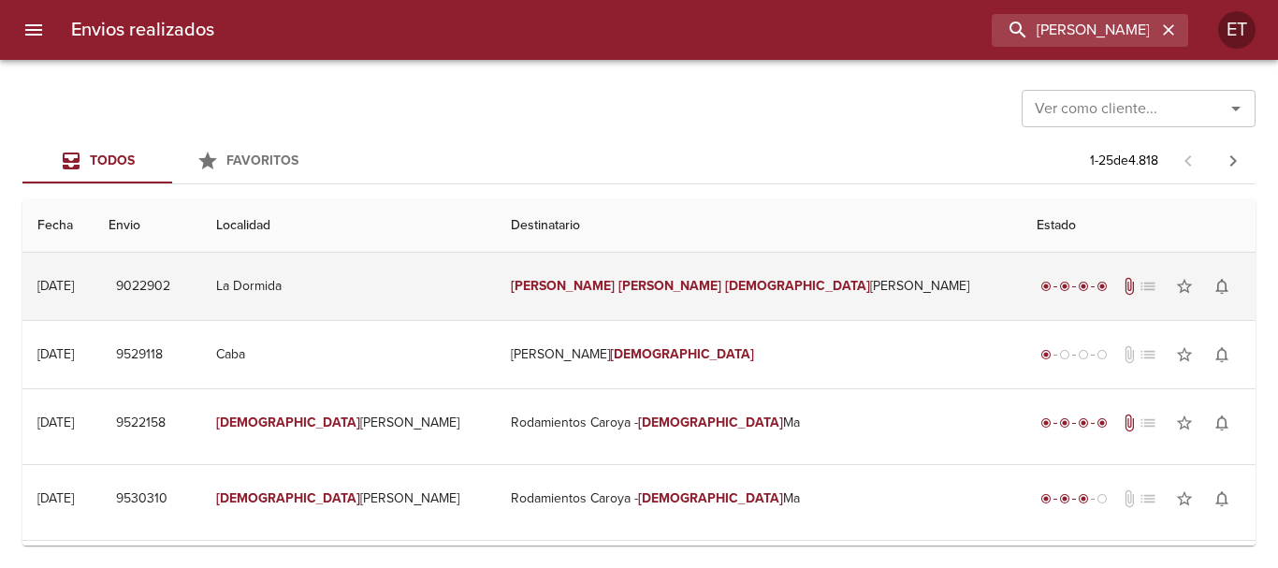
click at [676, 258] on td "[PERSON_NAME] [PERSON_NAME]" at bounding box center [759, 286] width 526 height 67
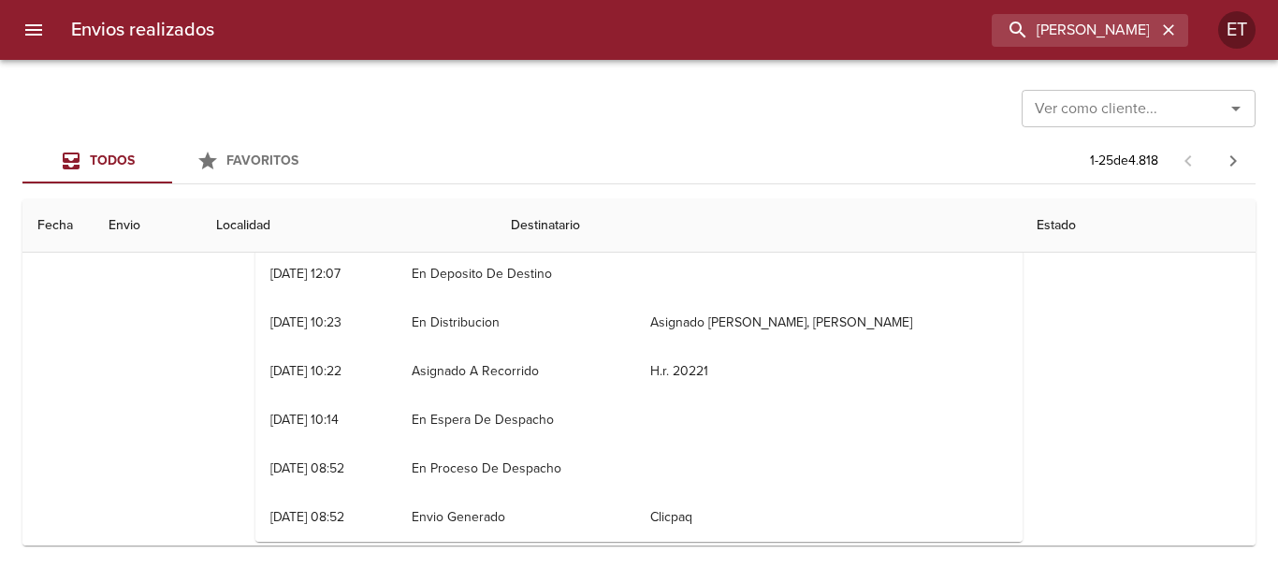
scroll to position [187, 0]
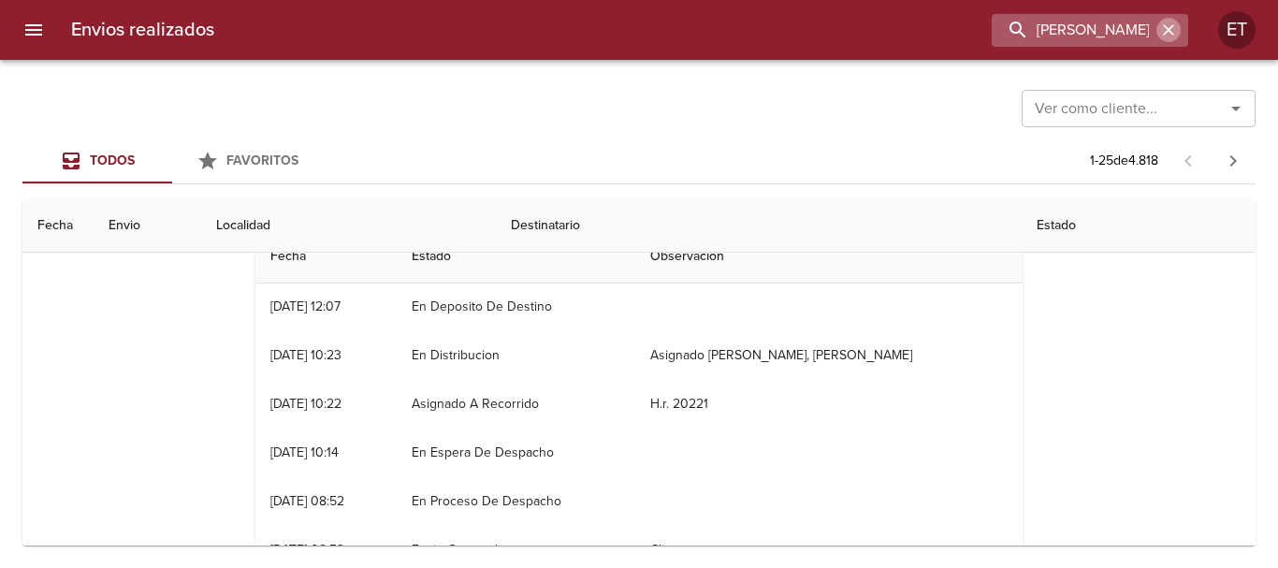
click at [1165, 28] on icon "button" at bounding box center [1168, 29] width 11 height 11
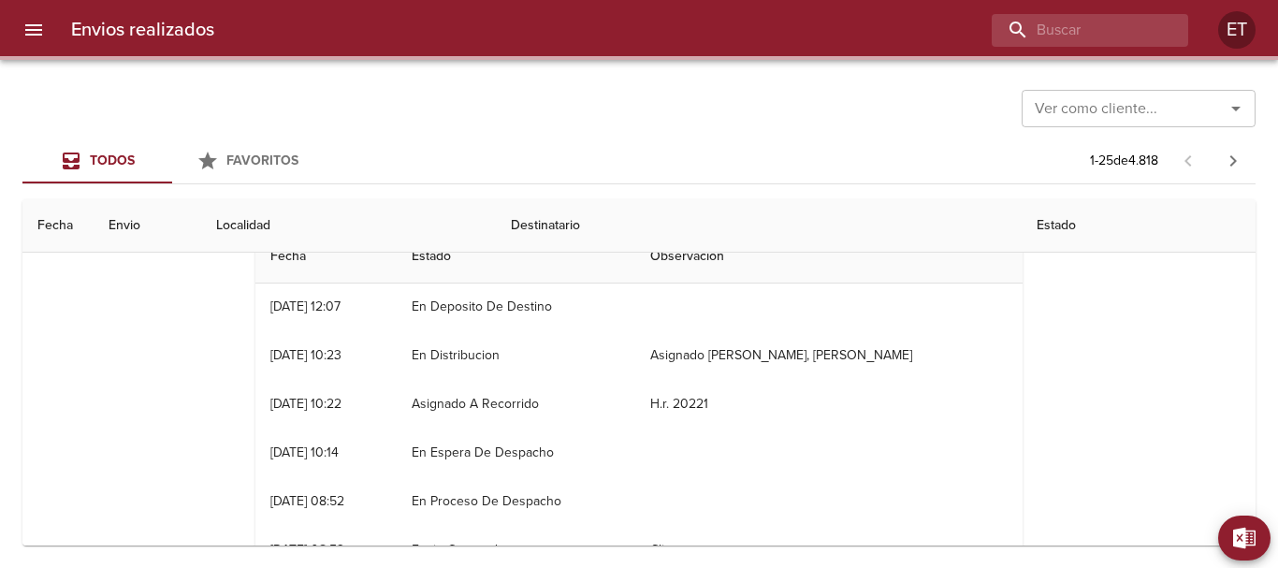
click at [952, 45] on div at bounding box center [708, 30] width 959 height 33
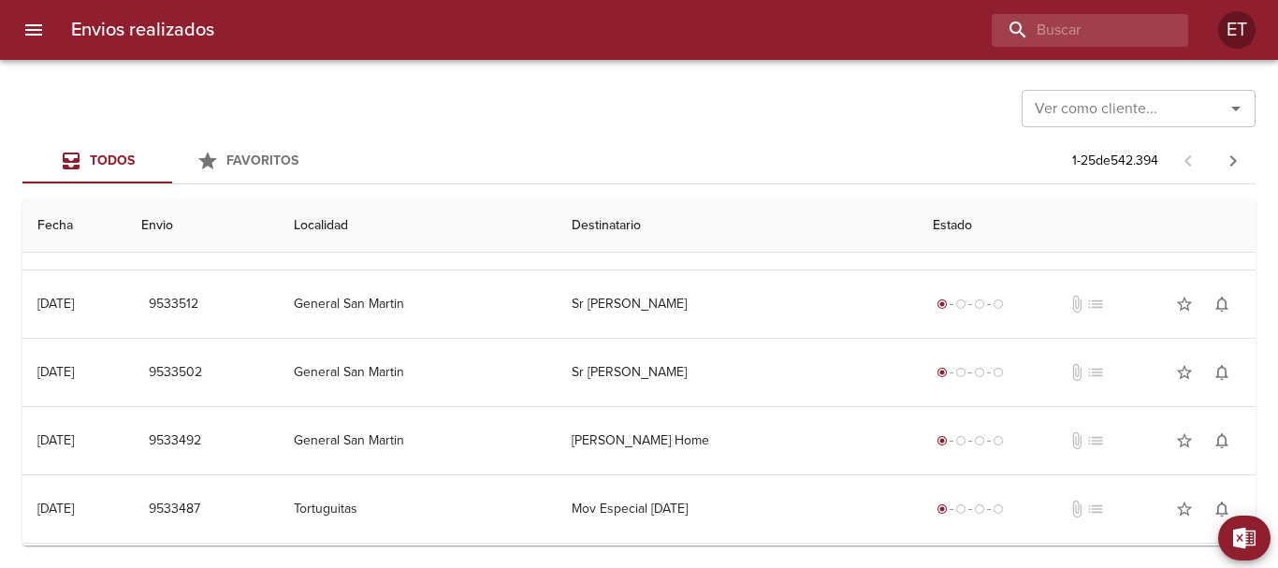
scroll to position [0, 0]
